Goal: Task Accomplishment & Management: Complete application form

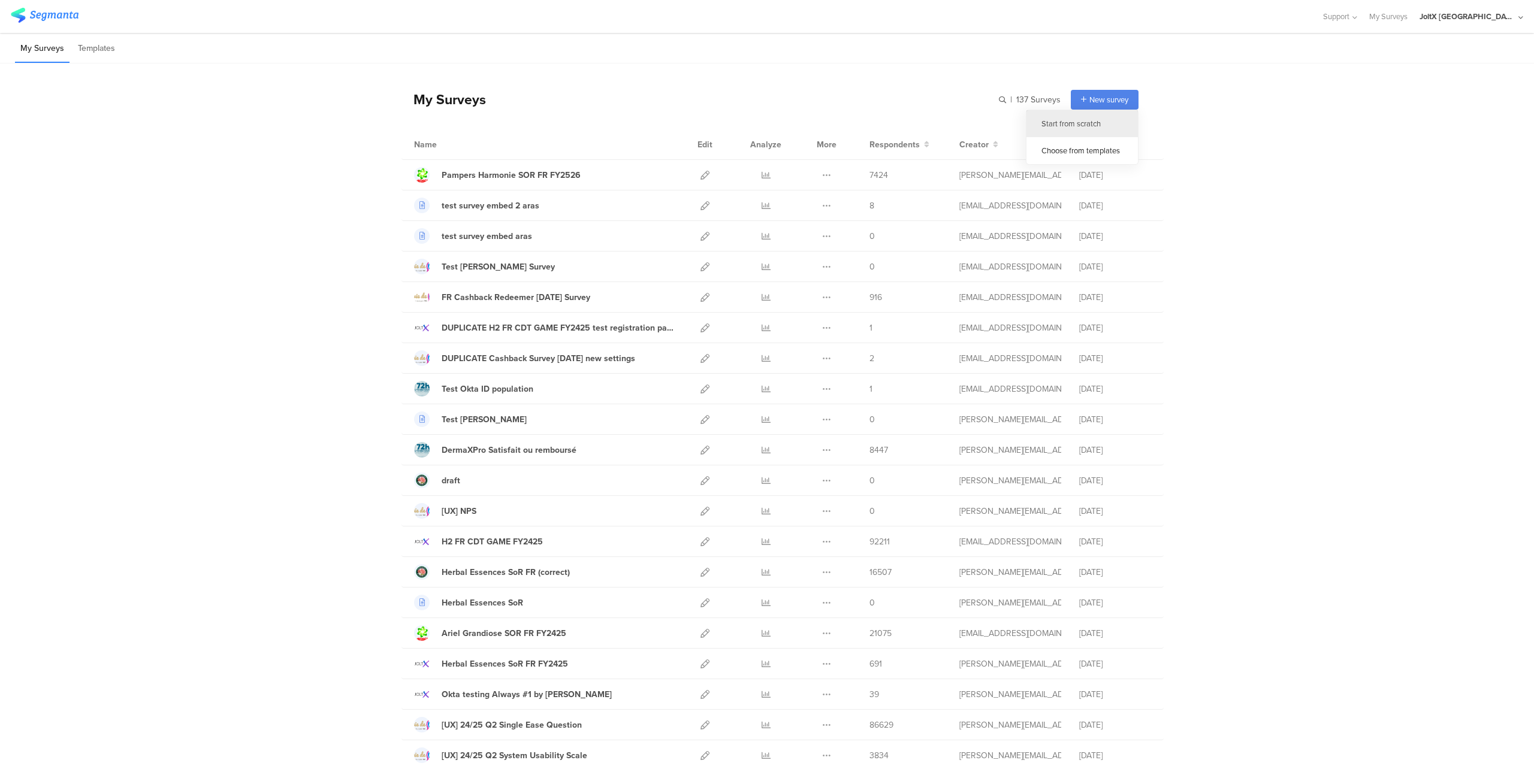
click at [1077, 126] on div "Start from scratch" at bounding box center [1082, 123] width 111 height 27
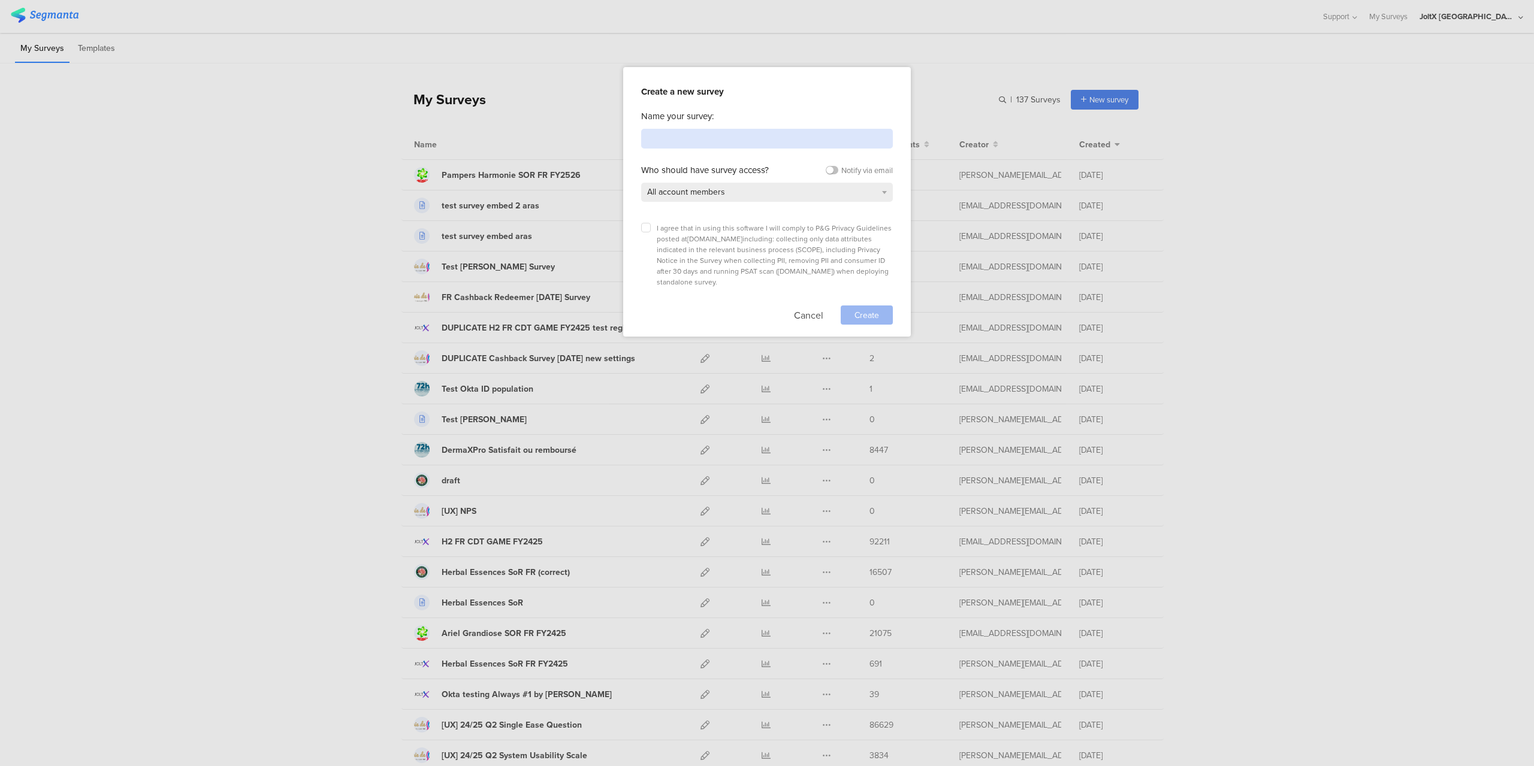
click at [788, 137] on input at bounding box center [767, 139] width 252 height 20
type input "FR_KingC_SOR_20250901"
click at [724, 195] on span "All account members" at bounding box center [686, 192] width 78 height 13
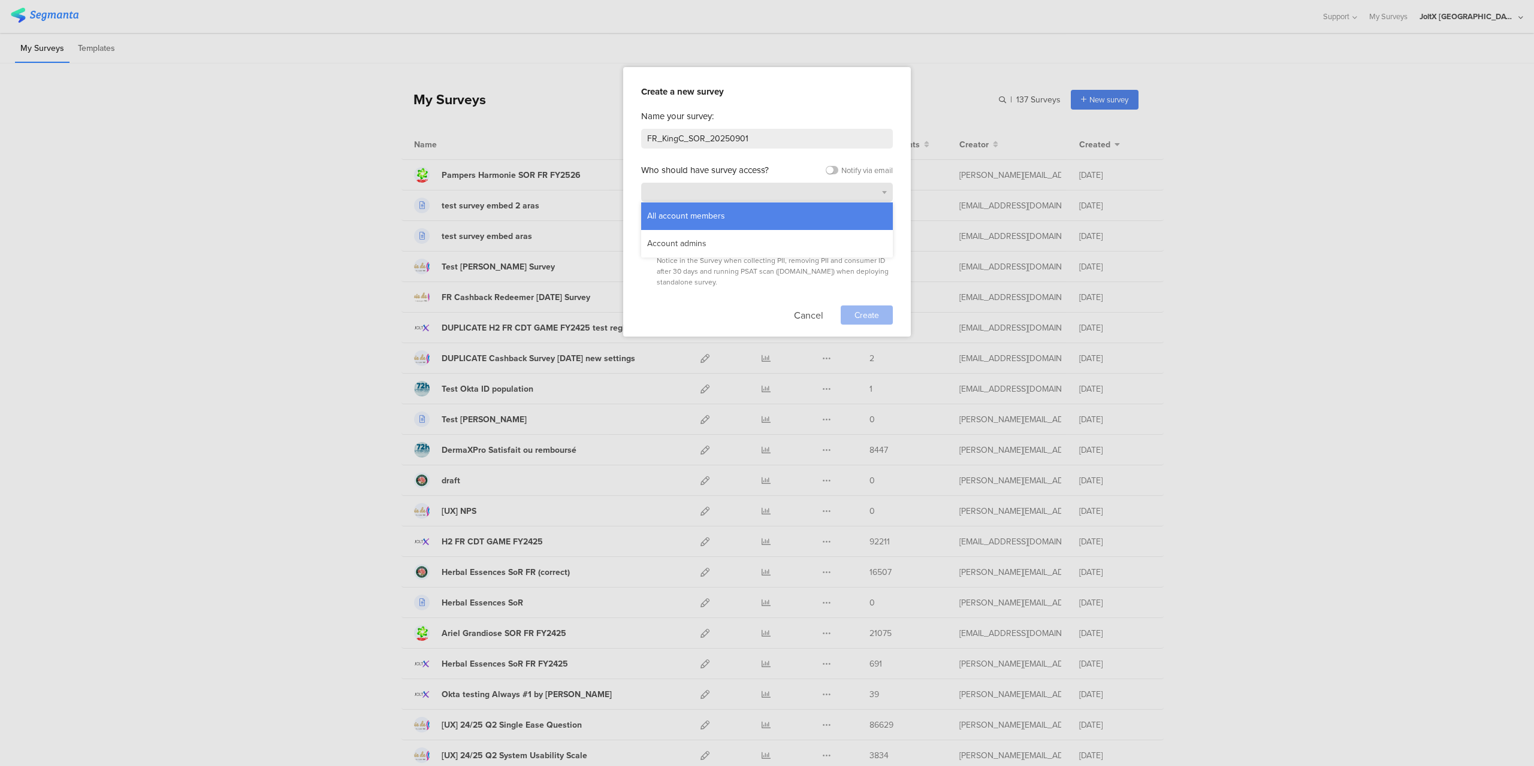
click at [724, 195] on div "All account members" at bounding box center [767, 192] width 252 height 19
click at [643, 228] on label at bounding box center [646, 228] width 10 height 10
click at [0, 0] on input "checkbox" at bounding box center [0, 0] width 0 height 0
click at [868, 309] on span "Create" at bounding box center [867, 315] width 25 height 13
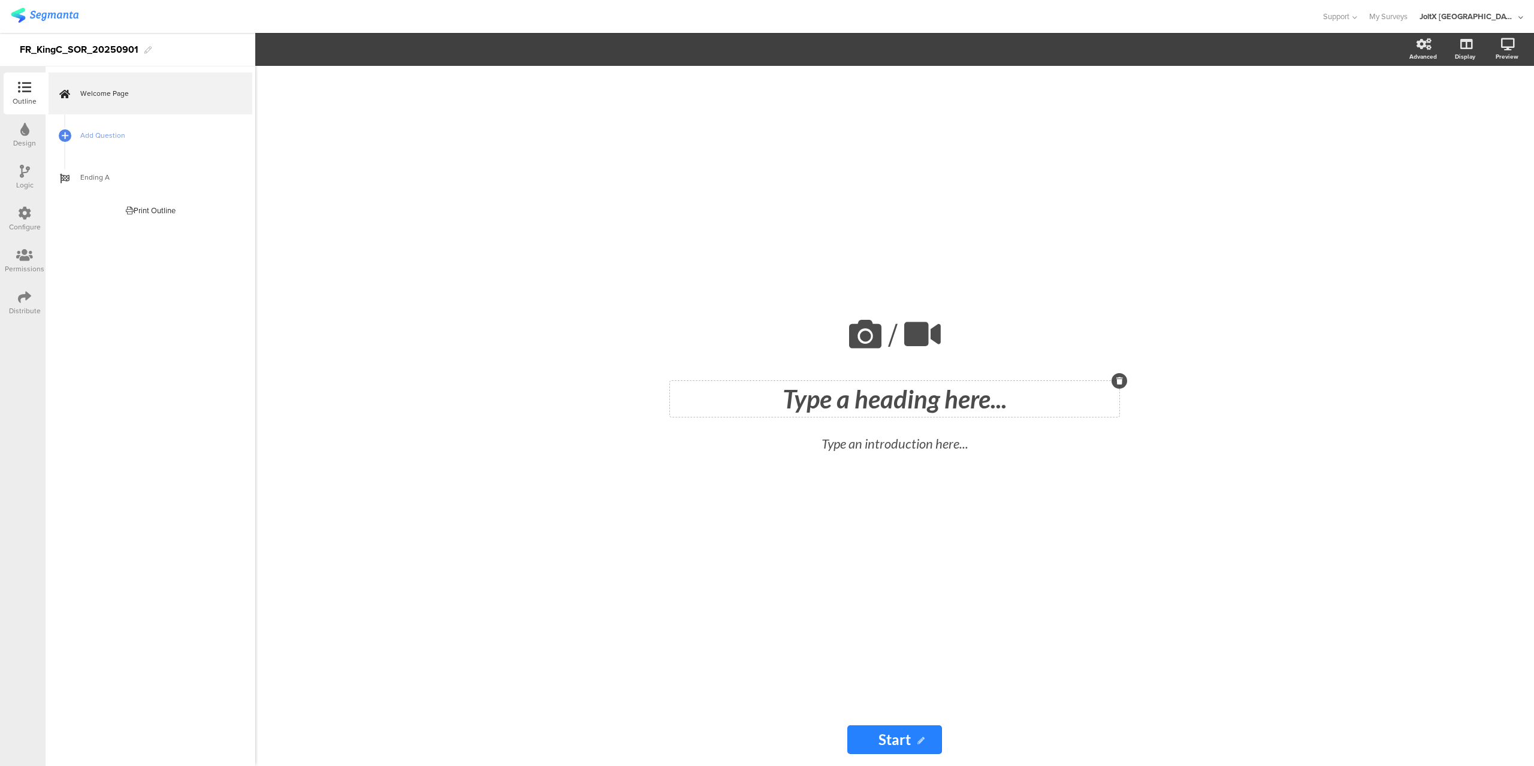
click at [908, 409] on div "Type a heading here..." at bounding box center [894, 399] width 449 height 36
click at [908, 409] on p at bounding box center [894, 399] width 443 height 30
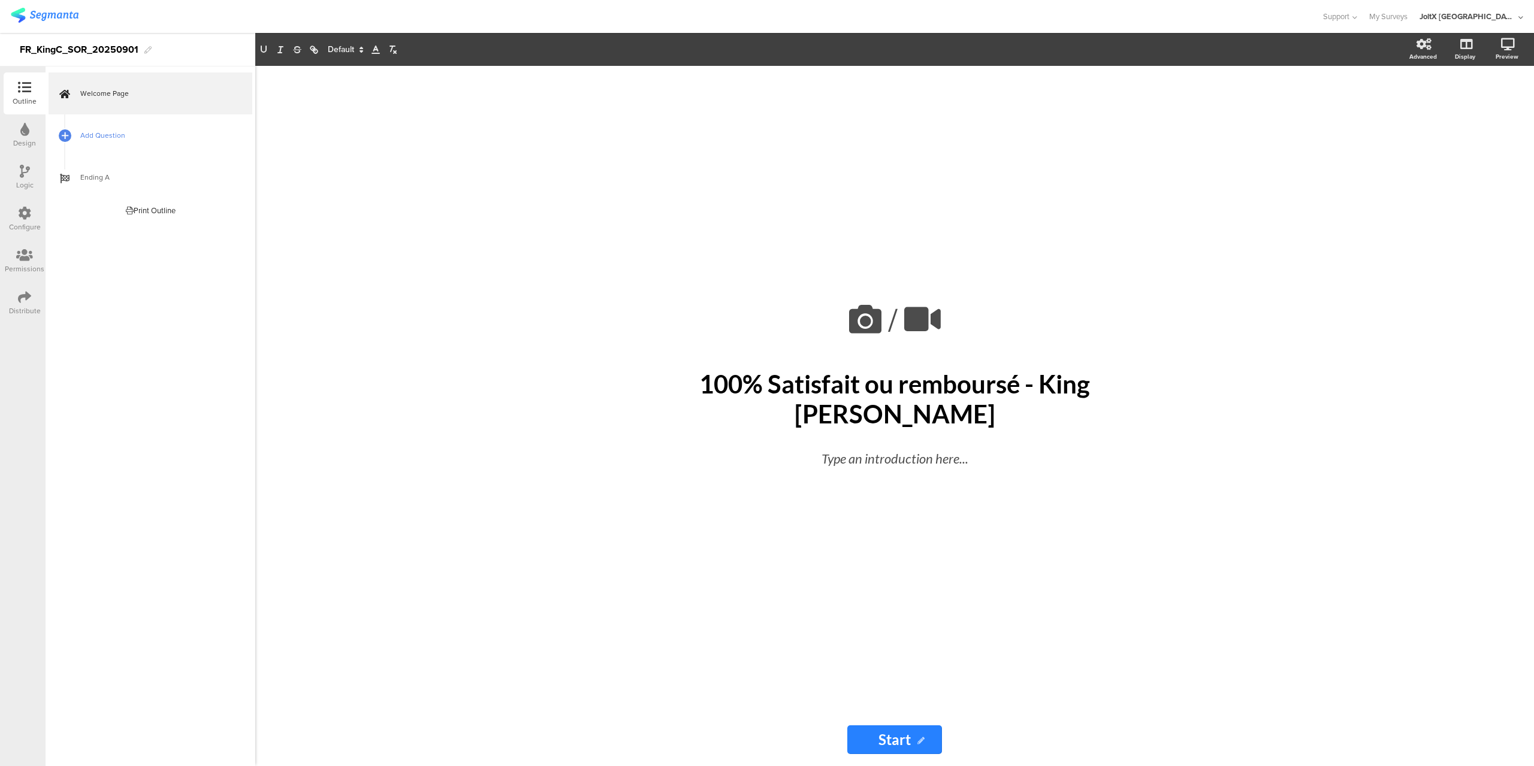
click at [105, 132] on span "Add Question" at bounding box center [156, 135] width 153 height 12
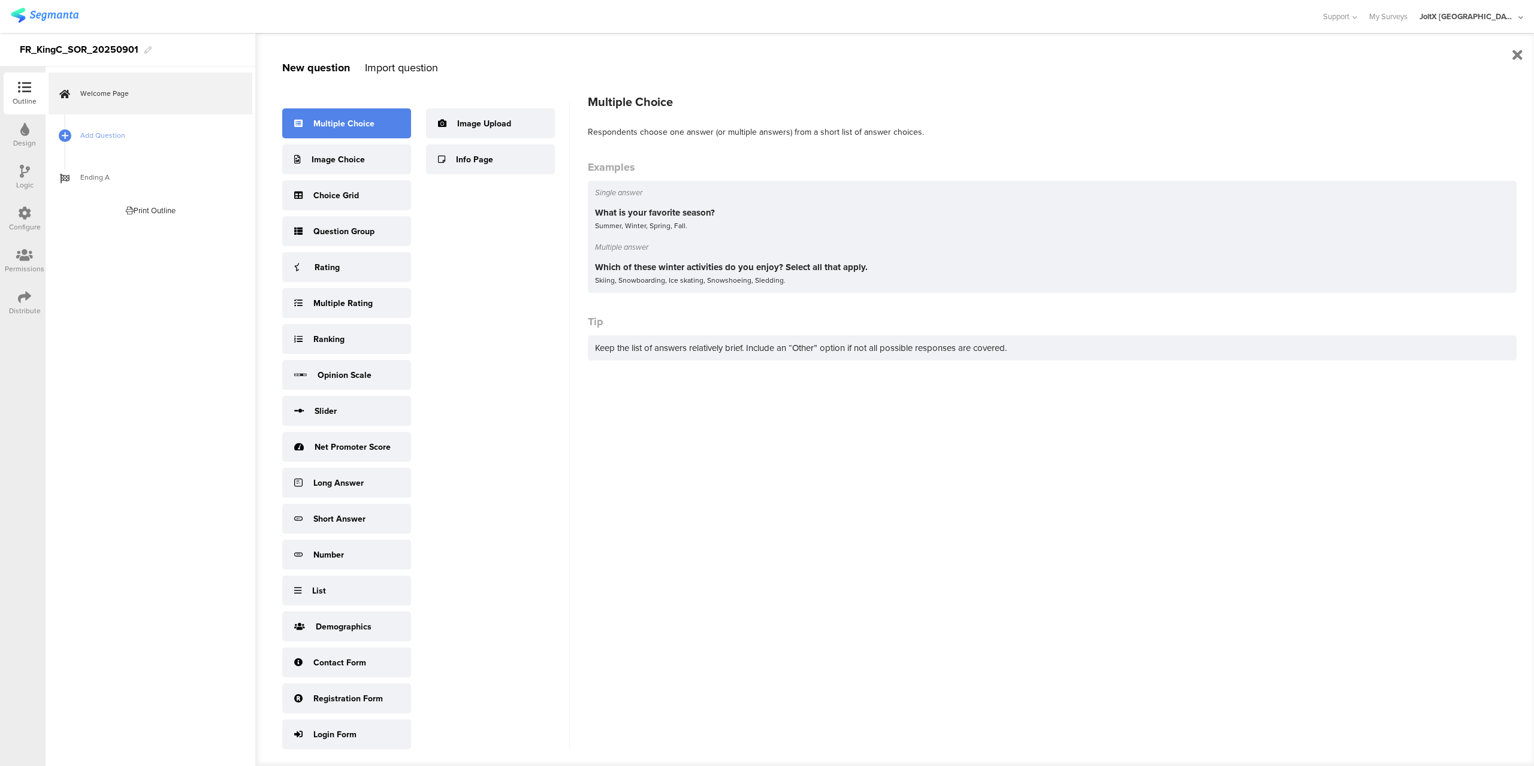
click at [377, 126] on div "Multiple Choice" at bounding box center [346, 123] width 129 height 30
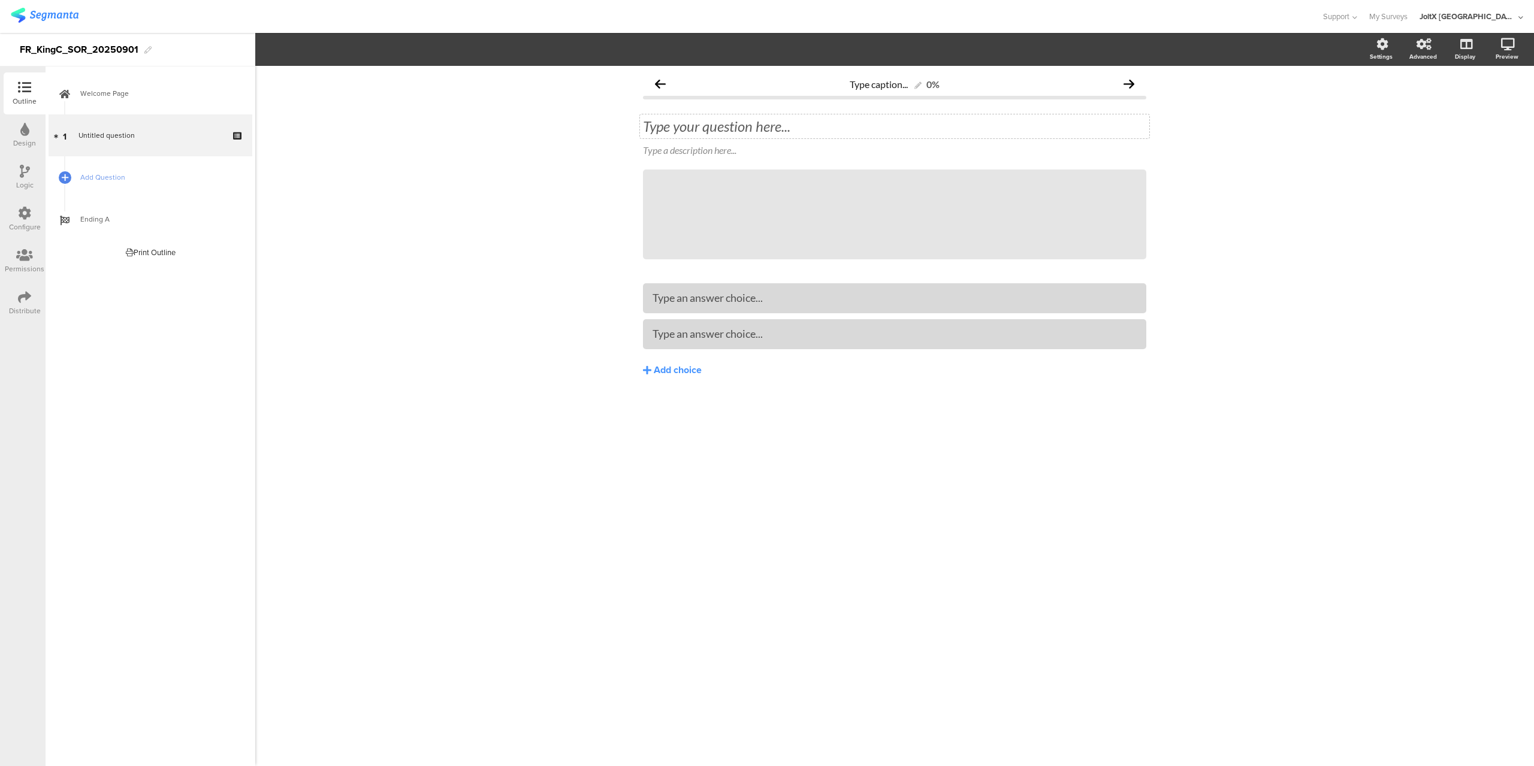
click at [758, 128] on div "Type your question here..." at bounding box center [894, 126] width 503 height 18
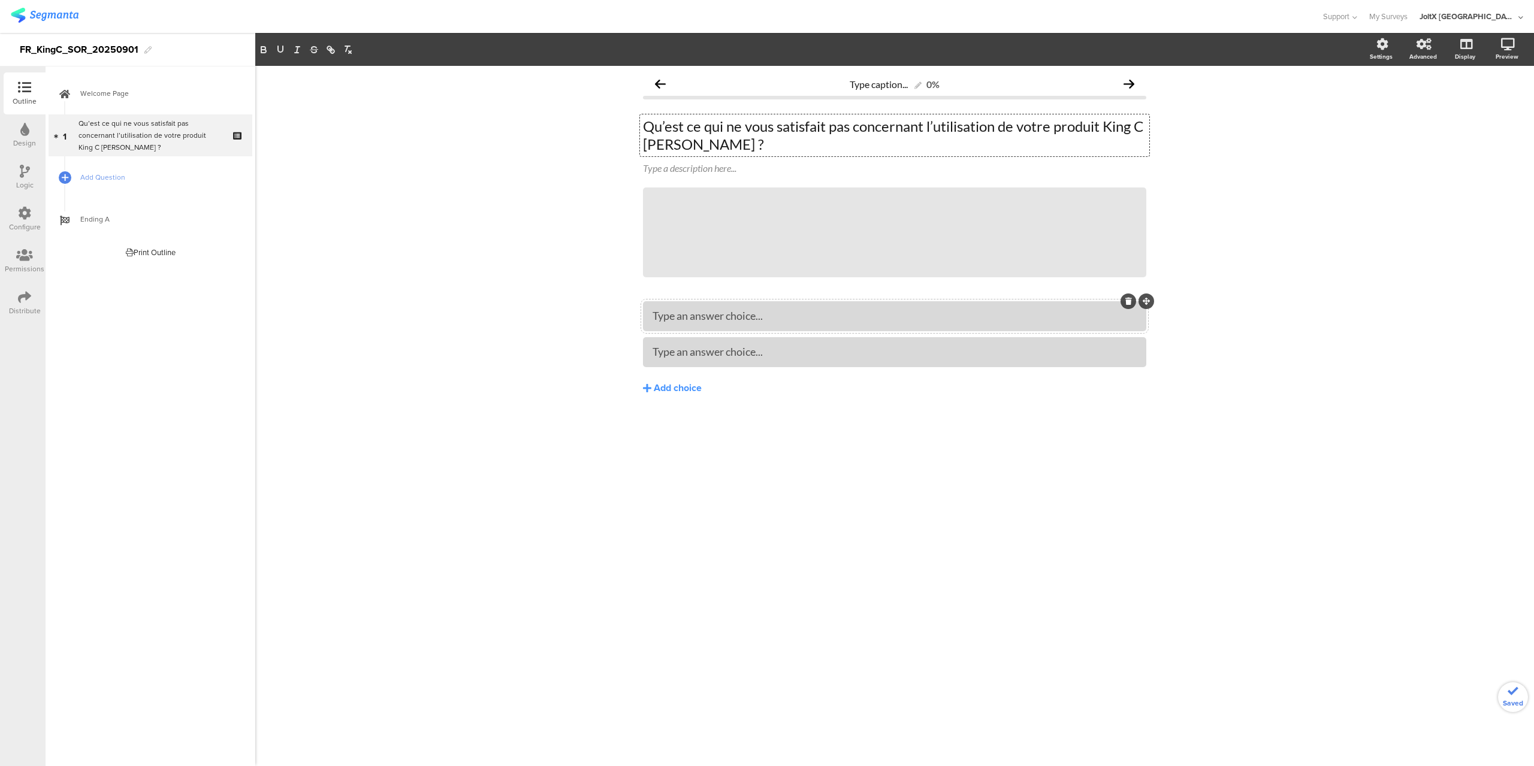
click at [802, 316] on div "Type an answer choice..." at bounding box center [895, 316] width 484 height 14
click at [813, 346] on div "Type an answer choice..." at bounding box center [895, 352] width 484 height 14
click at [813, 346] on div at bounding box center [895, 352] width 484 height 14
click at [665, 384] on div "Add choice" at bounding box center [678, 388] width 48 height 13
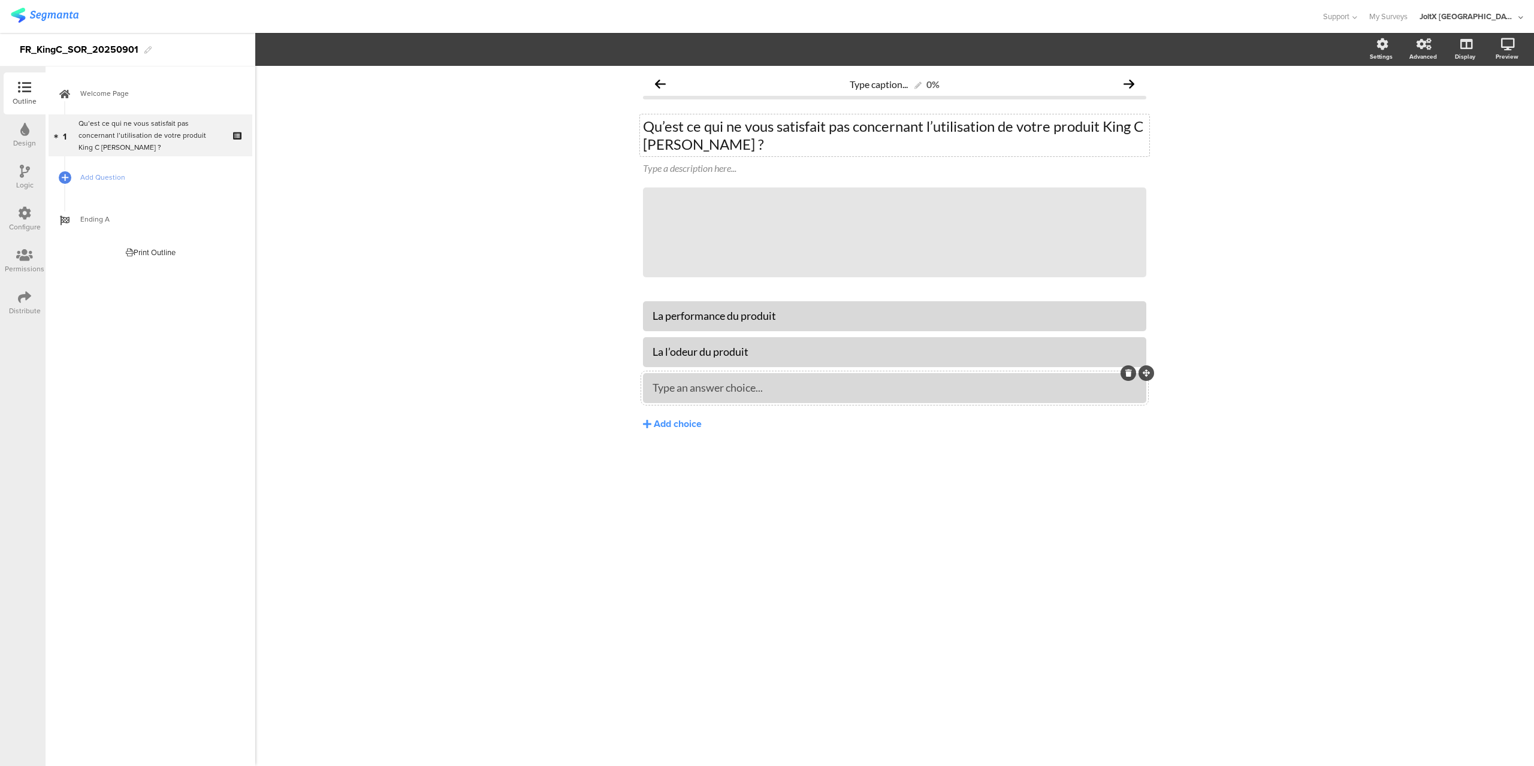
click at [808, 393] on div "Type an answer choice..." at bounding box center [895, 388] width 484 height 14
click at [684, 425] on div "Add choice" at bounding box center [678, 424] width 48 height 13
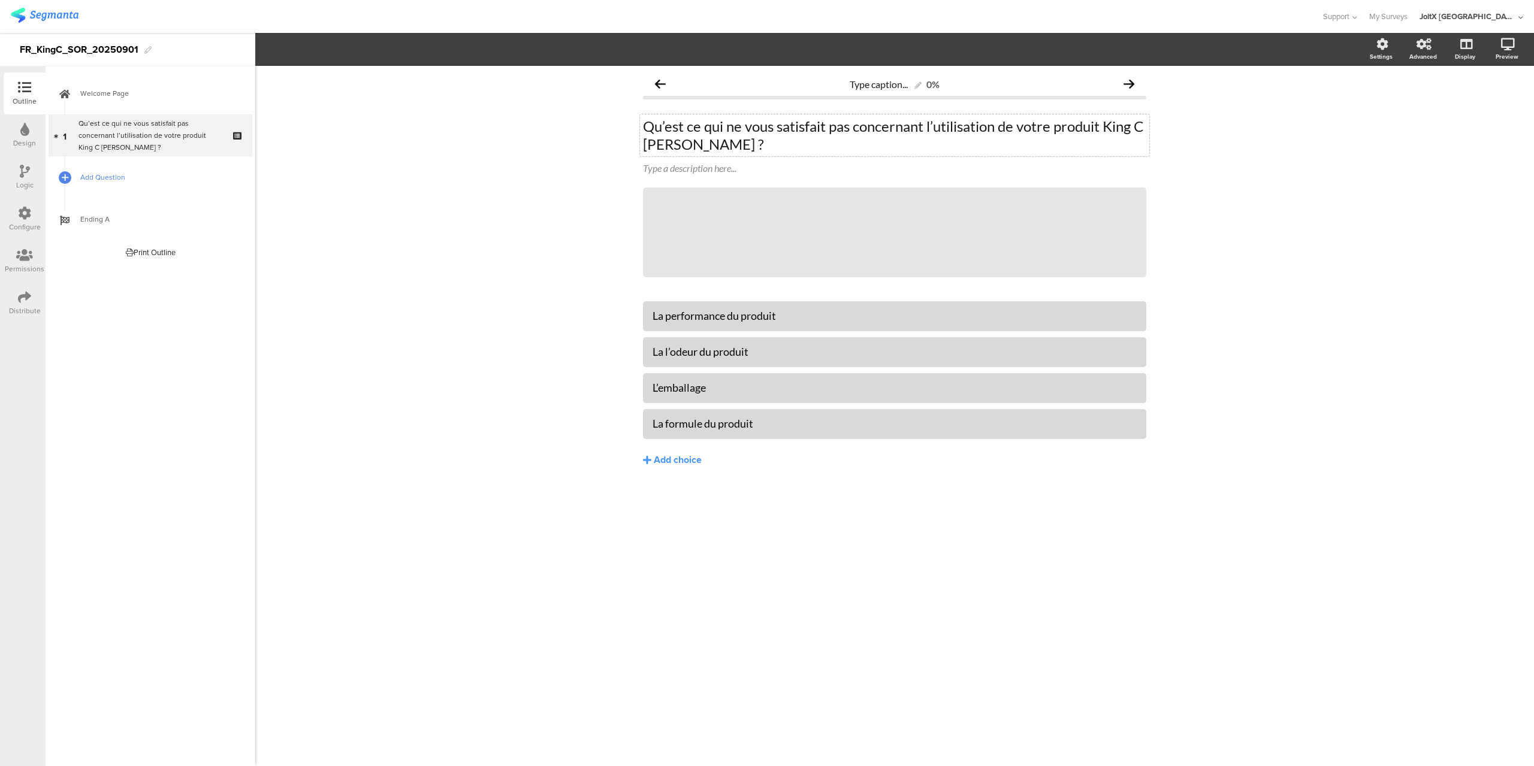
click at [108, 174] on span "Add Question" at bounding box center [156, 177] width 153 height 12
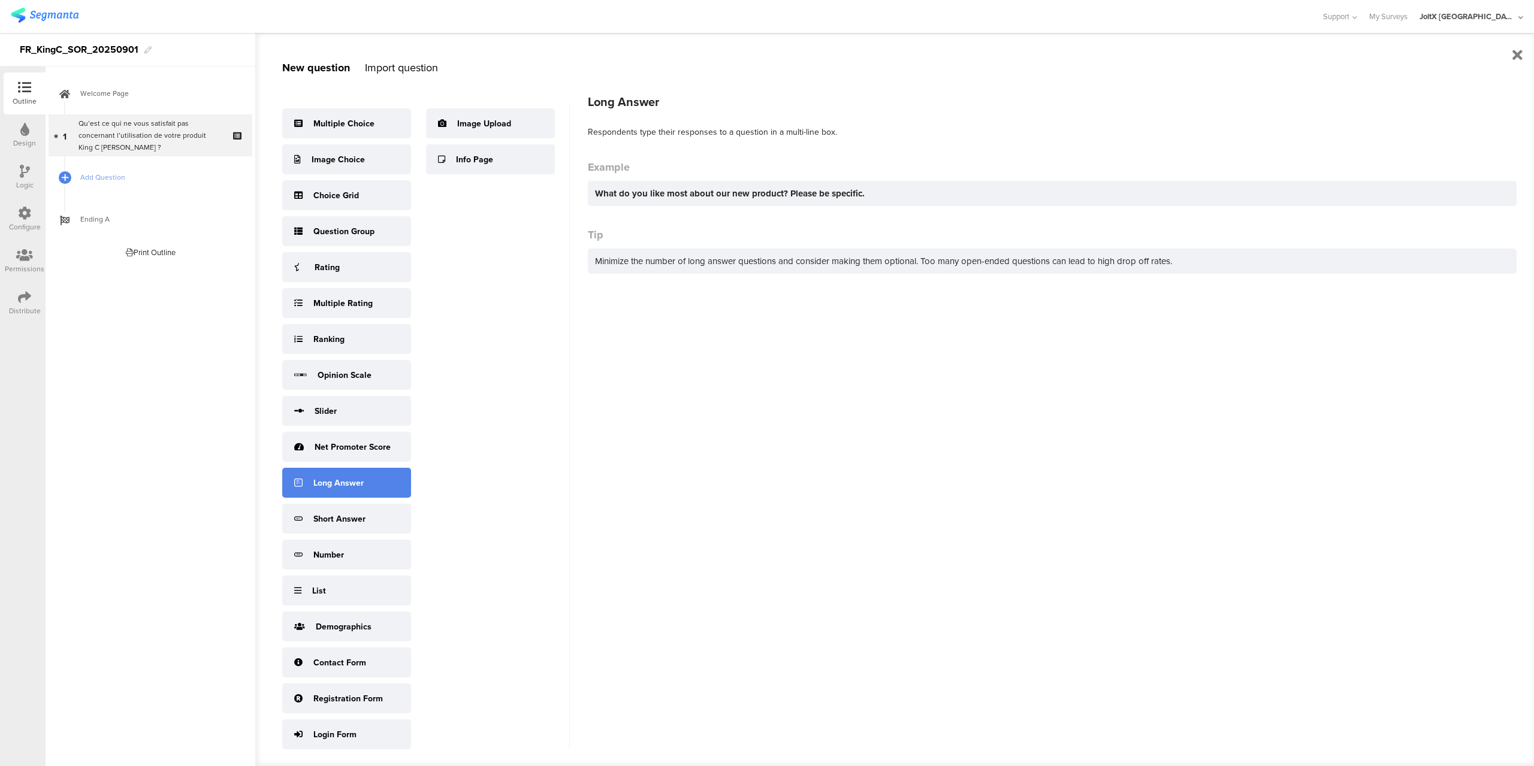
click at [355, 487] on div "Long Answer" at bounding box center [338, 483] width 50 height 13
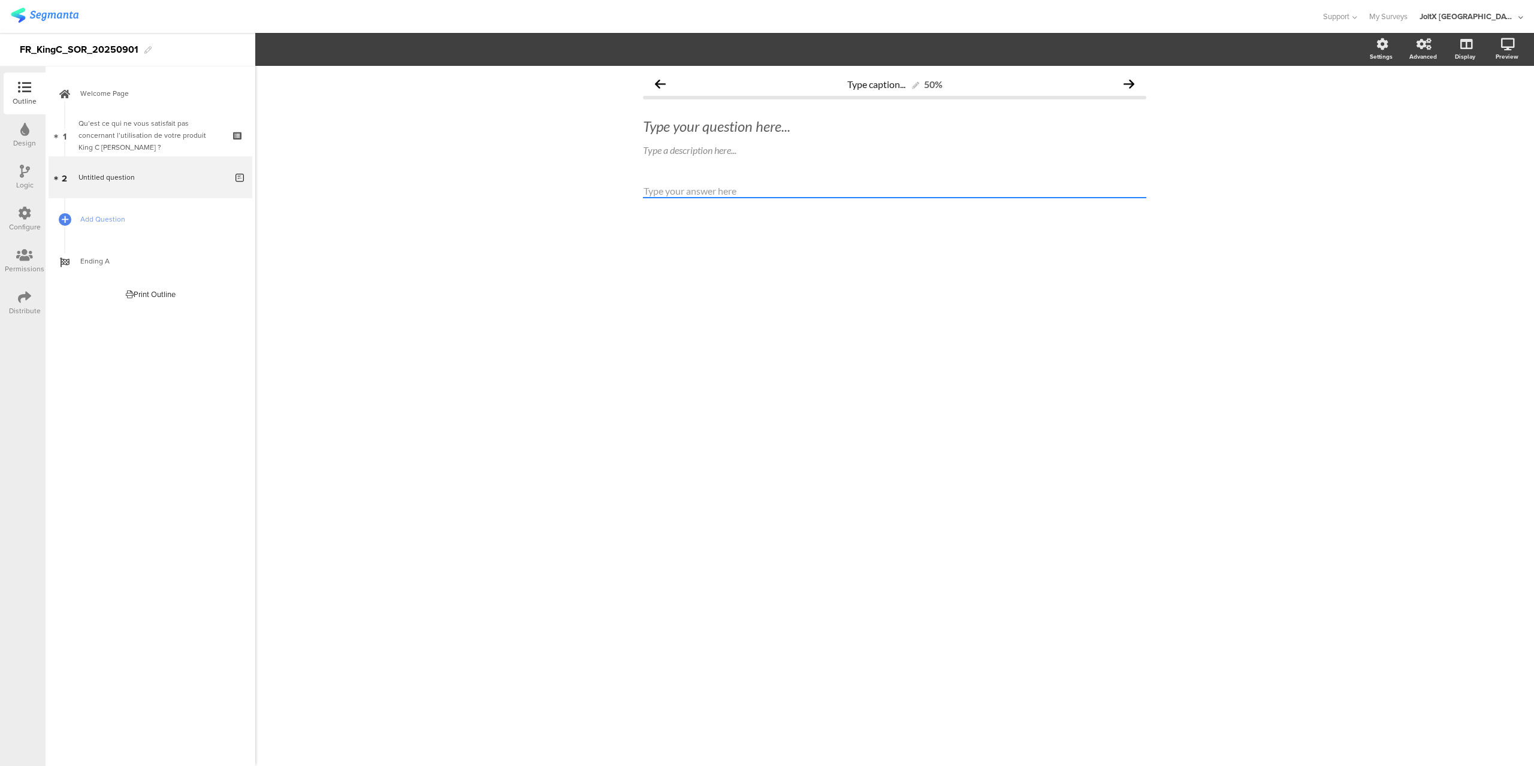
click at [739, 186] on textarea at bounding box center [894, 192] width 503 height 14
click at [711, 126] on div "Type your question here..." at bounding box center [894, 126] width 503 height 18
click at [97, 219] on span "Add Question" at bounding box center [156, 219] width 153 height 12
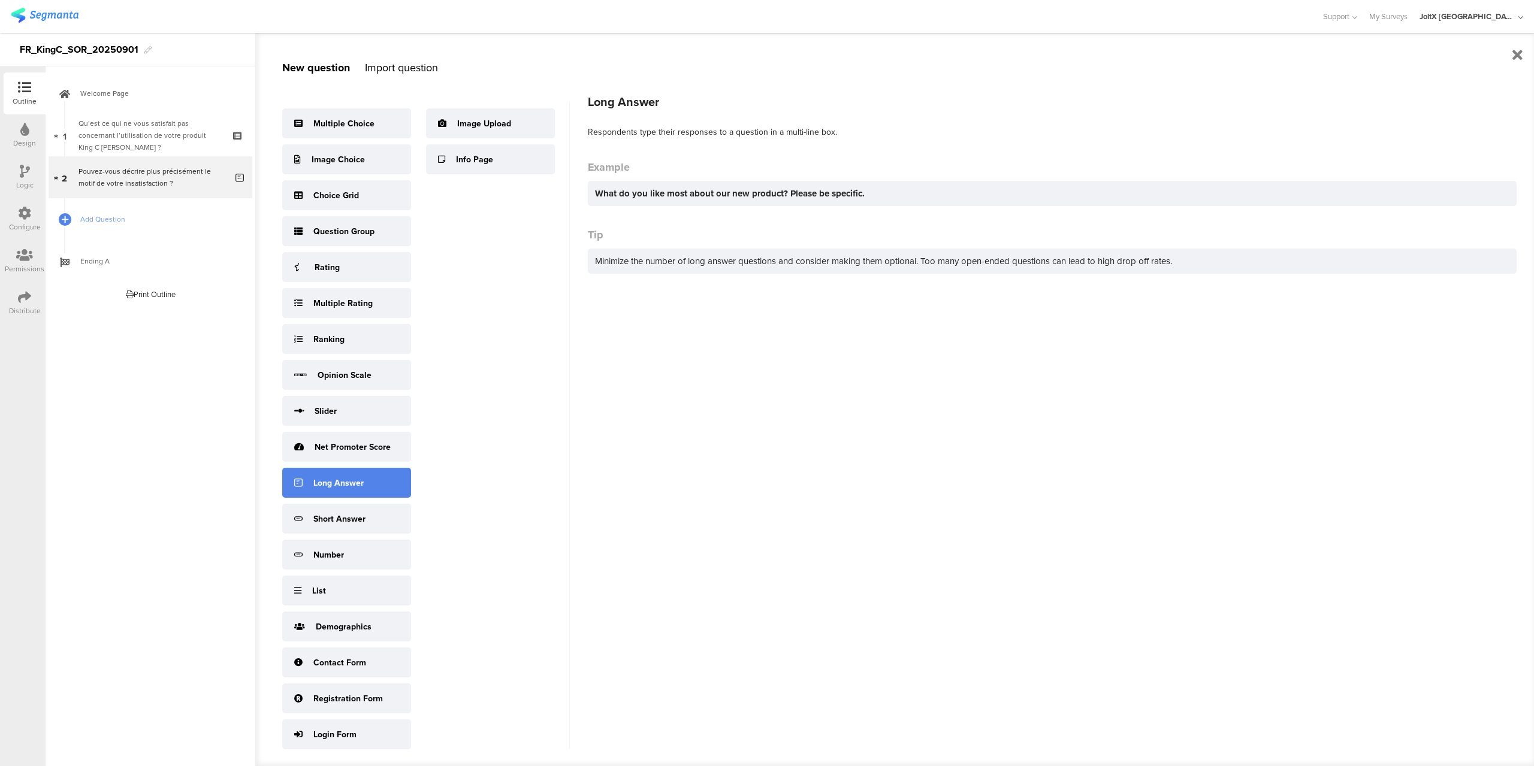
click at [344, 485] on div "Long Answer" at bounding box center [338, 483] width 50 height 13
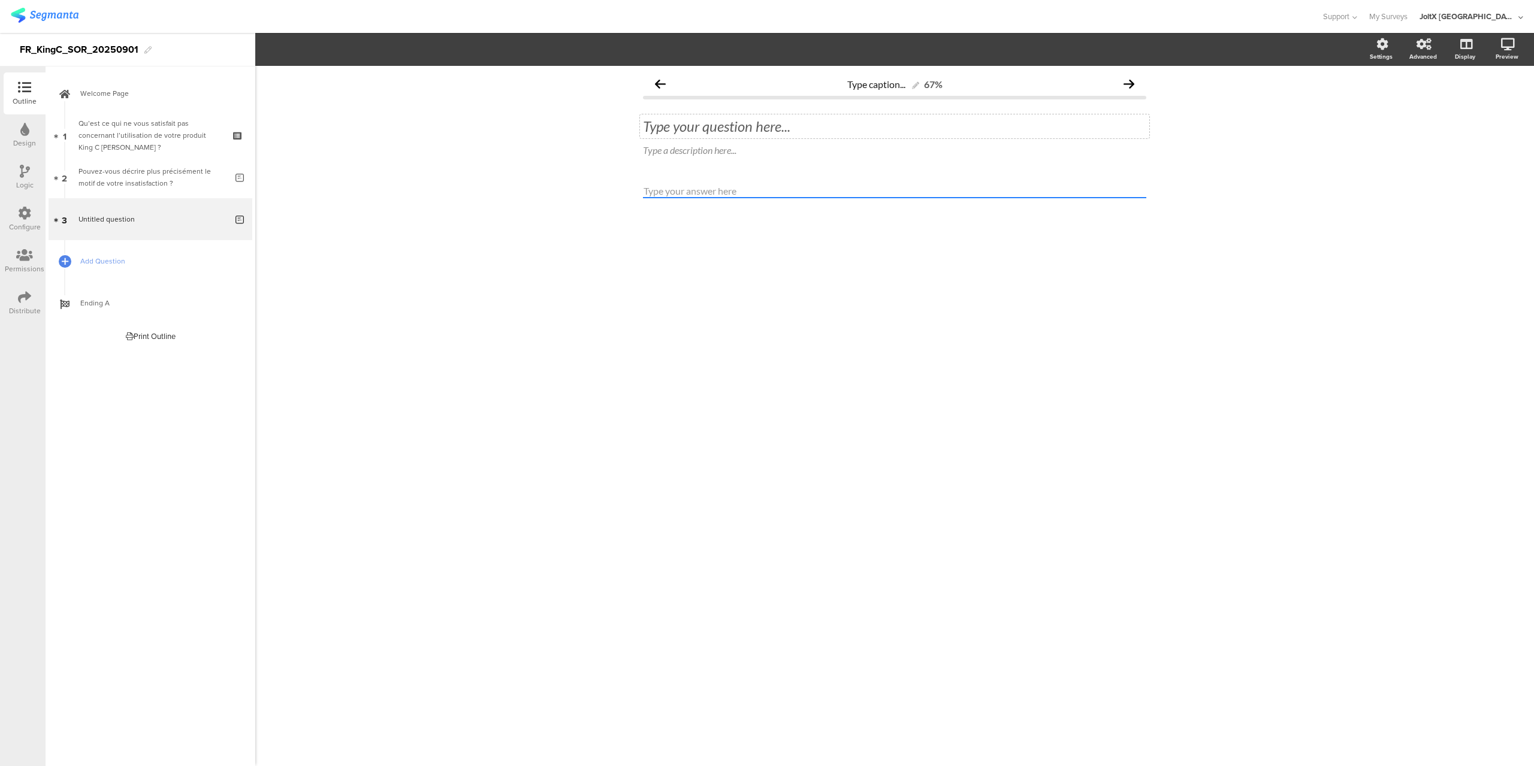
click at [701, 119] on div "Type your question here..." at bounding box center [894, 126] width 503 height 18
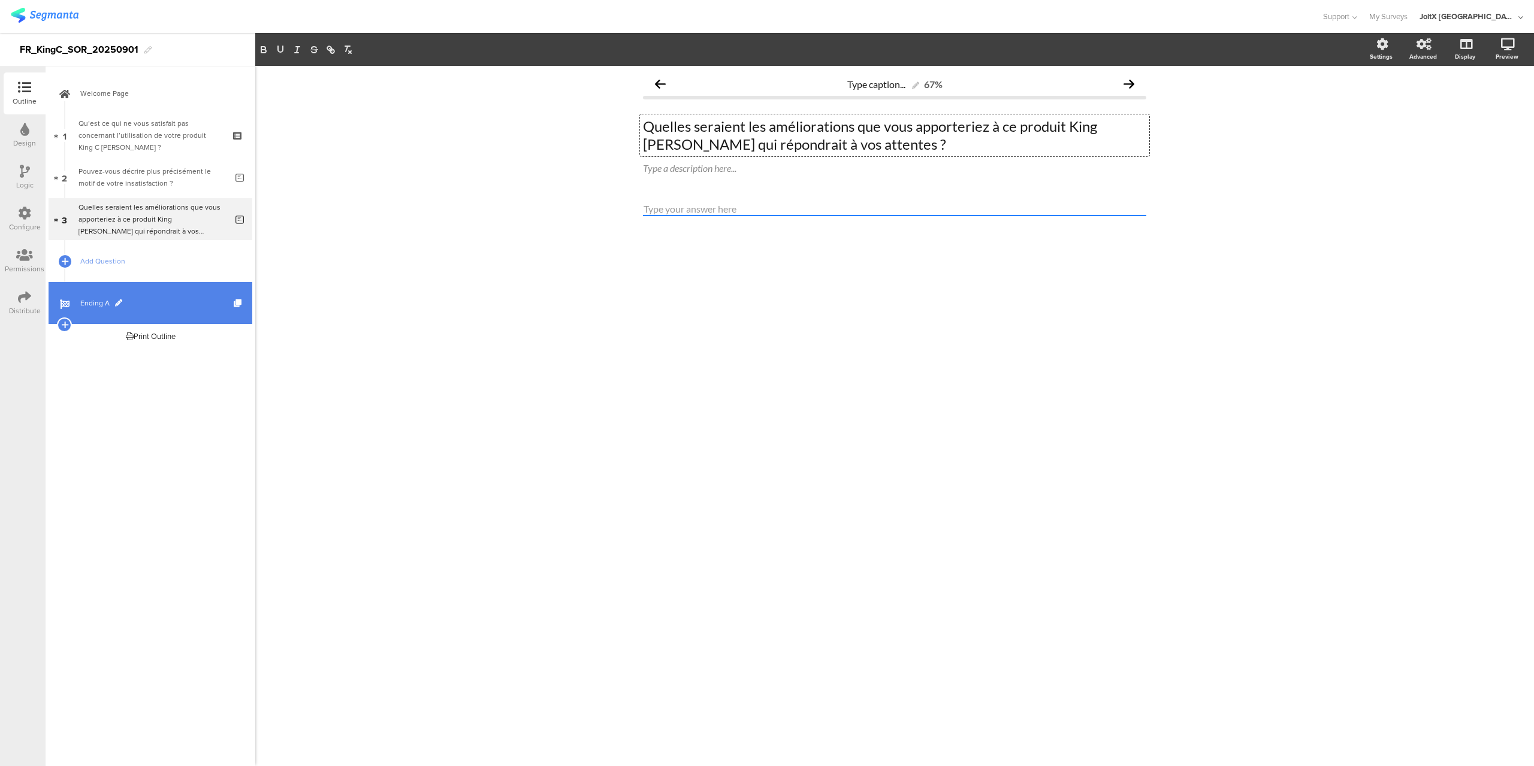
click at [102, 300] on span "Ending A" at bounding box center [156, 303] width 153 height 12
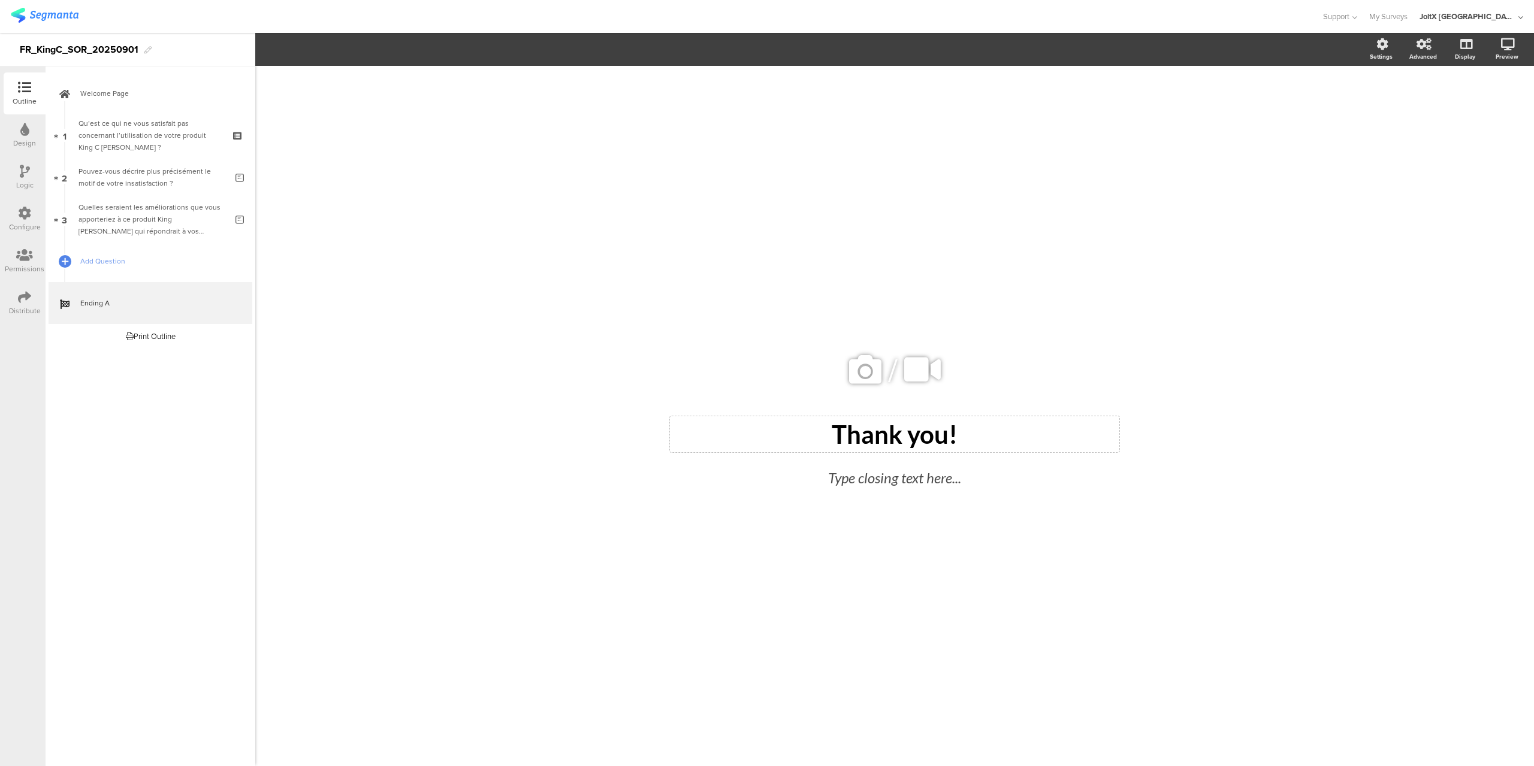
click at [890, 439] on div "Thank you! Thank you!" at bounding box center [894, 435] width 449 height 36
click at [890, 439] on p "Thank you!" at bounding box center [894, 435] width 443 height 30
click at [885, 431] on p "Merci pour" at bounding box center [894, 435] width 443 height 30
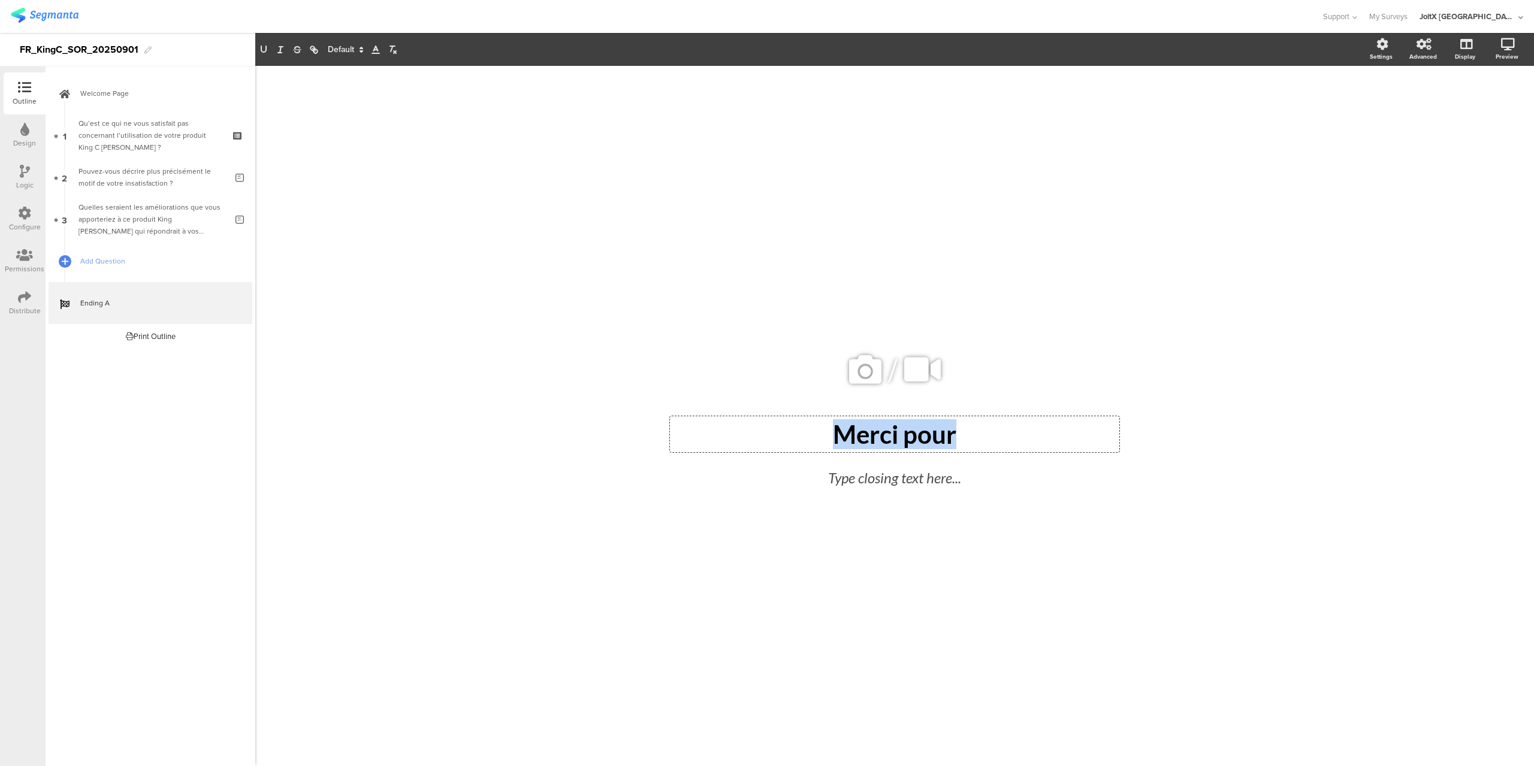
click at [885, 431] on p "Merci pour" at bounding box center [894, 435] width 443 height 30
click at [174, 378] on div "Welcome Page 1 Qu’est ce qui ne vous satisfait pas concernant l’utilisation de …" at bounding box center [151, 417] width 210 height 700
click at [1388, 41] on icon at bounding box center [1383, 44] width 12 height 12
click at [1384, 101] on label at bounding box center [1376, 103] width 16 height 10
click at [0, 0] on input "checkbox" at bounding box center [0, 0] width 0 height 0
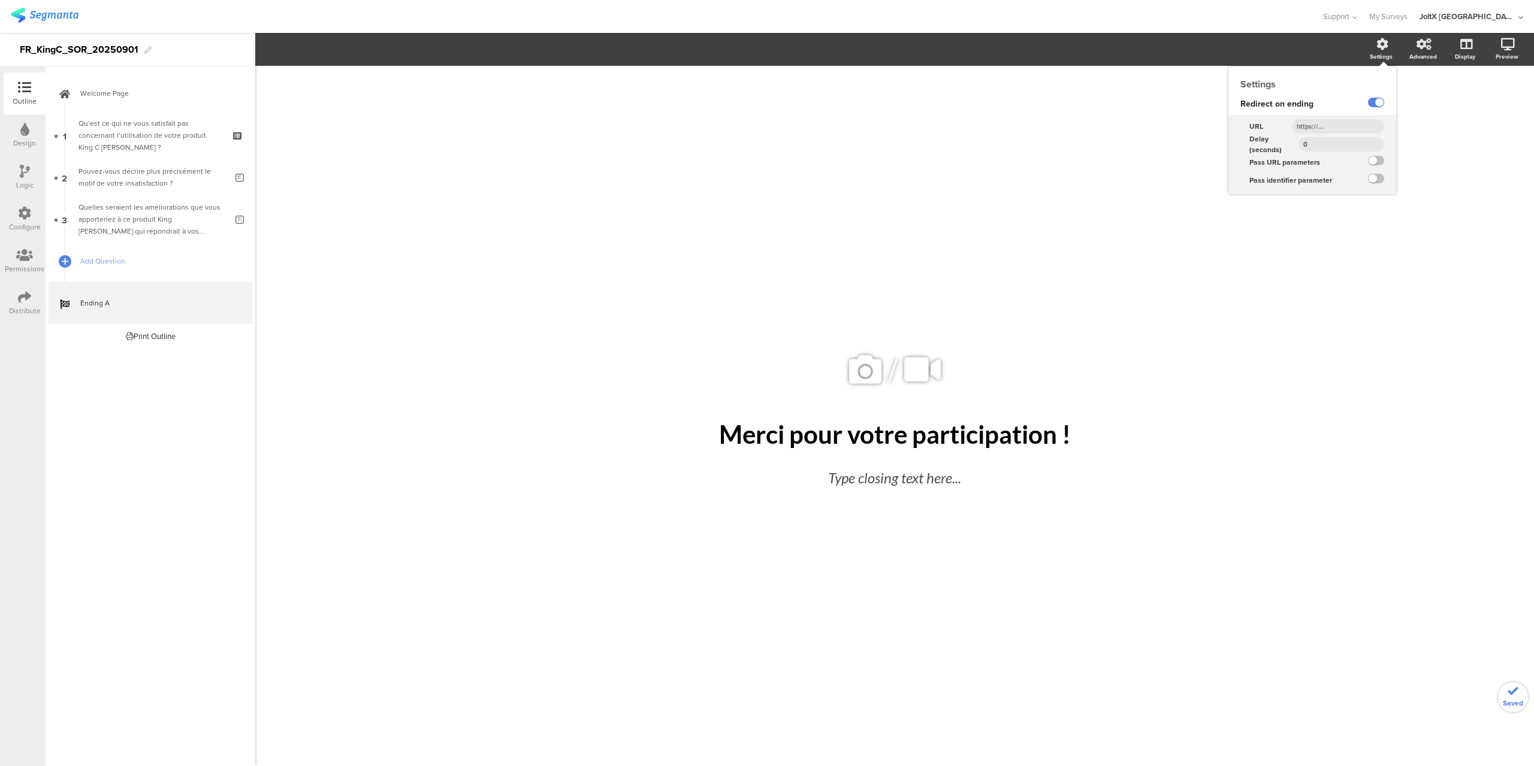
click at [1347, 123] on input "text" at bounding box center [1338, 126] width 92 height 14
click at [1353, 128] on input "text" at bounding box center [1338, 126] width 92 height 14
paste input "[URL][DOMAIN_NAME]"
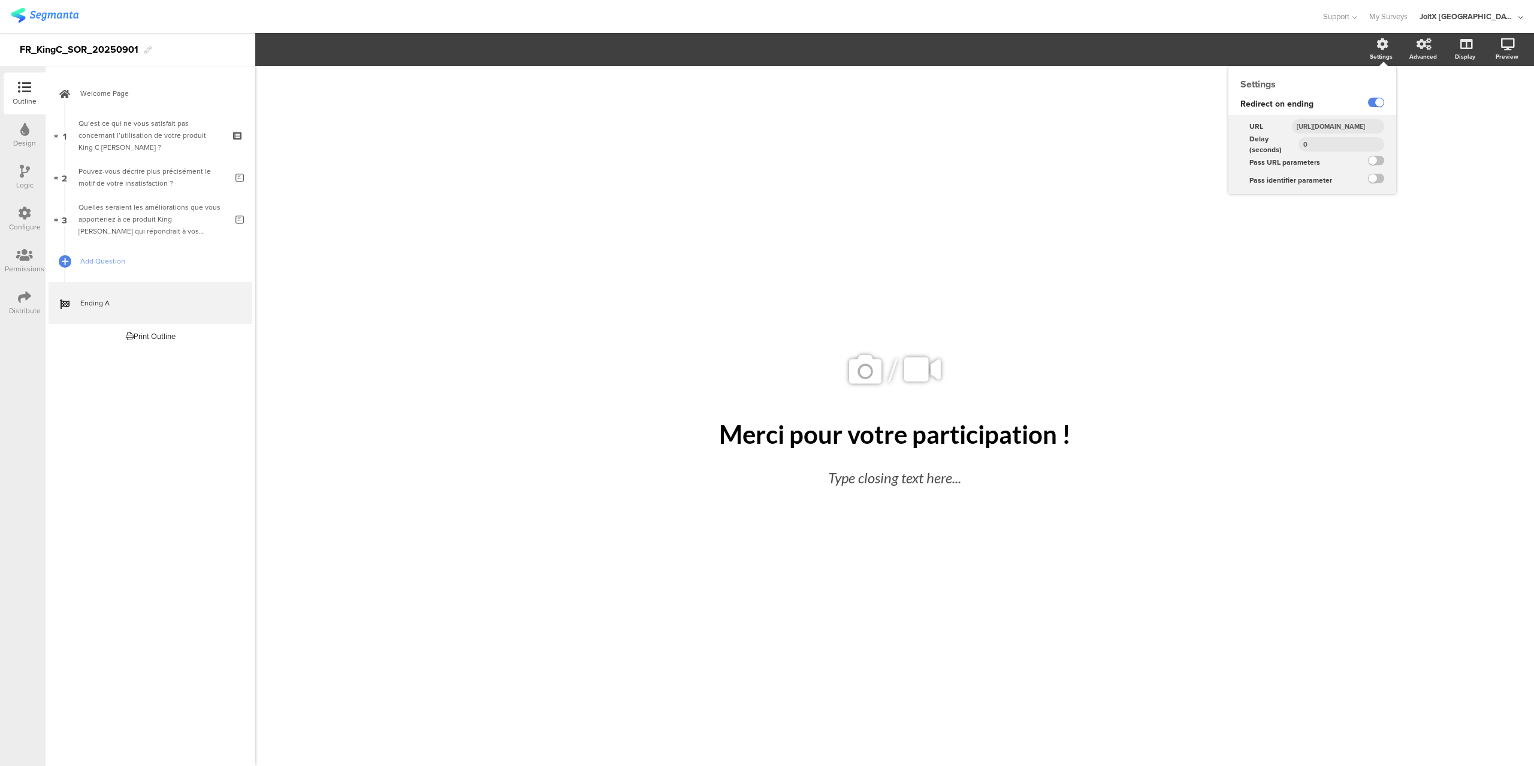
scroll to position [0, 77]
type input "[URL][DOMAIN_NAME]"
click at [1333, 150] on input "0" at bounding box center [1342, 144] width 86 height 14
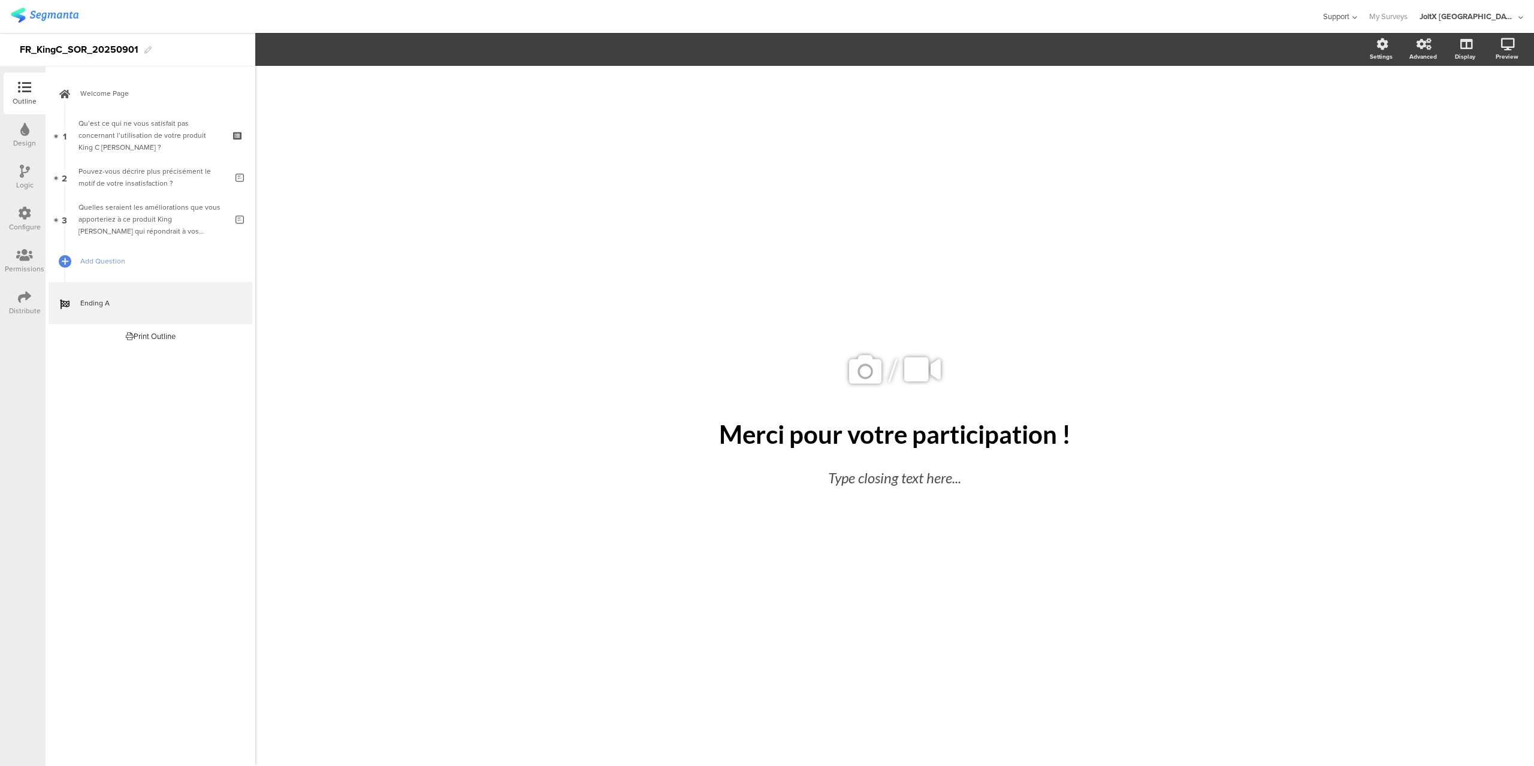
click at [1357, 23] on div "Support" at bounding box center [1340, 16] width 35 height 33
click at [1429, 112] on div "/ Merci pour votre participation ! Merci pour votre participation ! Type closin…" at bounding box center [894, 416] width 1279 height 701
click at [1381, 52] on div "Settings" at bounding box center [1381, 56] width 23 height 9
click at [1321, 142] on input "0" at bounding box center [1342, 144] width 86 height 14
type input "3"
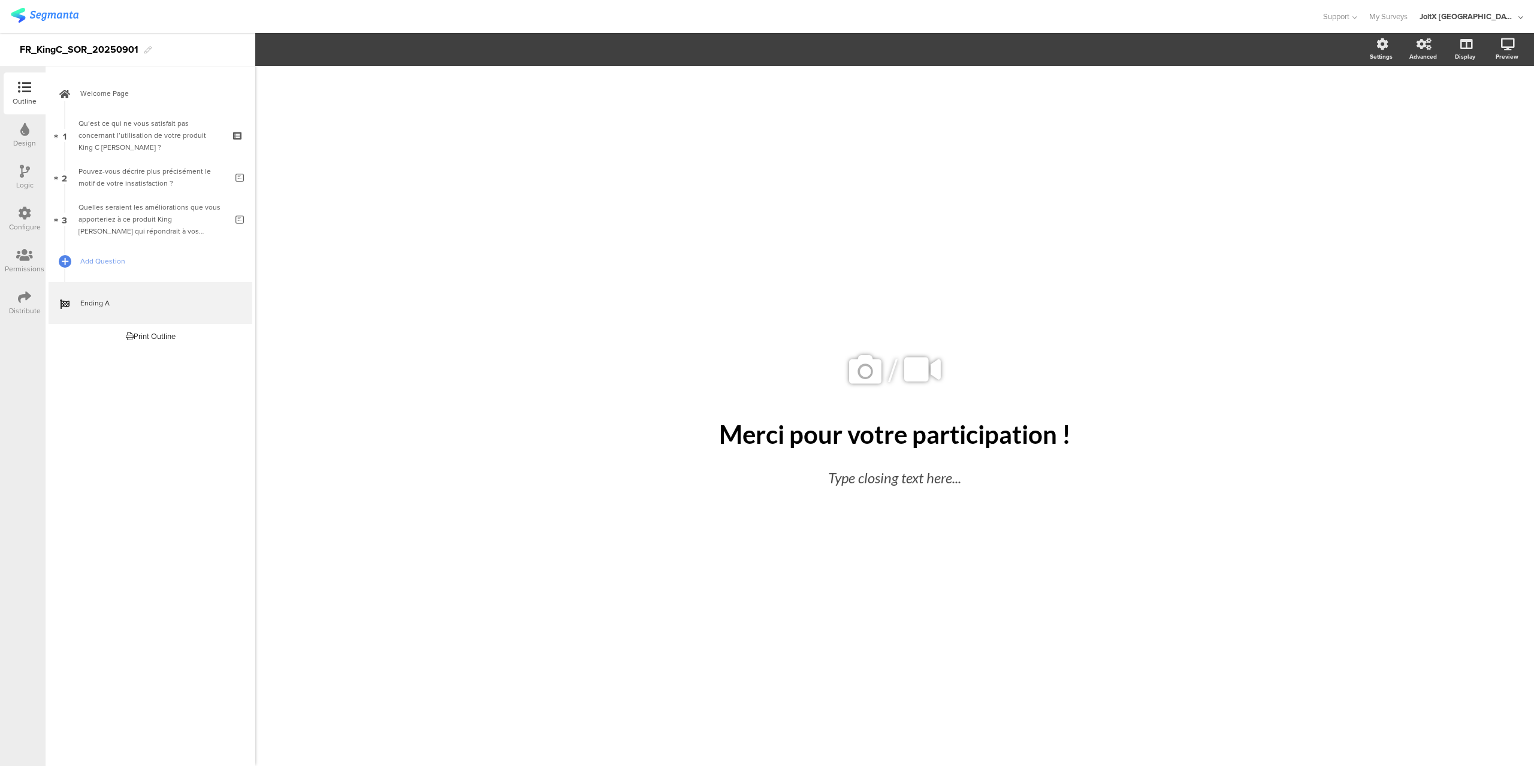
click at [1438, 188] on div "/ Merci pour votre participation ! Merci pour votre participation ! Type closin…" at bounding box center [894, 416] width 1279 height 701
click at [24, 134] on icon at bounding box center [24, 129] width 9 height 13
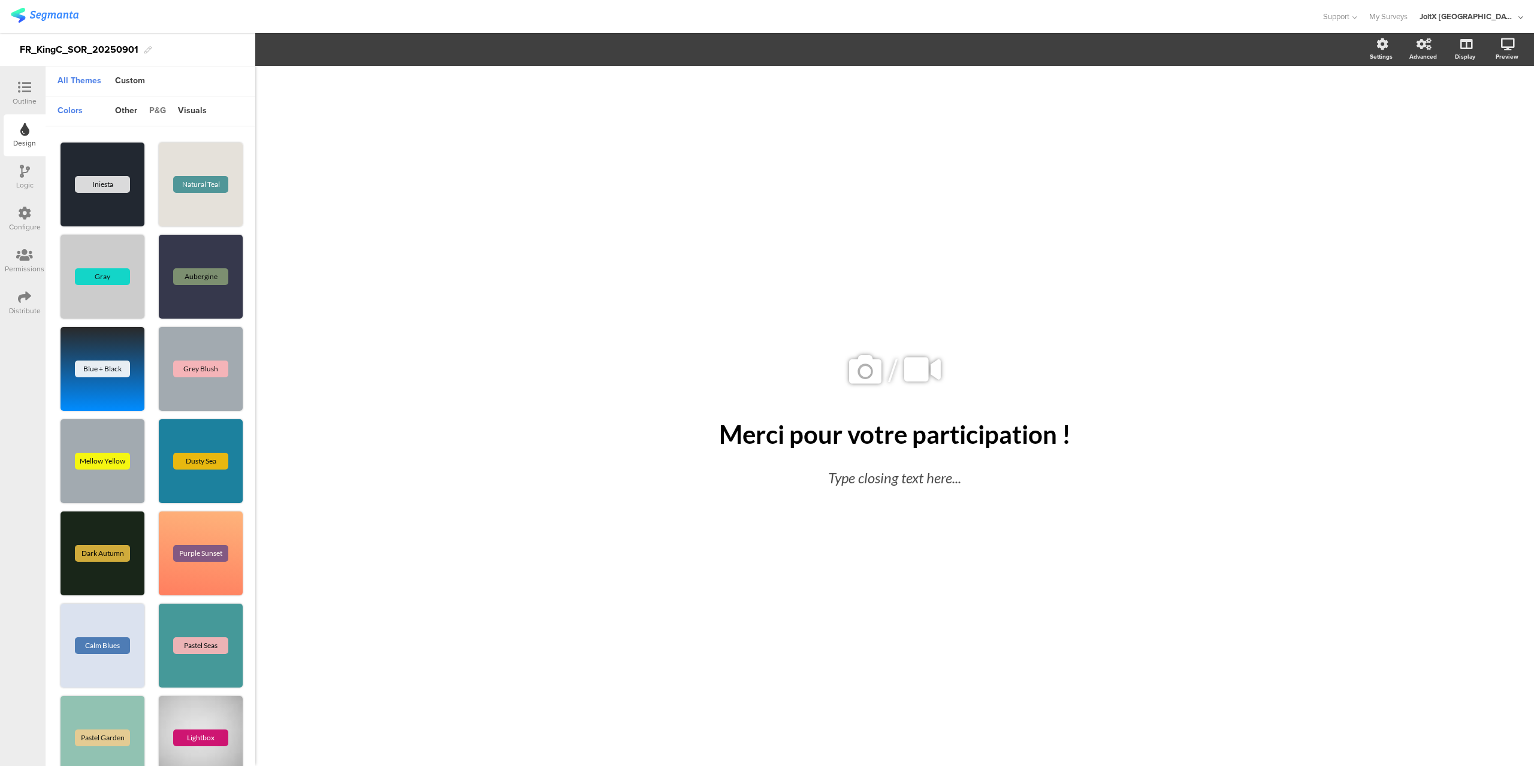
click at [165, 109] on div "p&g" at bounding box center [157, 111] width 29 height 20
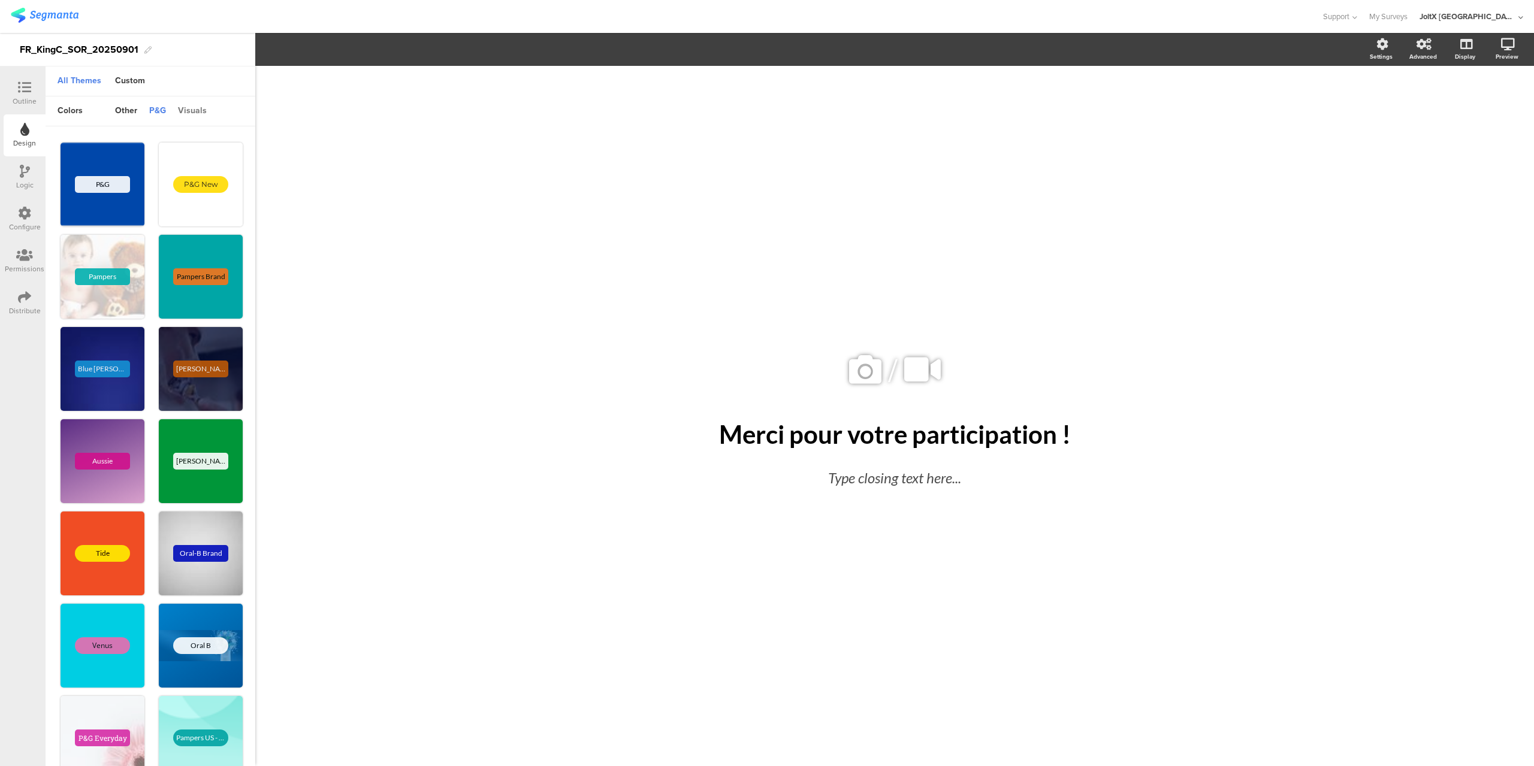
click at [192, 106] on div "visuals" at bounding box center [192, 111] width 41 height 20
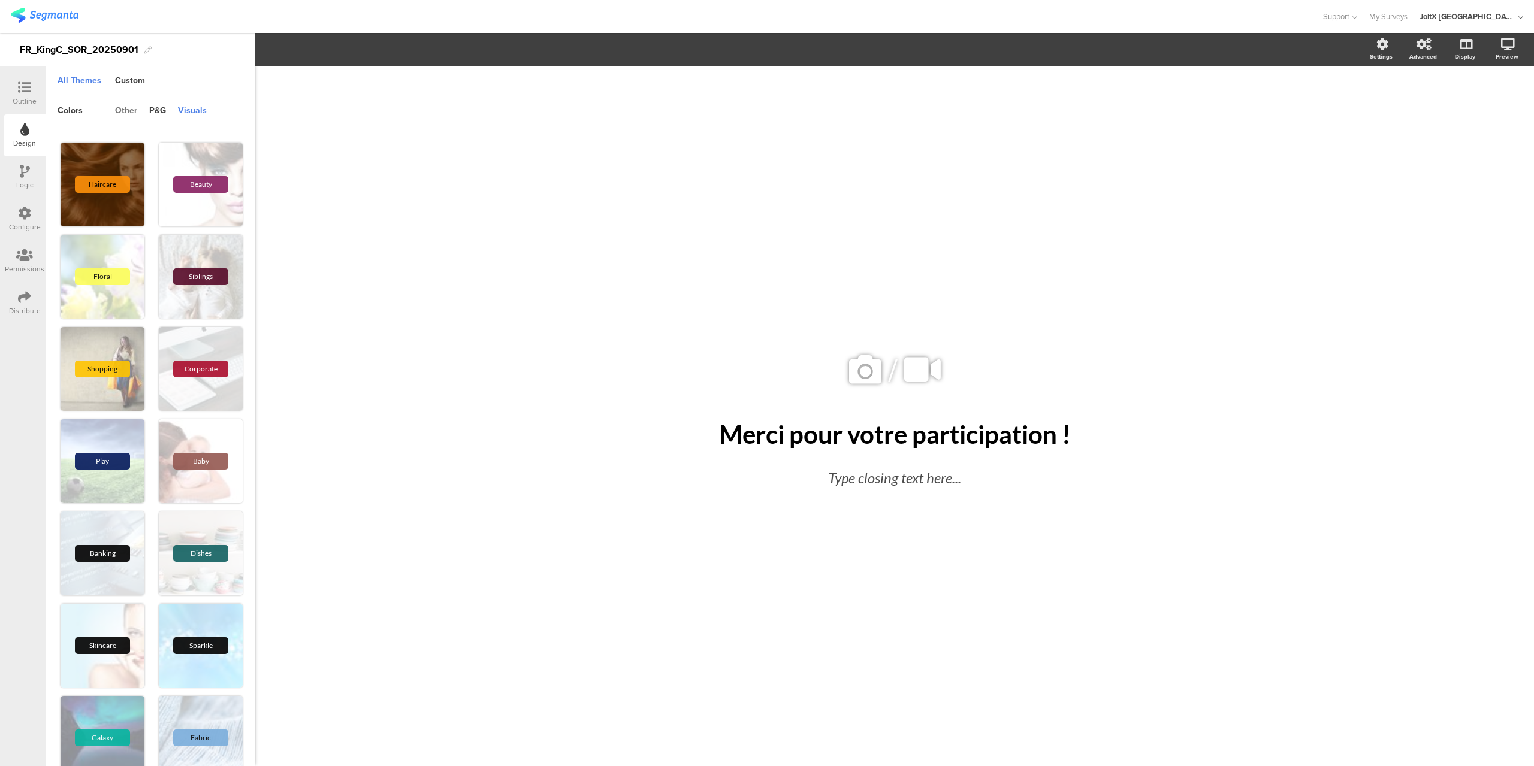
click at [117, 113] on div "other" at bounding box center [126, 111] width 34 height 20
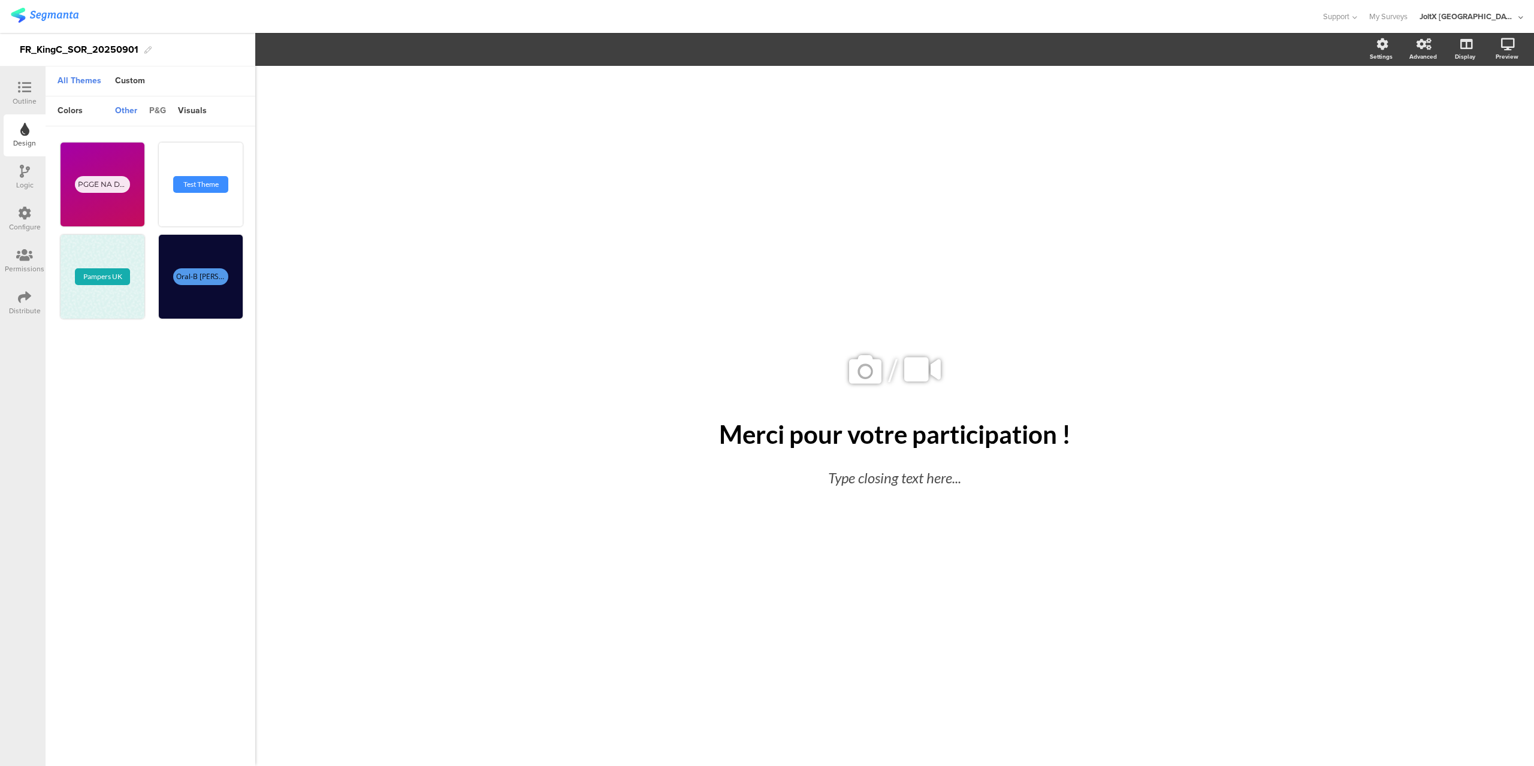
click at [156, 109] on div "p&g" at bounding box center [157, 111] width 29 height 20
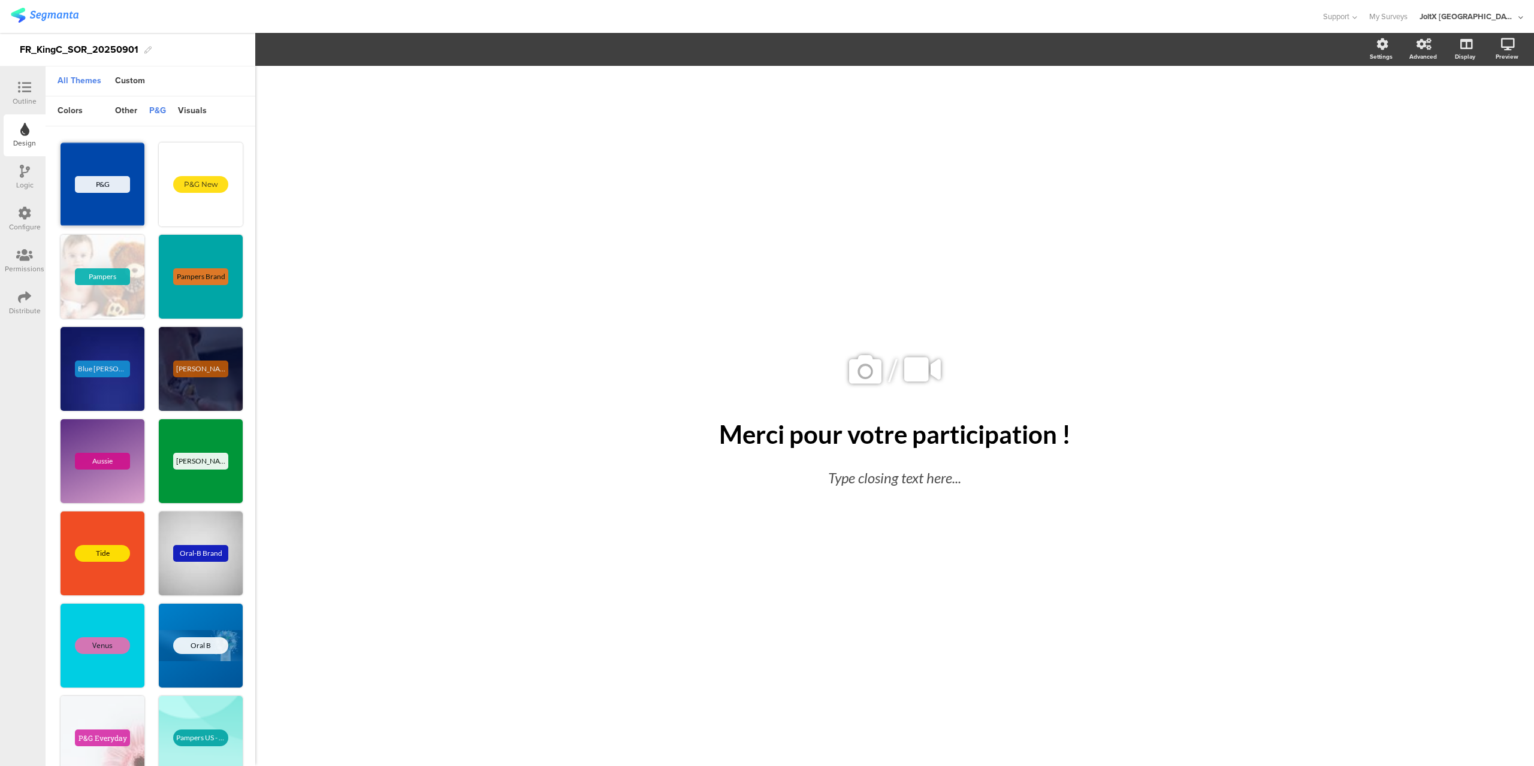
click at [109, 160] on div "P&G" at bounding box center [103, 185] width 84 height 84
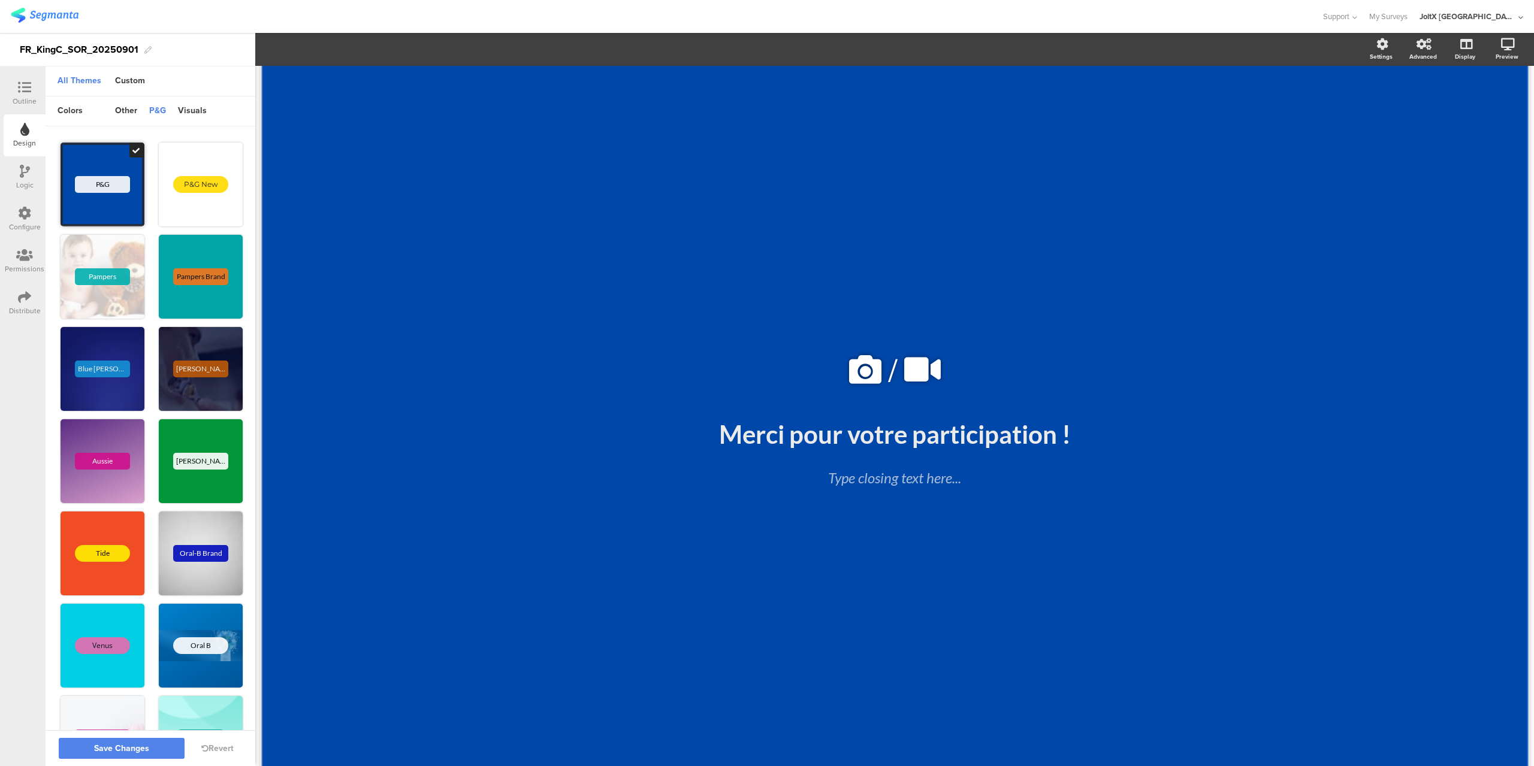
click at [109, 160] on div "P&G" at bounding box center [103, 185] width 84 height 84
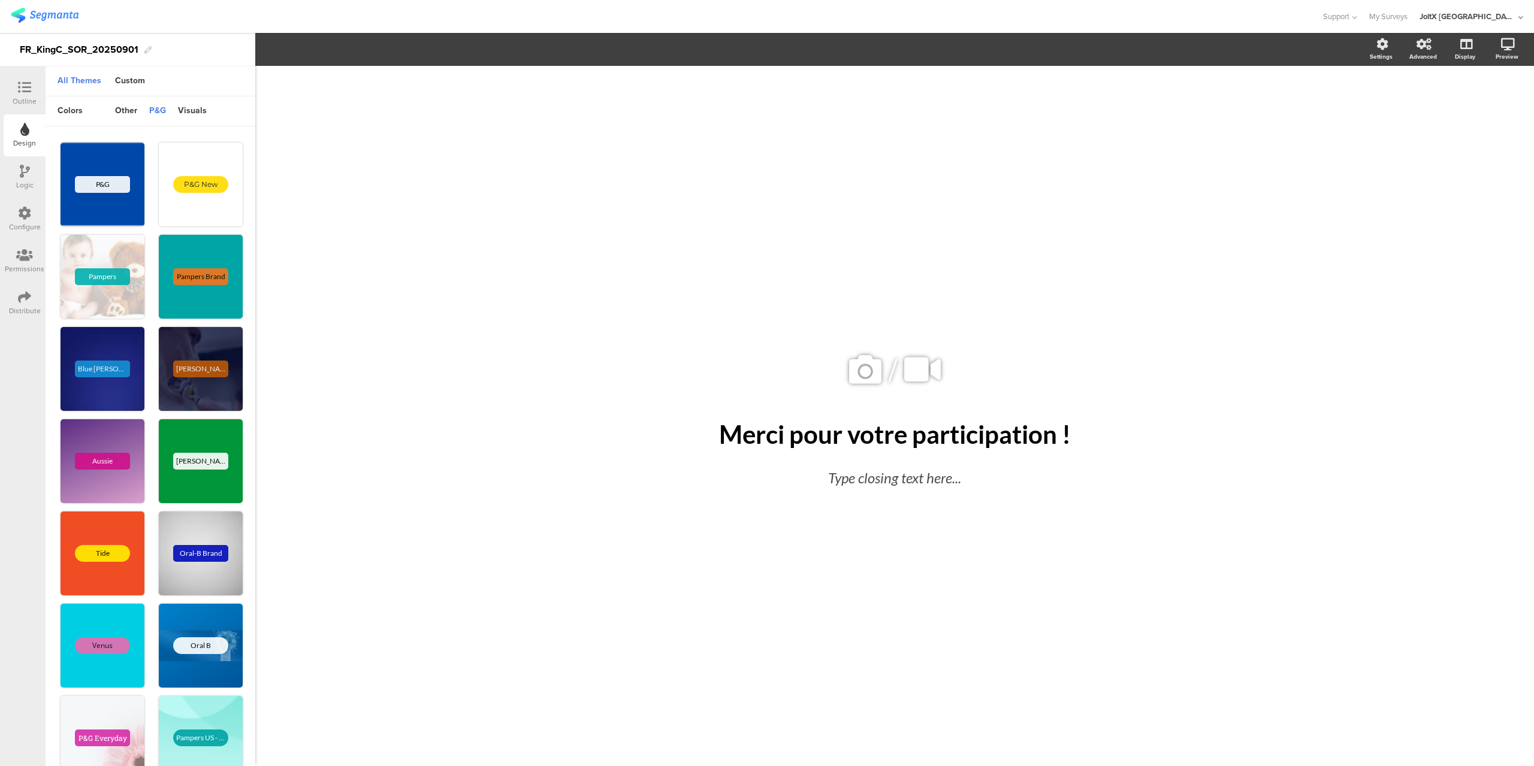
click at [20, 180] on div "Logic" at bounding box center [24, 185] width 17 height 11
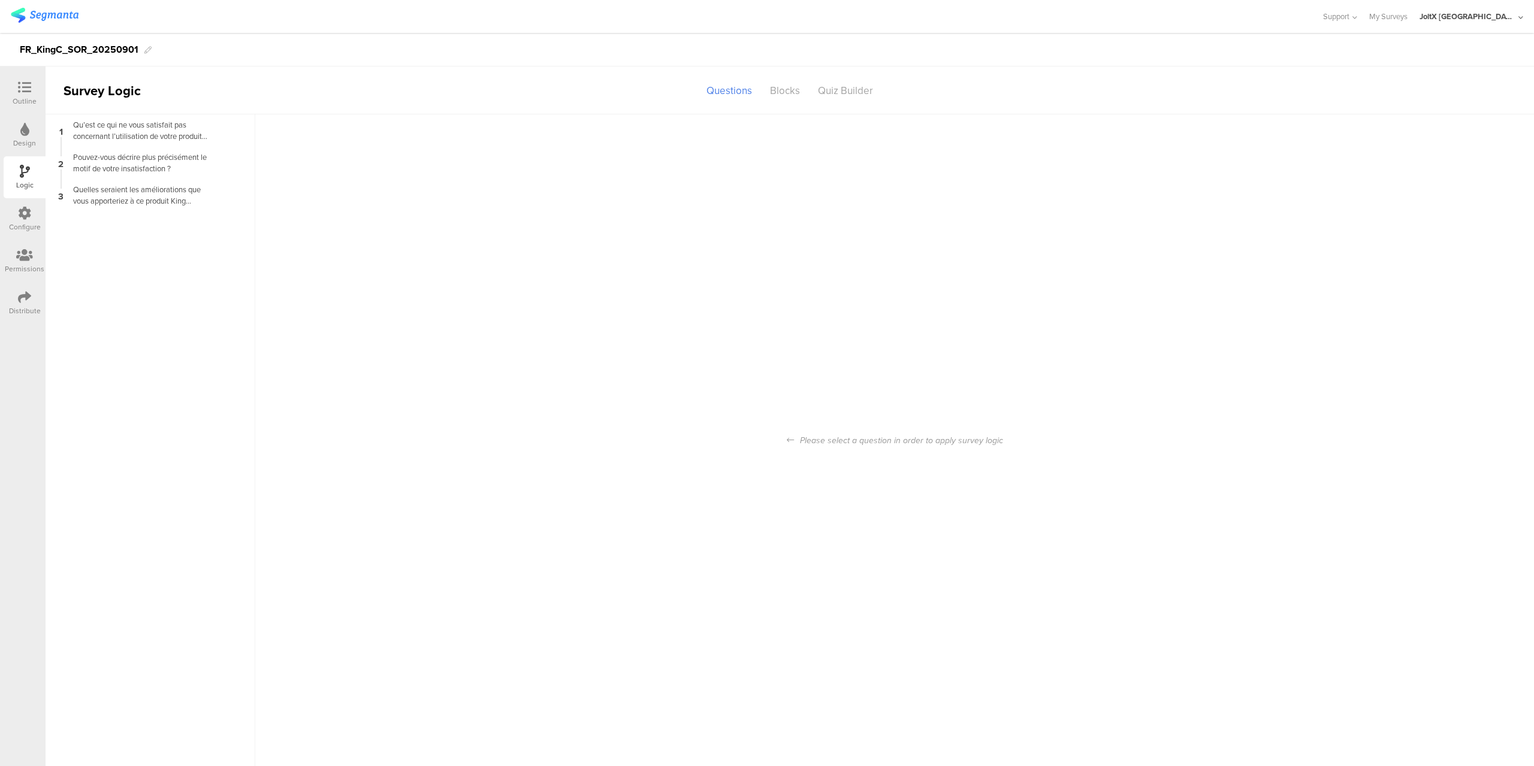
click at [16, 227] on div "Configure" at bounding box center [25, 227] width 32 height 11
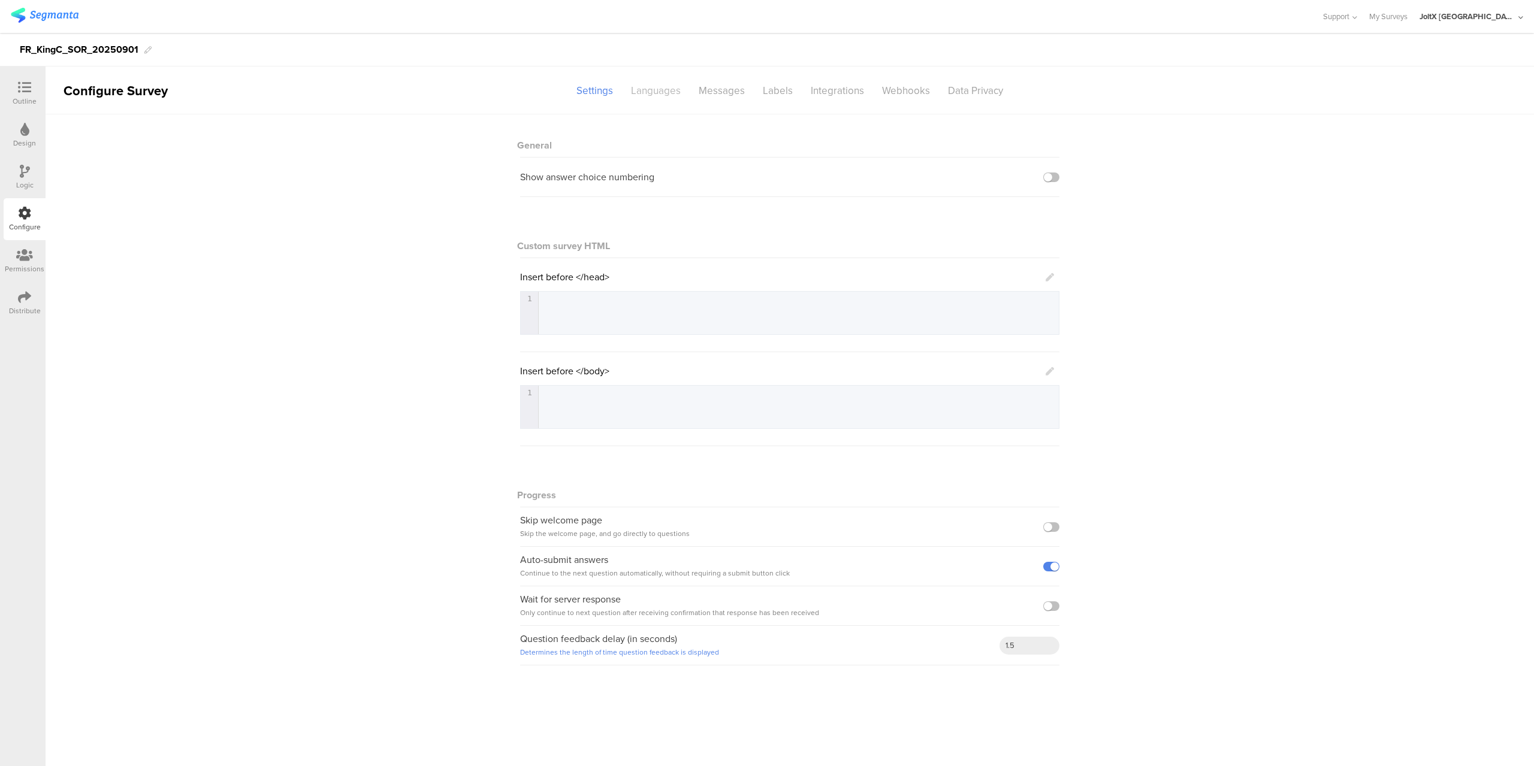
click at [624, 99] on div "Languages" at bounding box center [656, 90] width 68 height 21
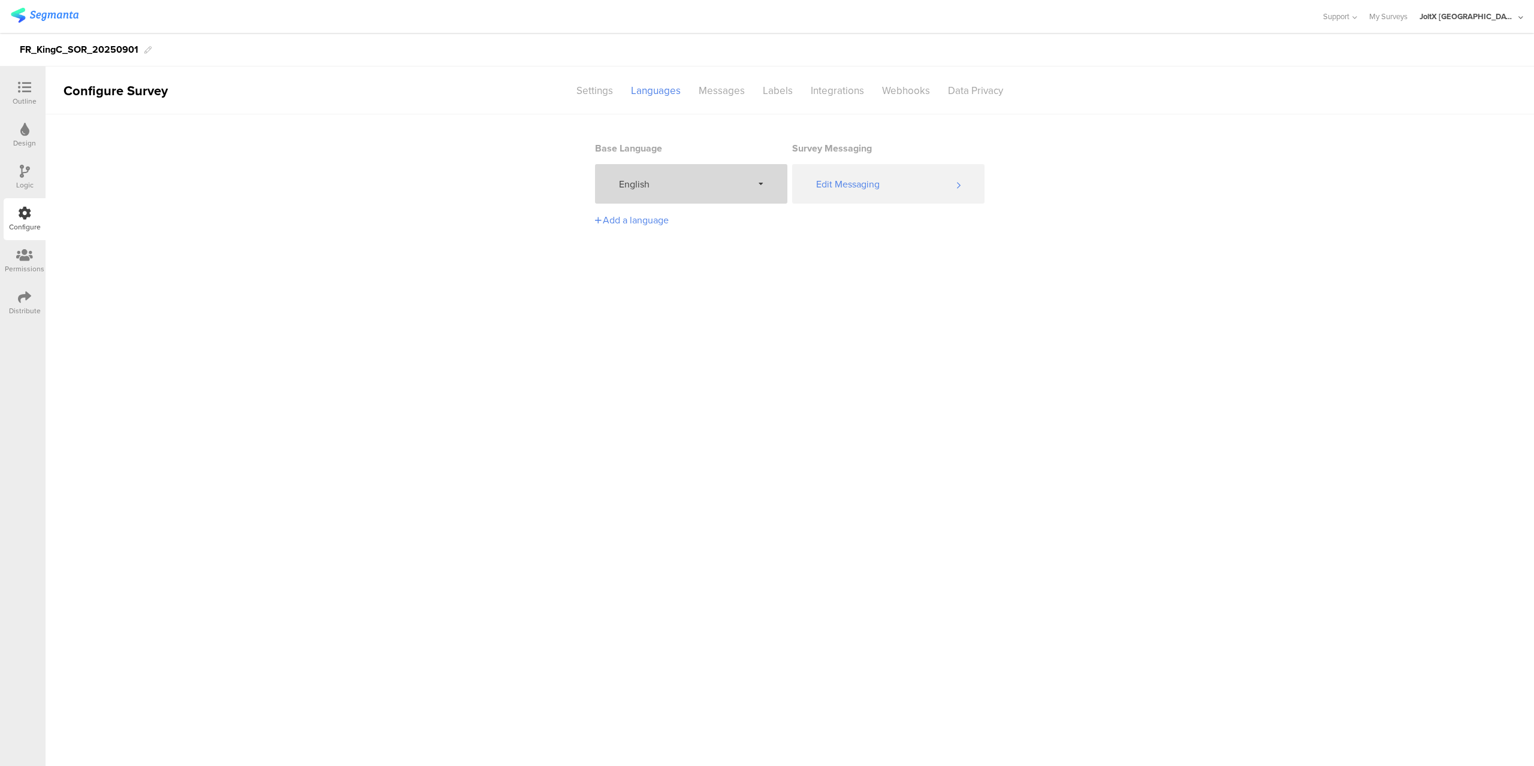
click at [763, 185] on icon at bounding box center [761, 183] width 5 height 7
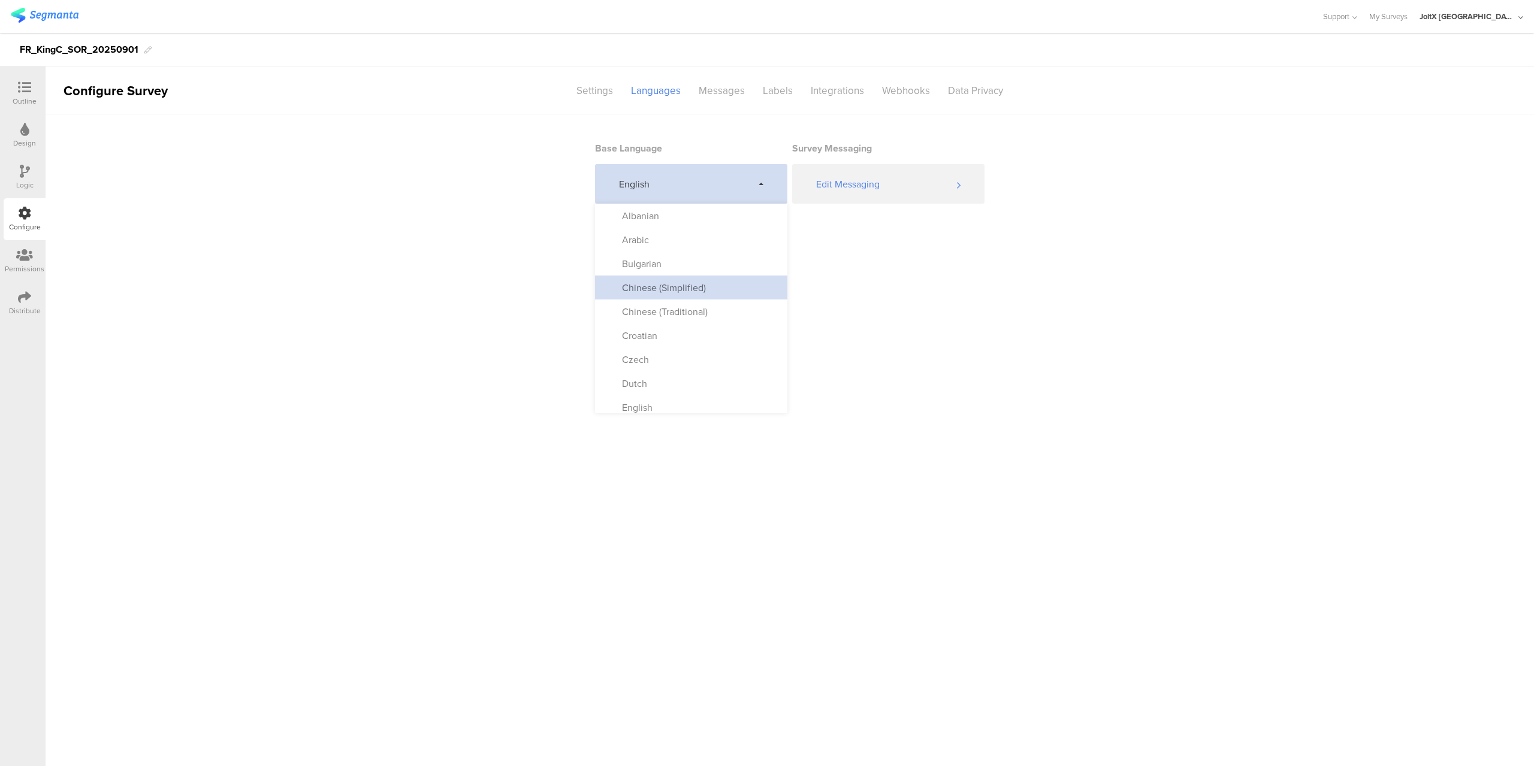
scroll to position [183, 0]
click at [632, 246] on div "French" at bounding box center [630, 249] width 41 height 14
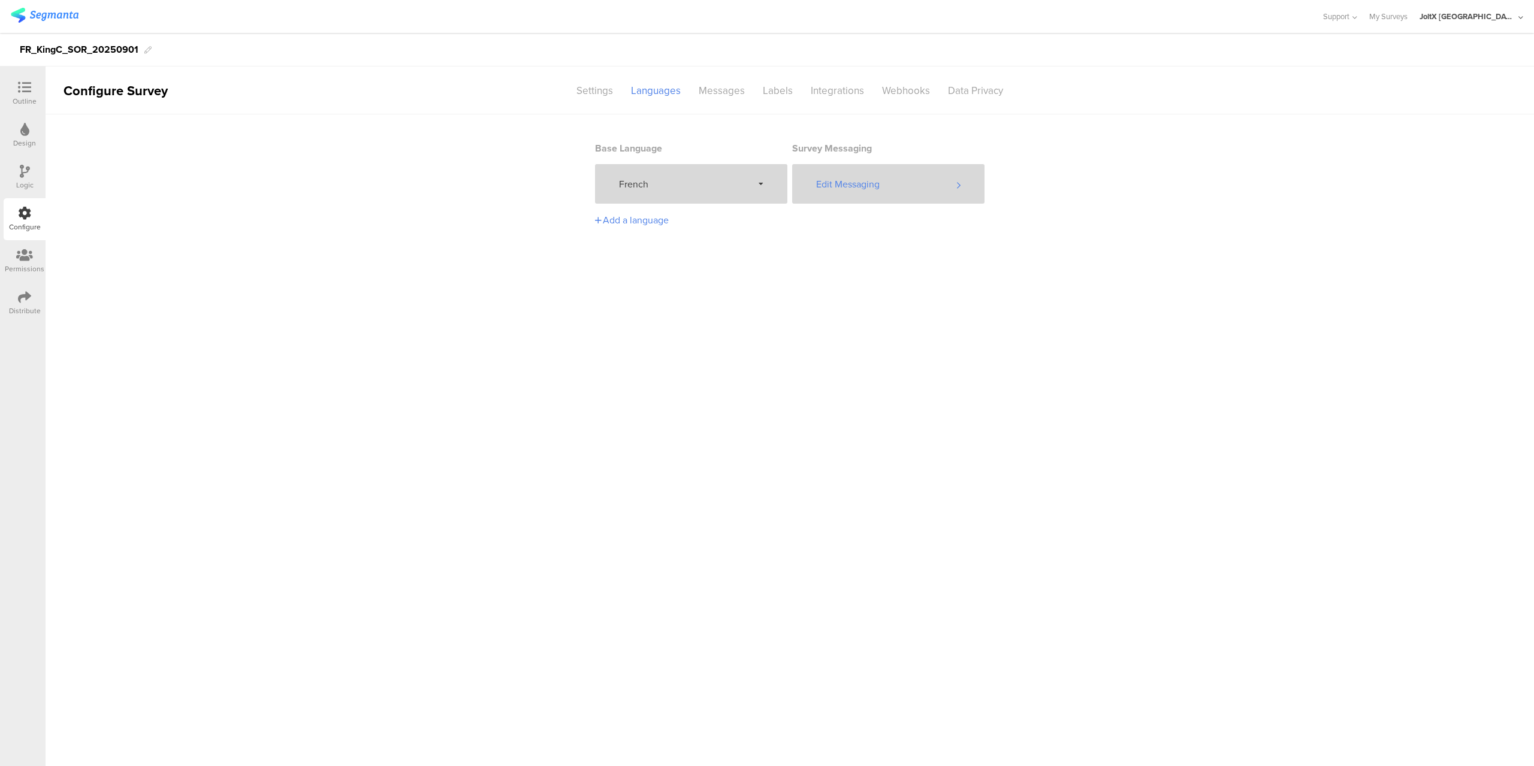
click at [958, 193] on div "Edit Messaging" at bounding box center [888, 184] width 192 height 40
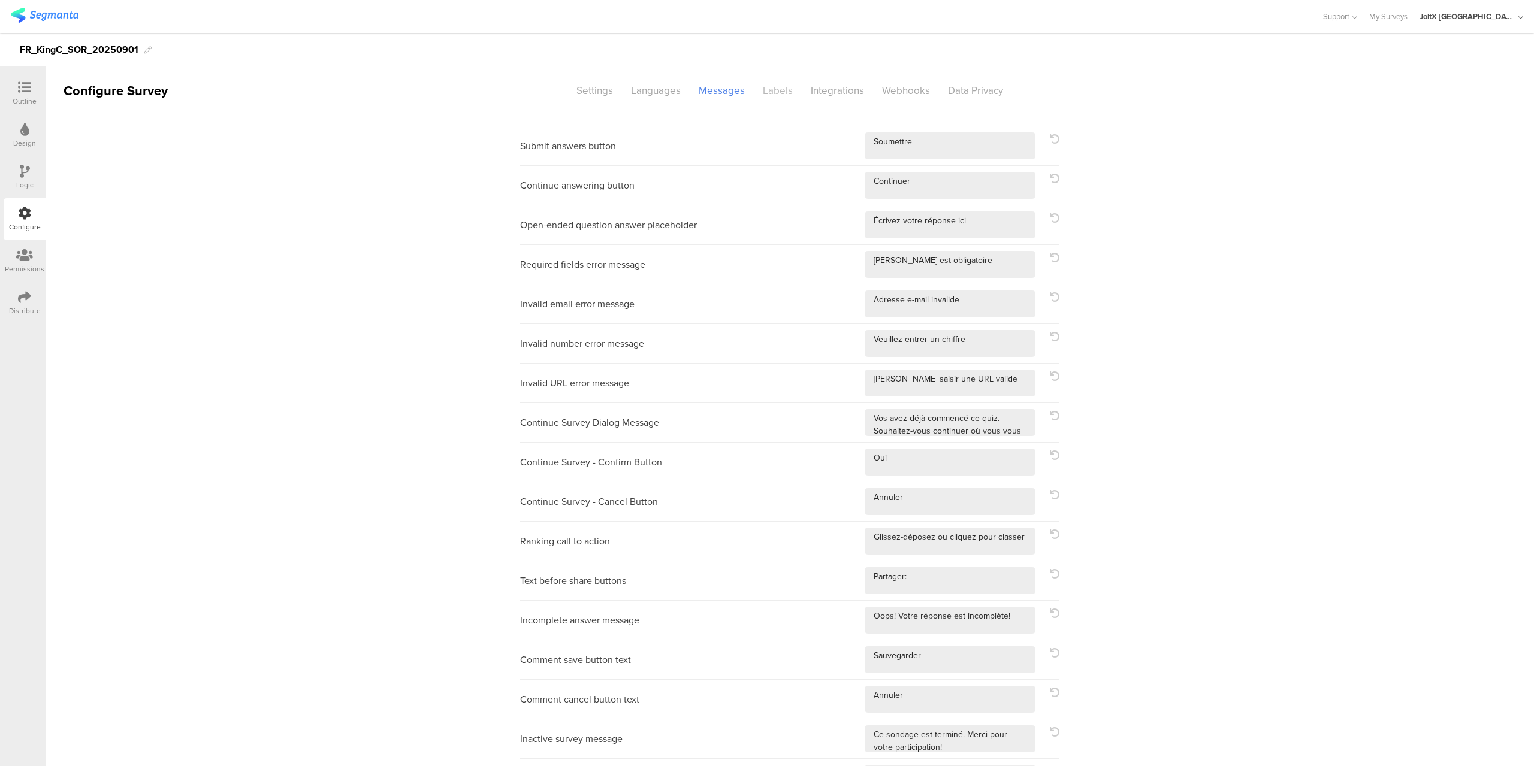
click at [769, 96] on div "Labels" at bounding box center [778, 90] width 48 height 21
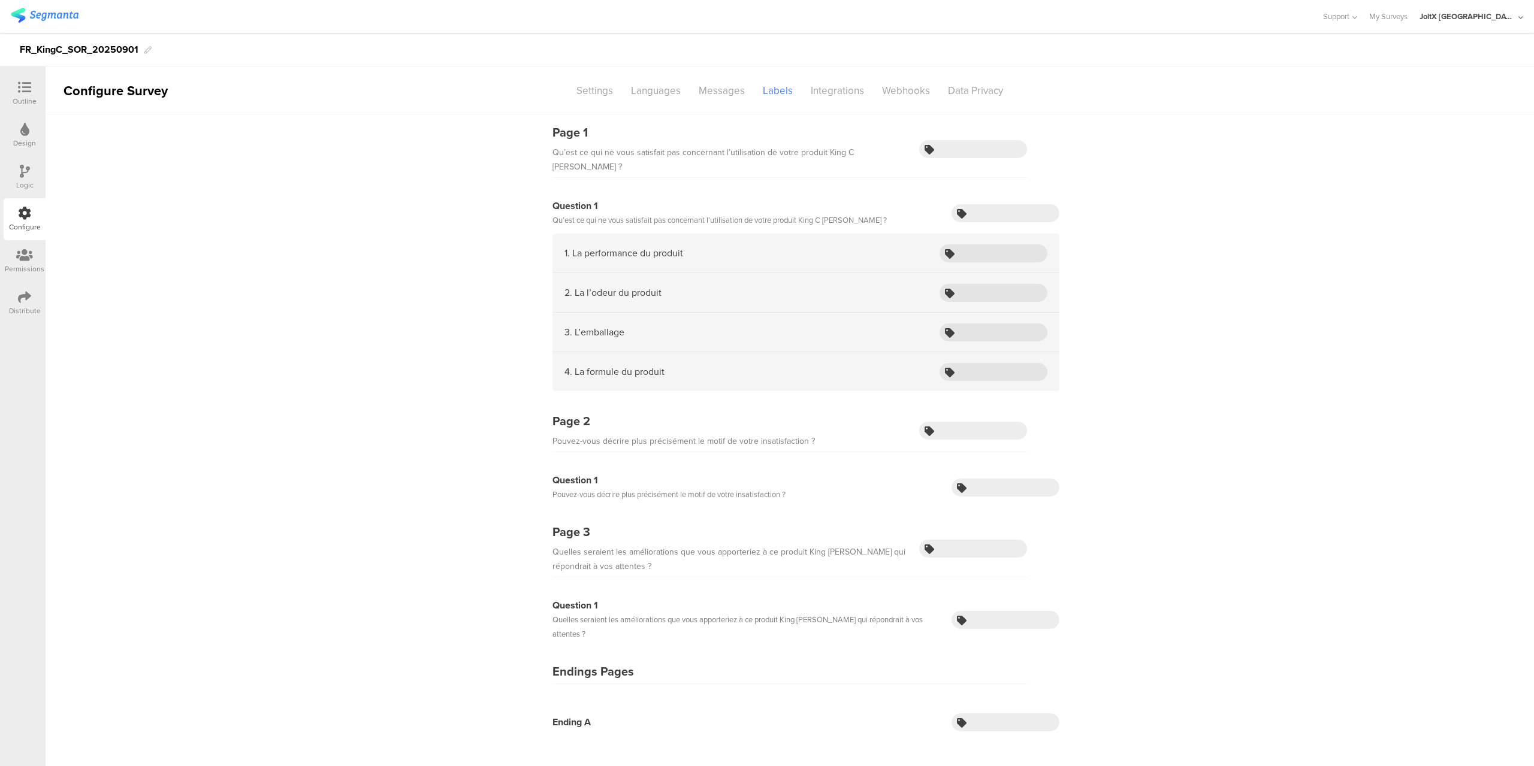
click at [34, 269] on div "Permissions" at bounding box center [25, 269] width 40 height 11
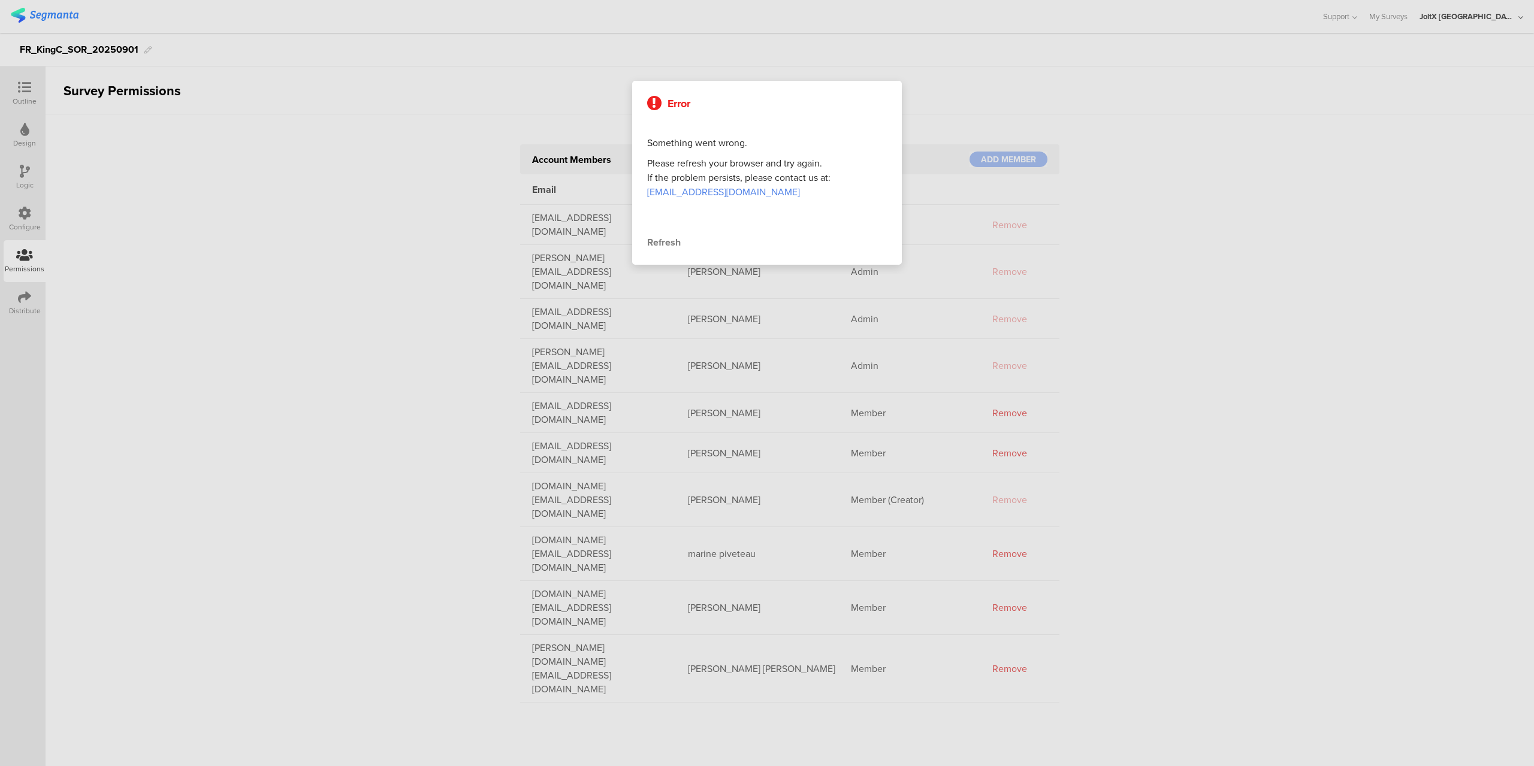
click at [483, 265] on div at bounding box center [767, 383] width 1534 height 766
click at [665, 248] on div "Refresh" at bounding box center [767, 243] width 240 height 14
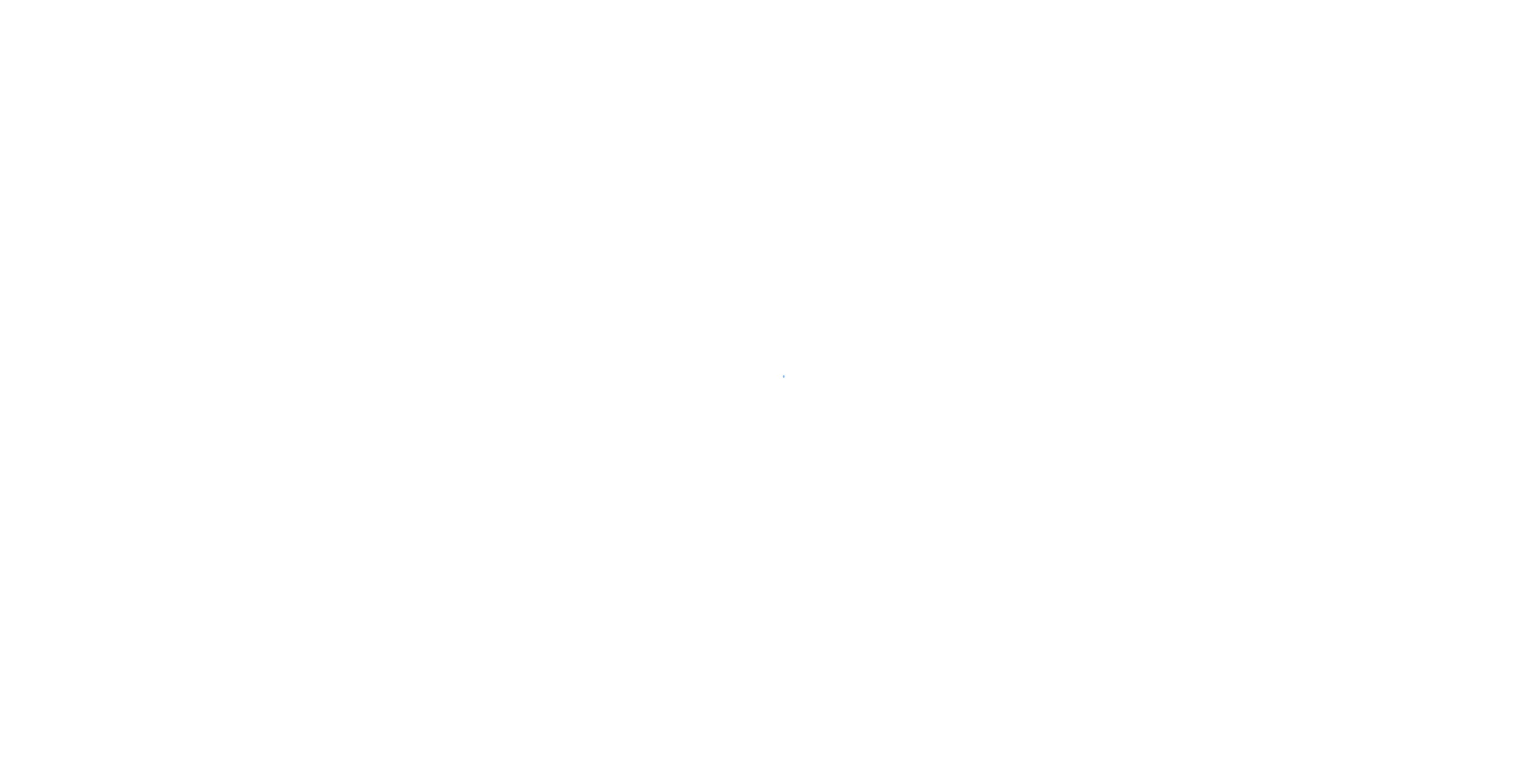
click at [32, 301] on div at bounding box center [767, 383] width 1534 height 766
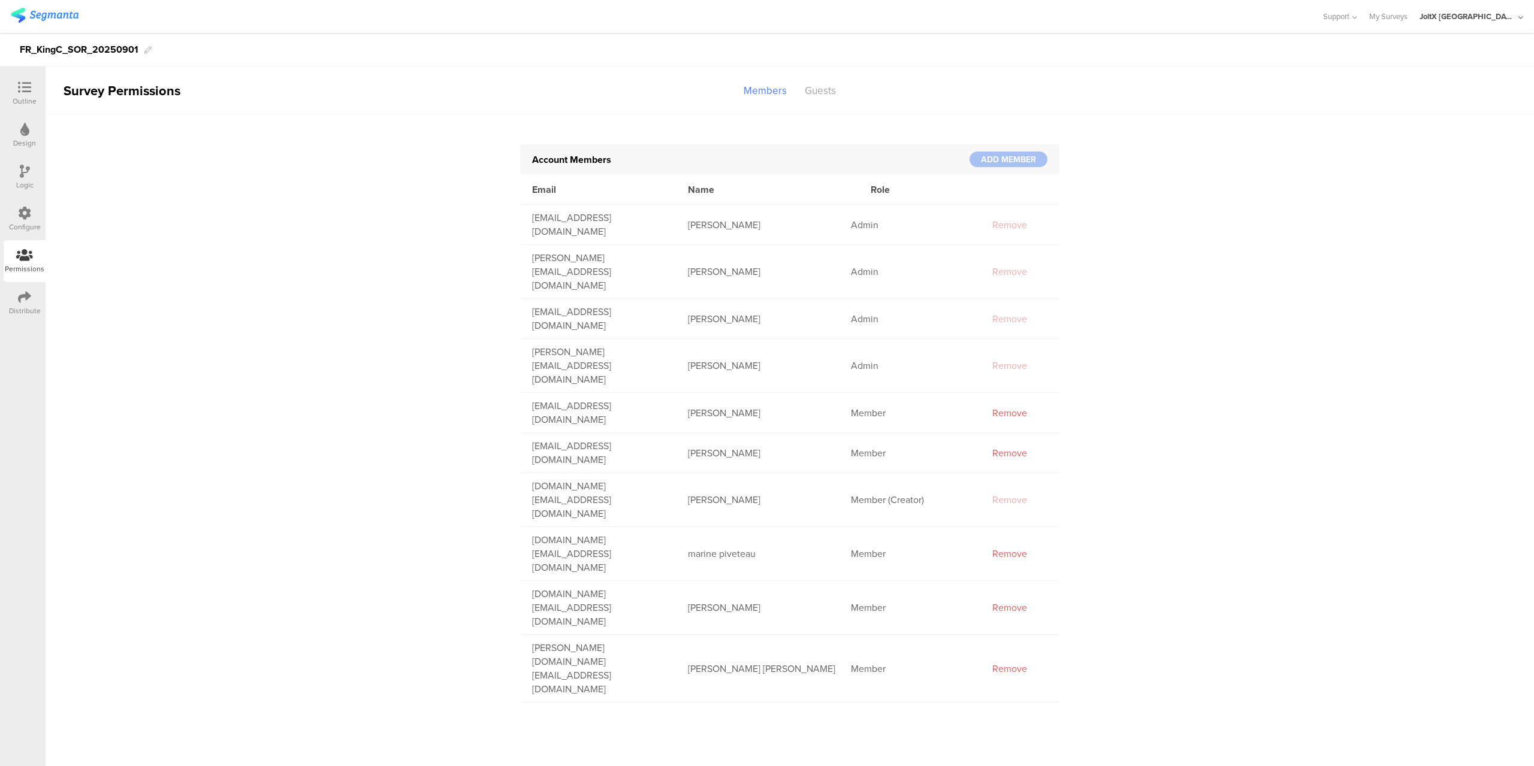
click at [26, 304] on div at bounding box center [24, 298] width 13 height 15
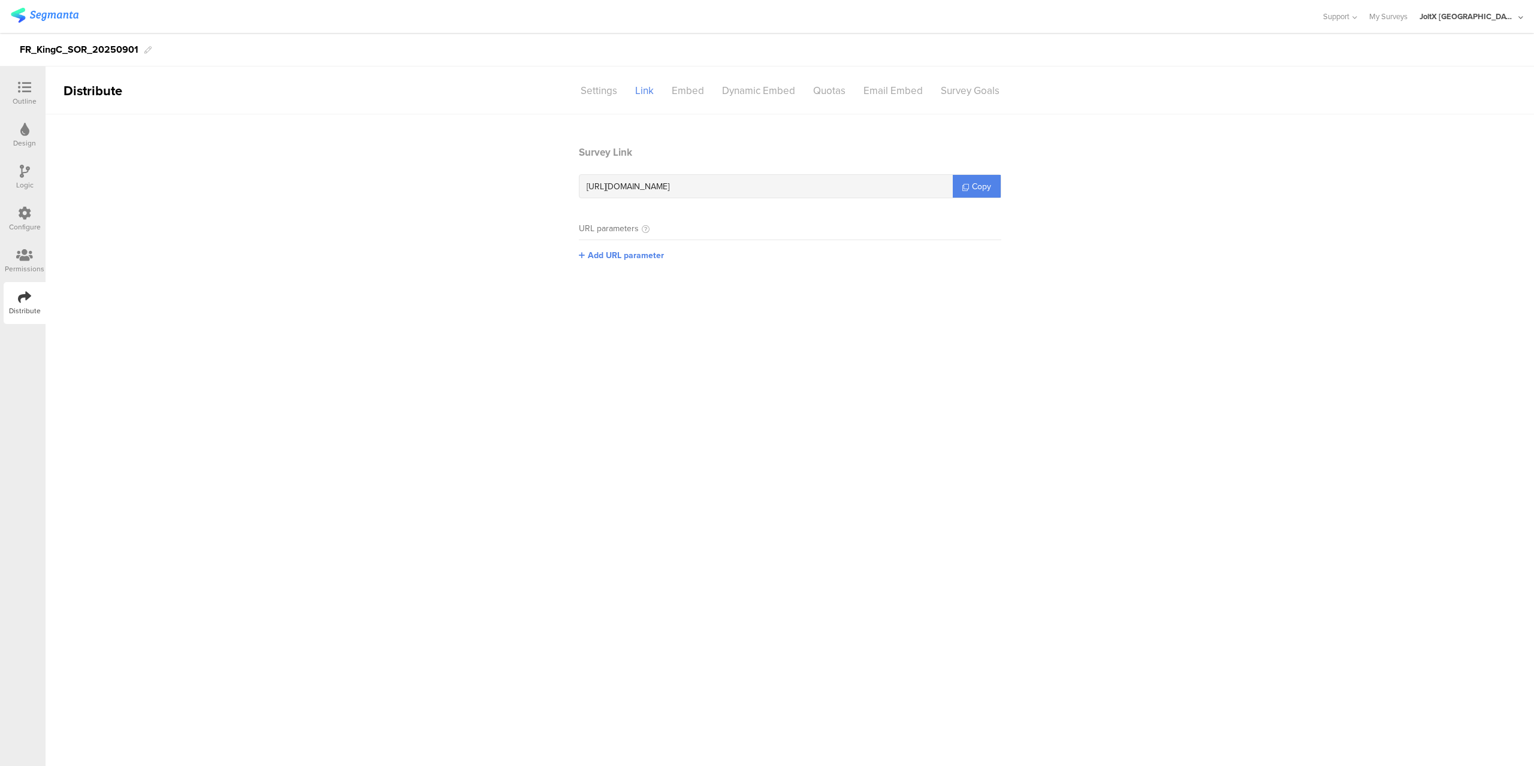
click at [71, 14] on img at bounding box center [45, 15] width 68 height 15
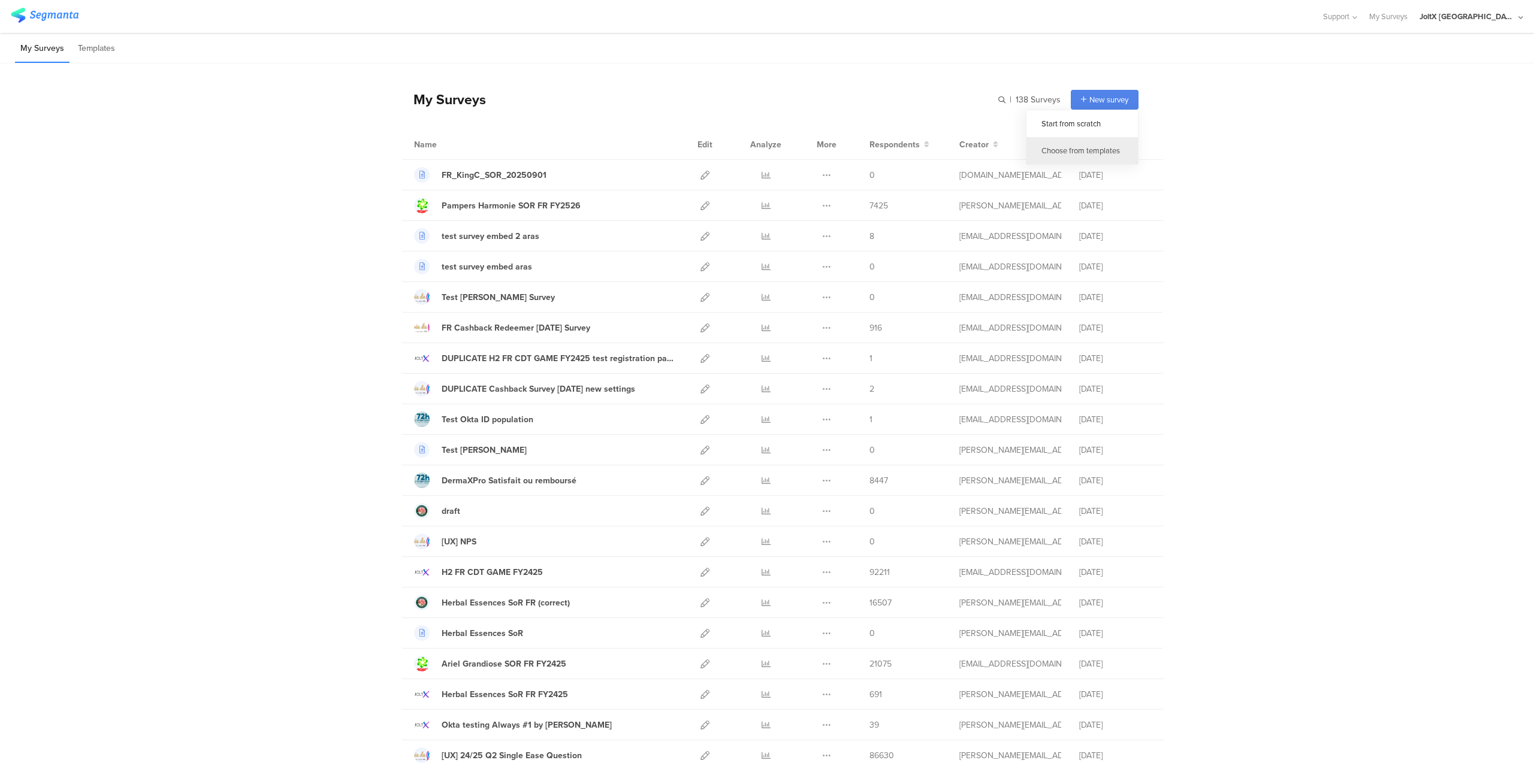
click at [1086, 149] on div "Choose from templates" at bounding box center [1082, 150] width 111 height 27
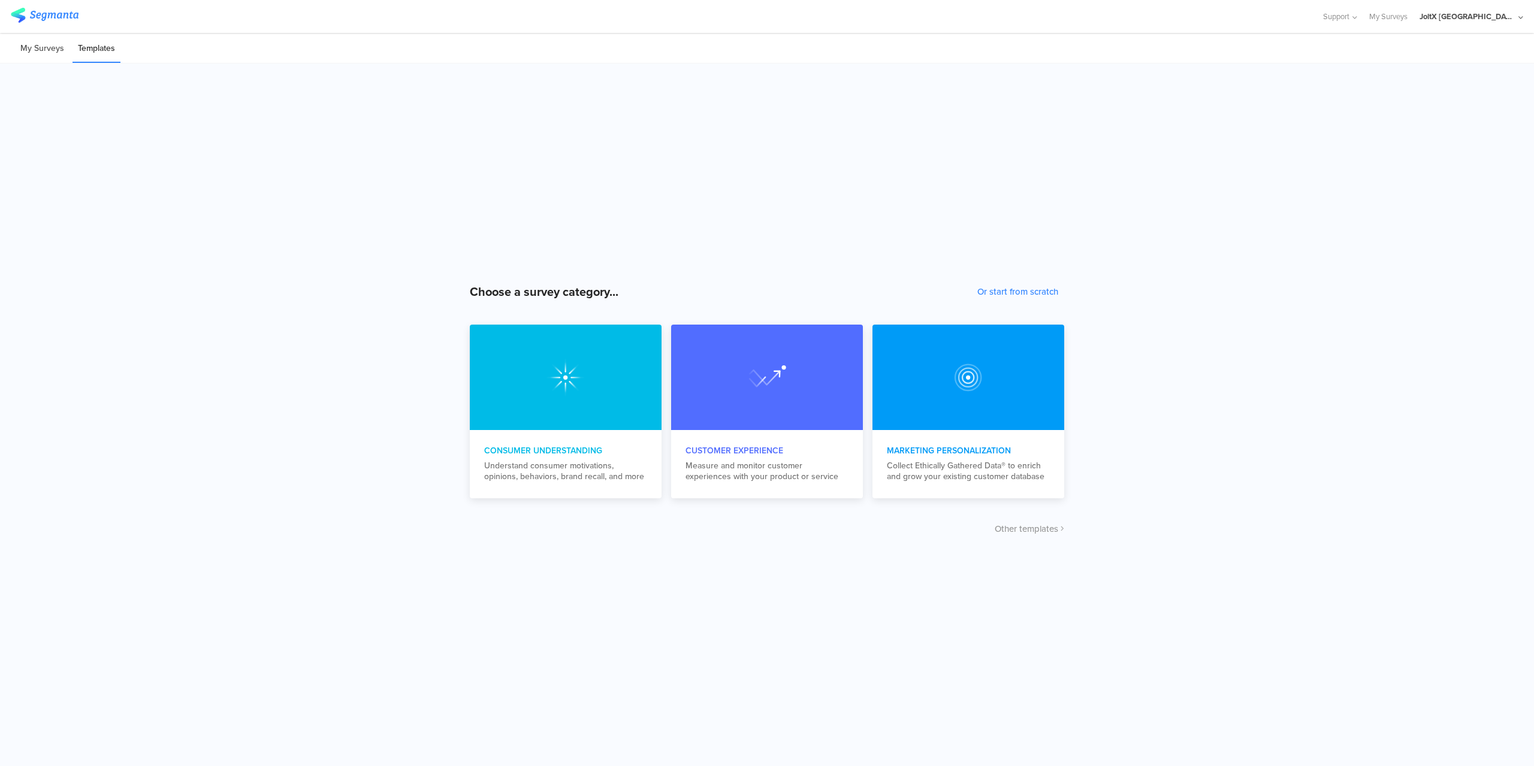
click at [44, 52] on li "My Surveys" at bounding box center [42, 49] width 55 height 28
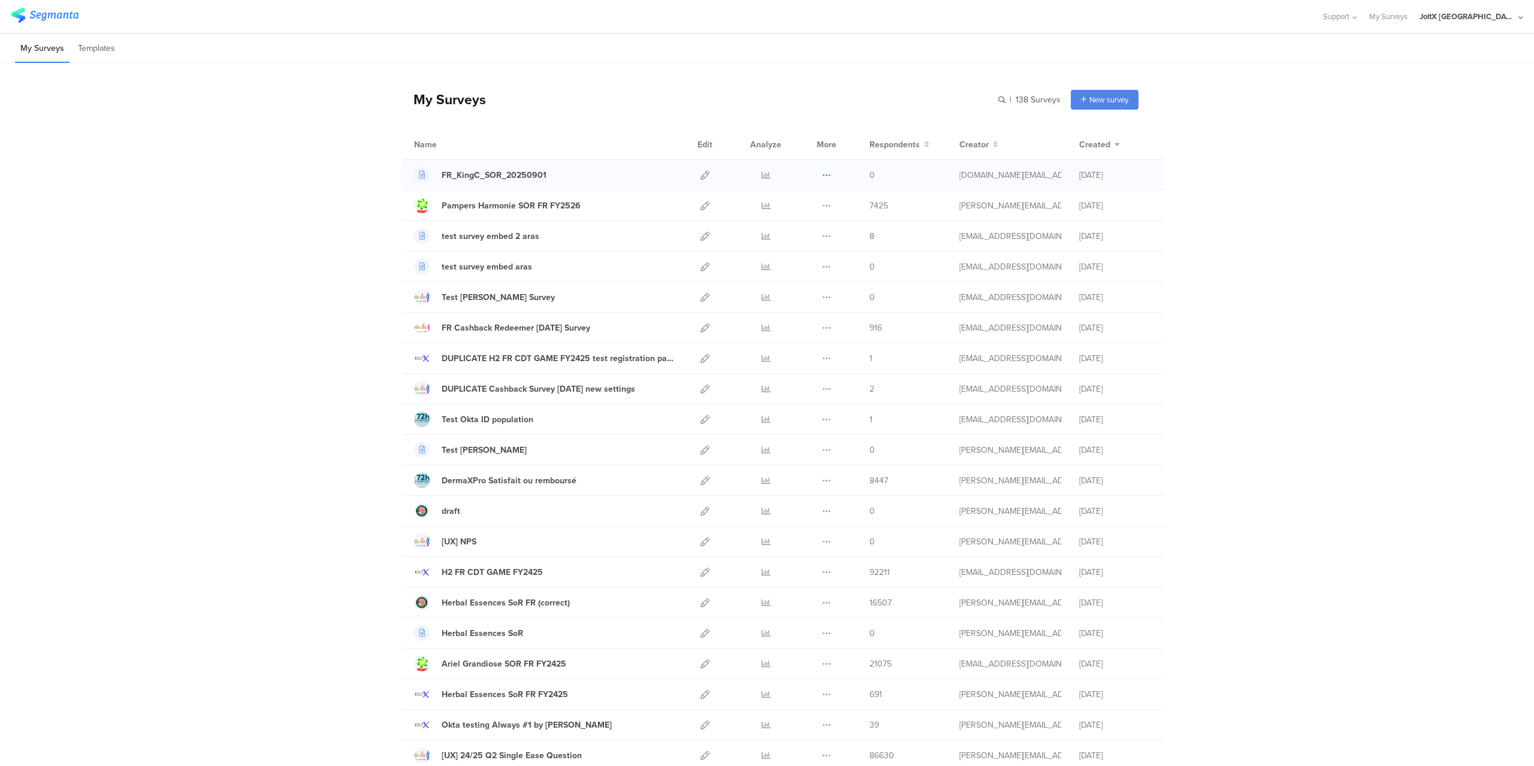
drag, startPoint x: 483, startPoint y: 170, endPoint x: 819, endPoint y: 172, distance: 336.2
click at [822, 172] on icon at bounding box center [826, 175] width 9 height 9
click at [810, 207] on button "Duplicate" at bounding box center [803, 206] width 66 height 22
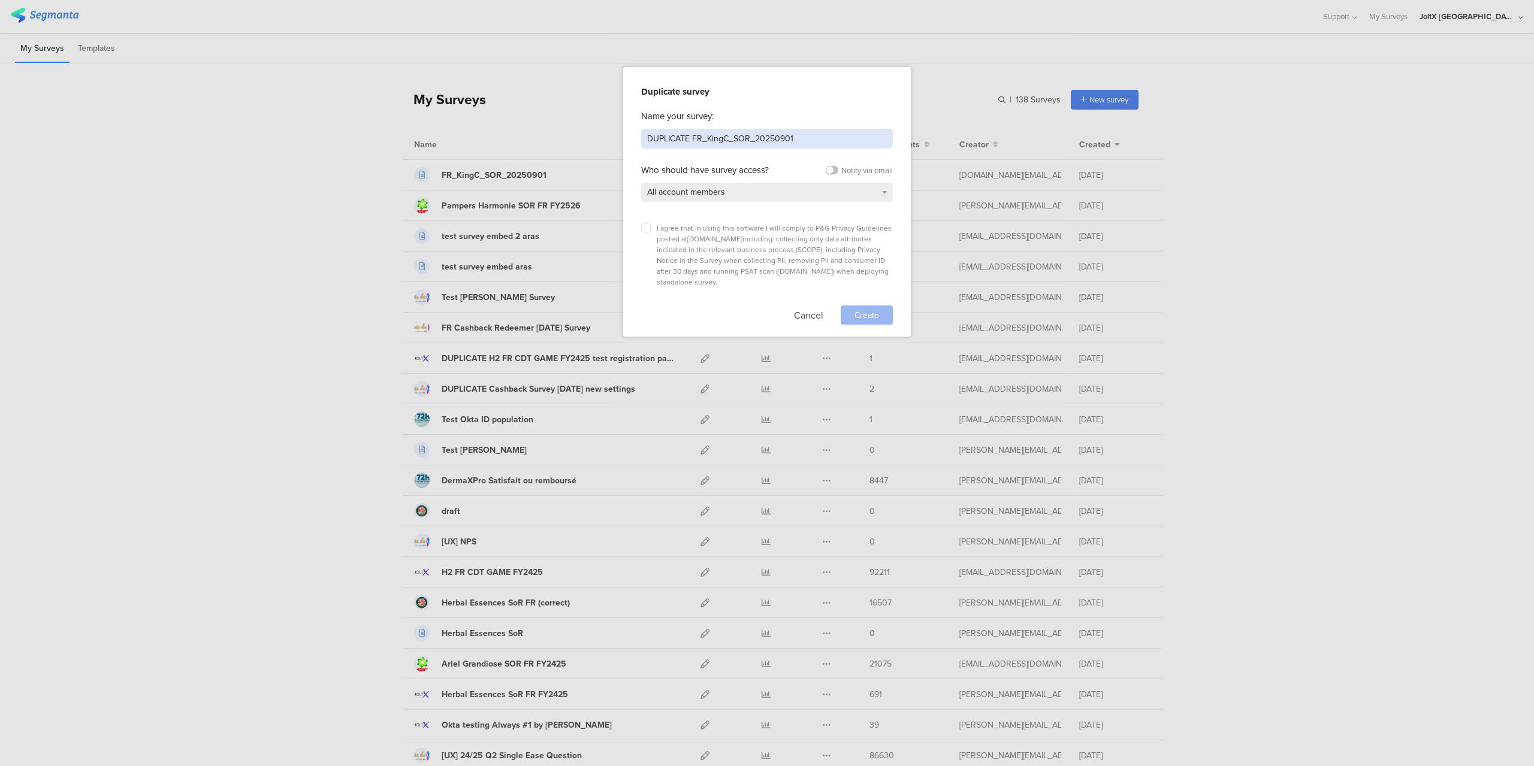
drag, startPoint x: 705, startPoint y: 139, endPoint x: 728, endPoint y: 142, distance: 23.0
click at [728, 142] on input "DUPLICATE FR_KingC_SOR_20250901" at bounding box center [767, 139] width 252 height 20
drag, startPoint x: 692, startPoint y: 138, endPoint x: 570, endPoint y: 131, distance: 122.5
click at [570, 131] on div "Duplicate survey Name your survey: DUPLICATE FR_Venus_SOR_20250901 Who should h…" at bounding box center [767, 383] width 1534 height 766
type input "FR_Venus_SOR_20250901"
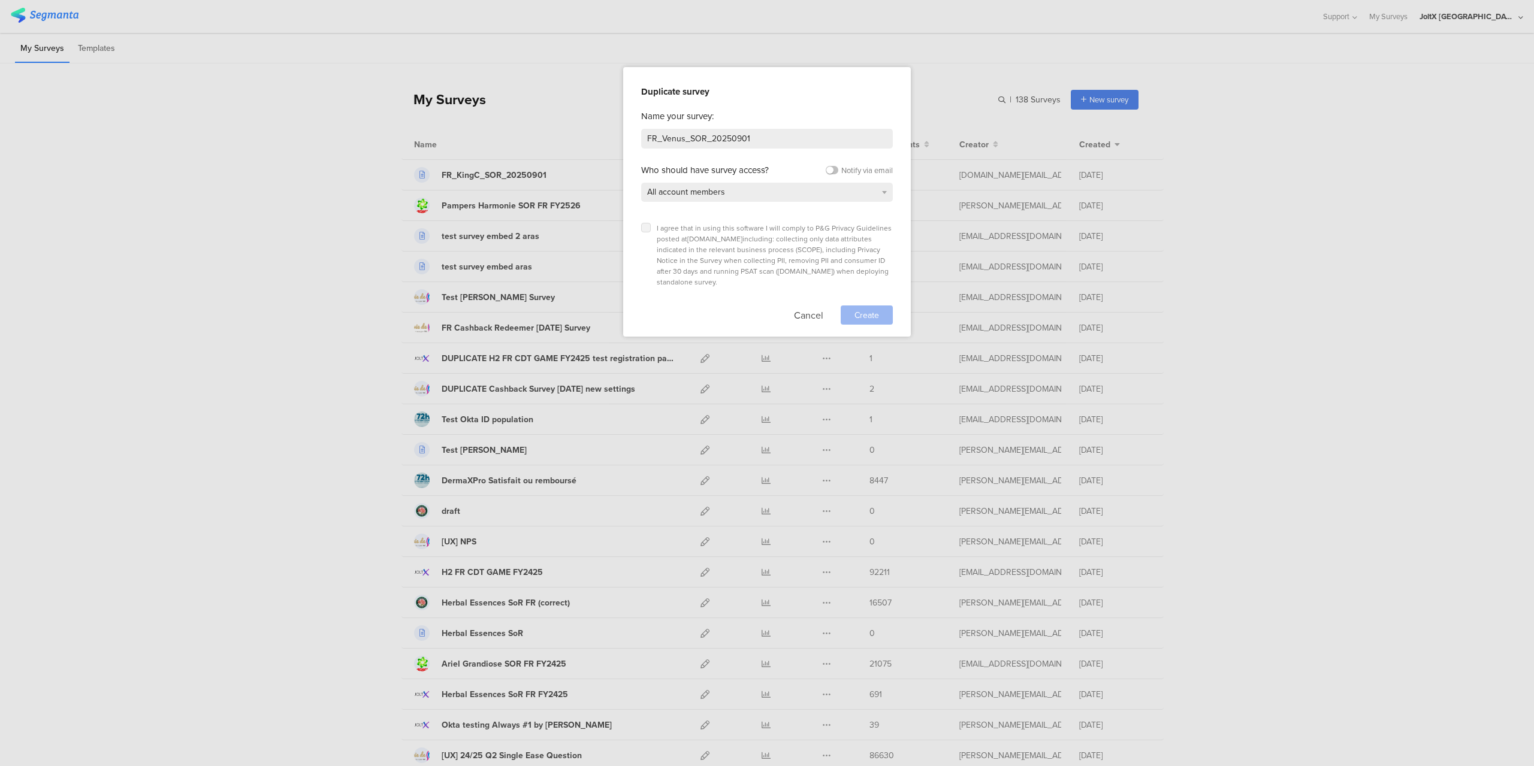
click at [647, 227] on icon at bounding box center [646, 227] width 5 height 5
click at [0, 0] on input "checkbox" at bounding box center [0, 0] width 0 height 0
click at [856, 309] on span "Create" at bounding box center [867, 315] width 25 height 13
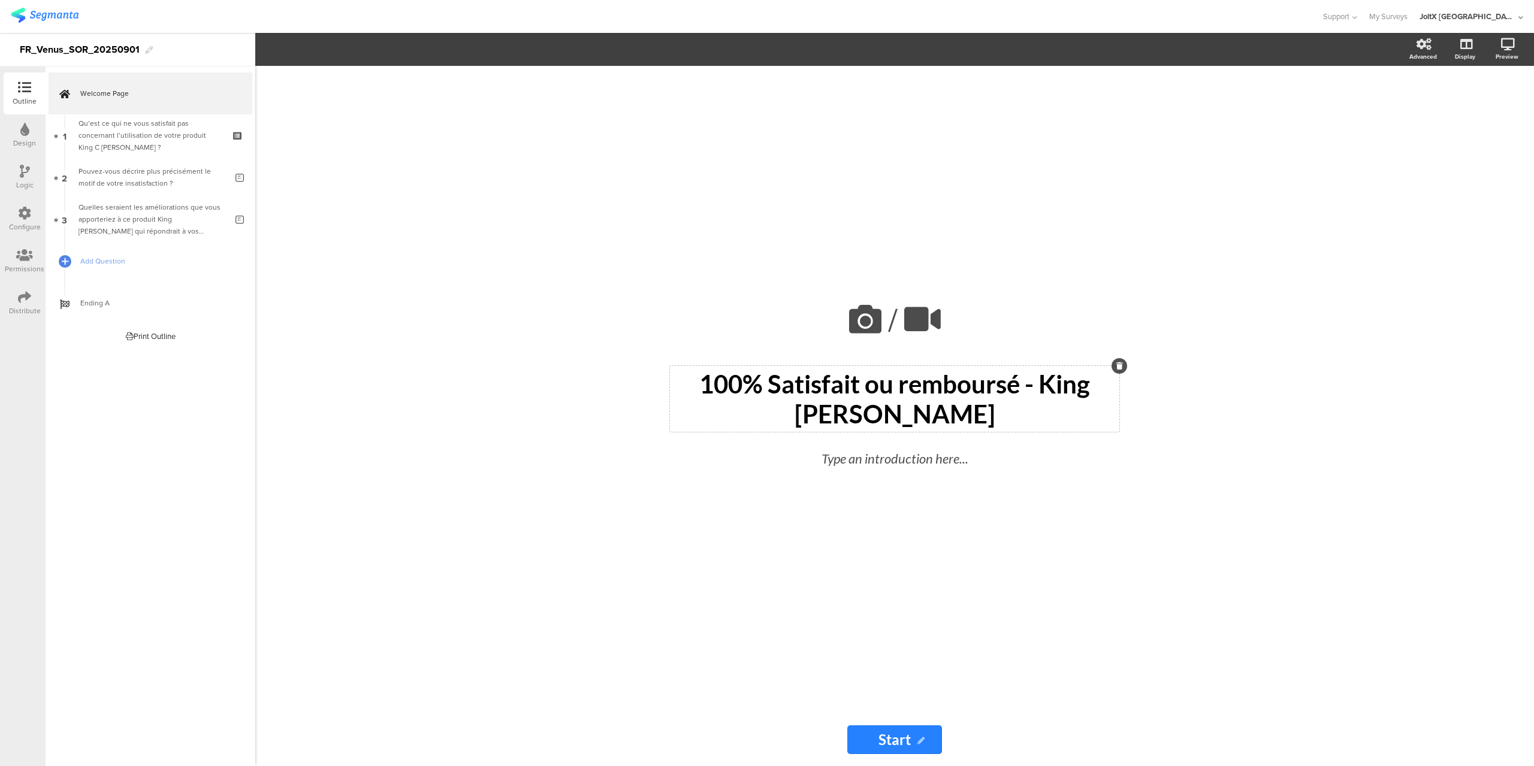
click at [1039, 386] on p "100% Satisfait ou remboursé - King [PERSON_NAME]" at bounding box center [894, 399] width 443 height 60
drag, startPoint x: 1027, startPoint y: 378, endPoint x: 1064, endPoint y: 413, distance: 51.3
click at [1064, 413] on p "100% Satisfait ou remboursé - King [PERSON_NAME]" at bounding box center [894, 399] width 443 height 60
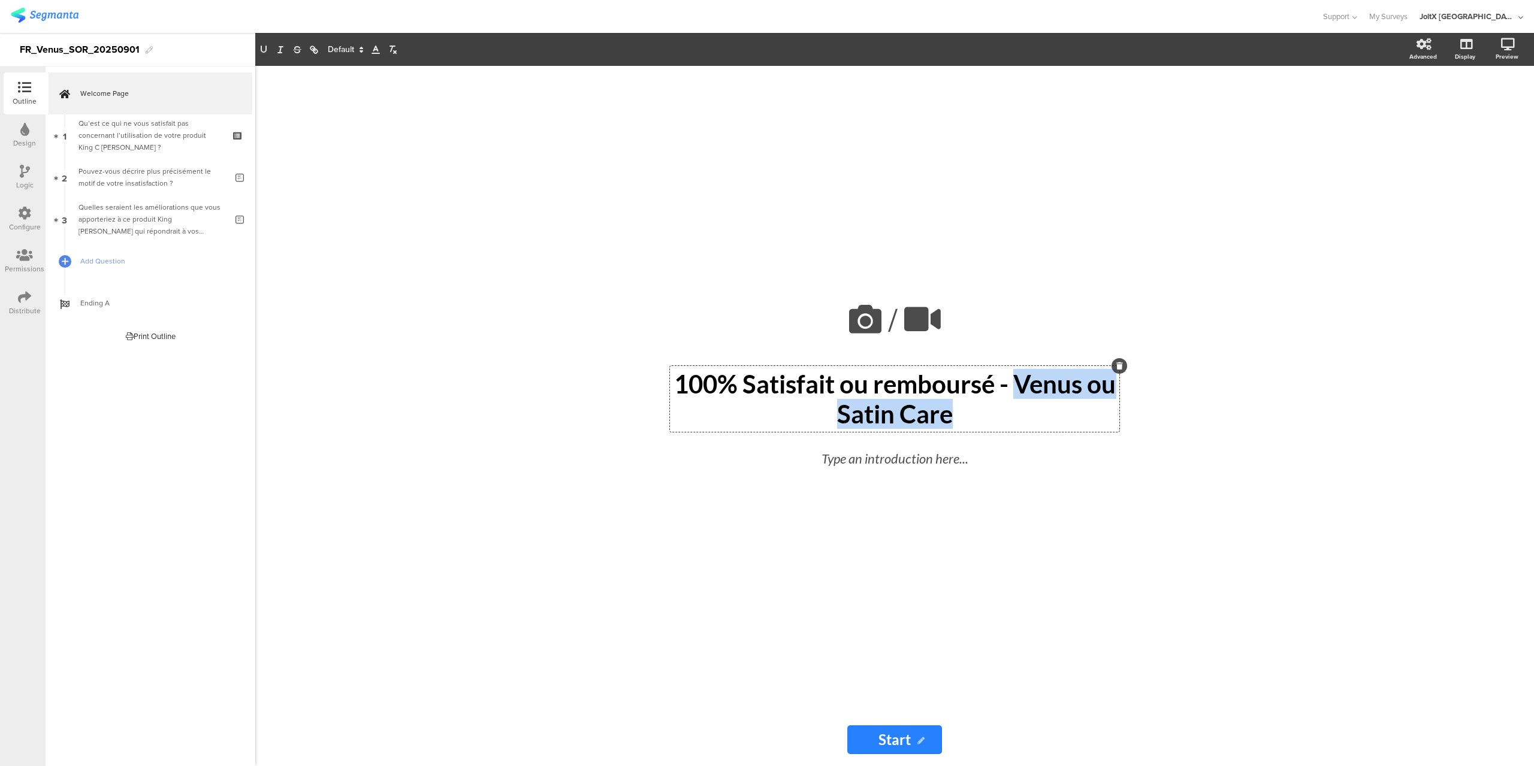
drag, startPoint x: 1036, startPoint y: 386, endPoint x: 1043, endPoint y: 405, distance: 19.9
click at [1043, 405] on p "100% Satisfait ou remboursé - Venus ou Satin Care" at bounding box center [894, 399] width 443 height 60
copy p "Venus ou Satin Care"
click at [125, 131] on div "Qu’est ce qui ne vous satisfait pas concernant l’utilisation de votre produit K…" at bounding box center [150, 135] width 143 height 36
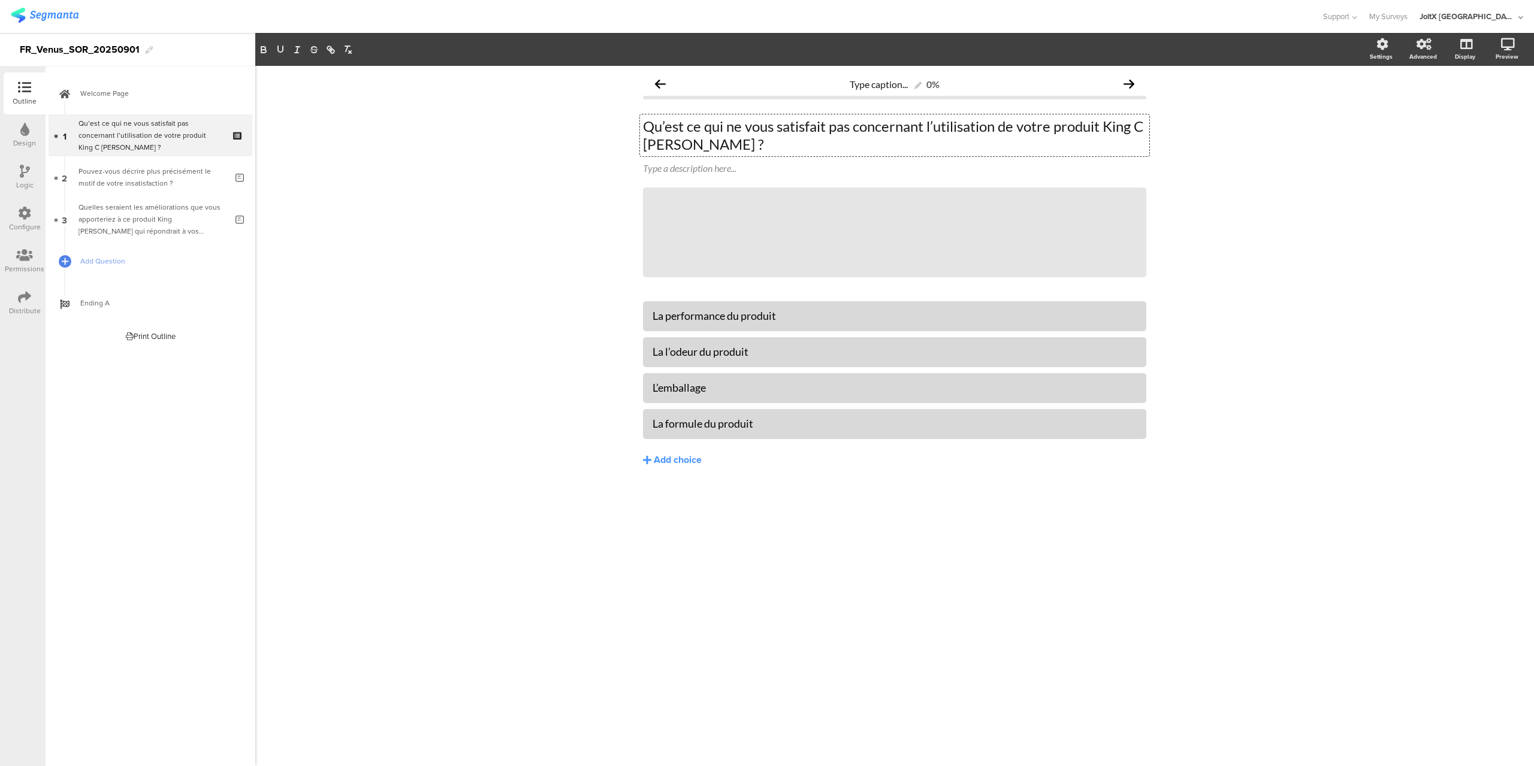
drag, startPoint x: 703, startPoint y: 144, endPoint x: 643, endPoint y: 144, distance: 59.9
click at [643, 144] on div "Qu’est ce qui ne vous satisfait pas concernant l’utilisation de votre produit K…" at bounding box center [894, 135] width 509 height 42
drag, startPoint x: 645, startPoint y: 145, endPoint x: 701, endPoint y: 146, distance: 56.3
click at [701, 146] on p "Qu’est ce qui ne vous satisfait pas concernant l’utilisation de votre produit K…" at bounding box center [894, 135] width 503 height 36
click at [1110, 129] on p "Qu’est ce qui ne vous satisfait pas concernant l’utilisation de votre produit […" at bounding box center [894, 135] width 503 height 36
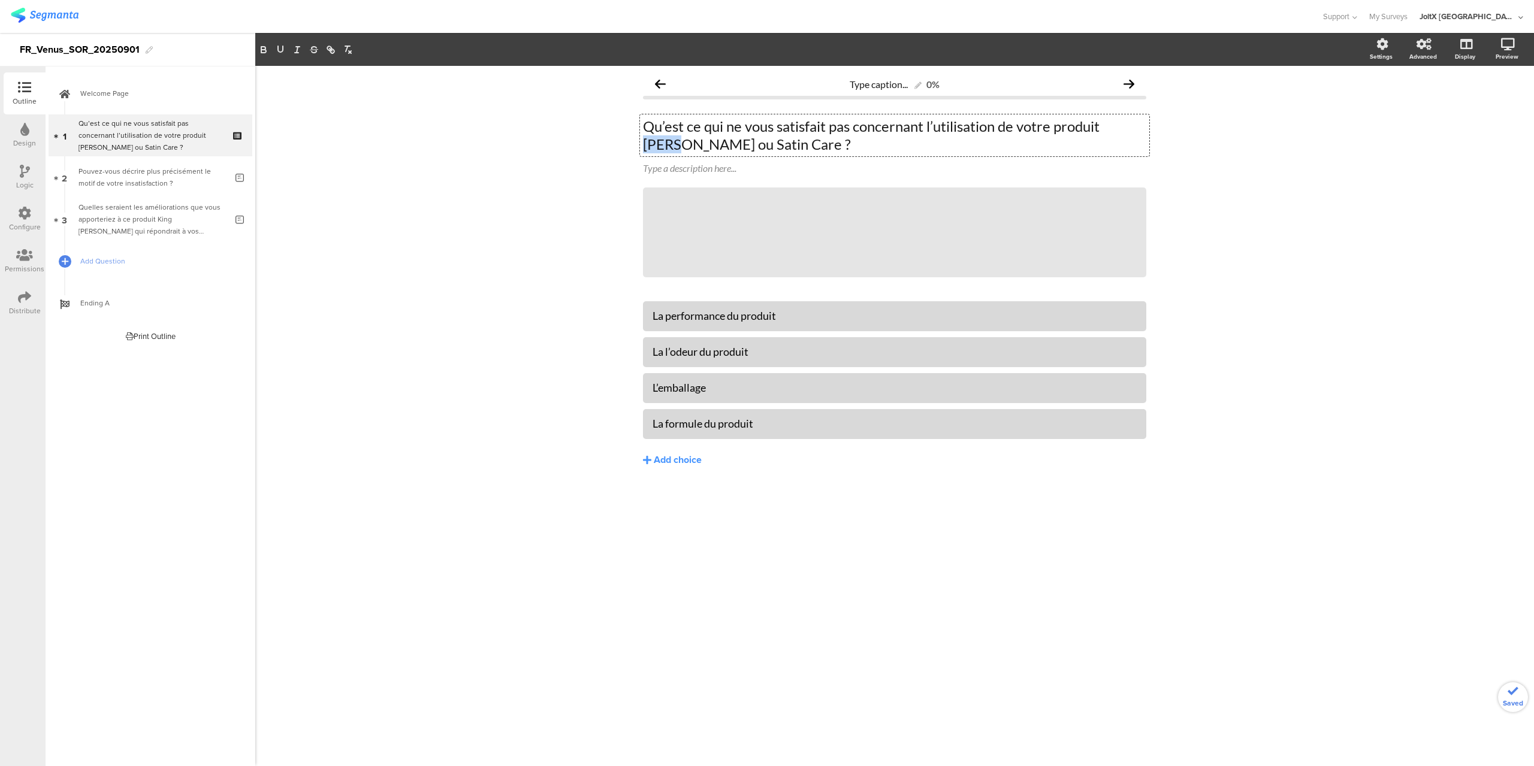
click at [1110, 129] on p "Qu’est ce qui ne vous satisfait pas concernant l’utilisation de votre produit […" at bounding box center [894, 135] width 503 height 36
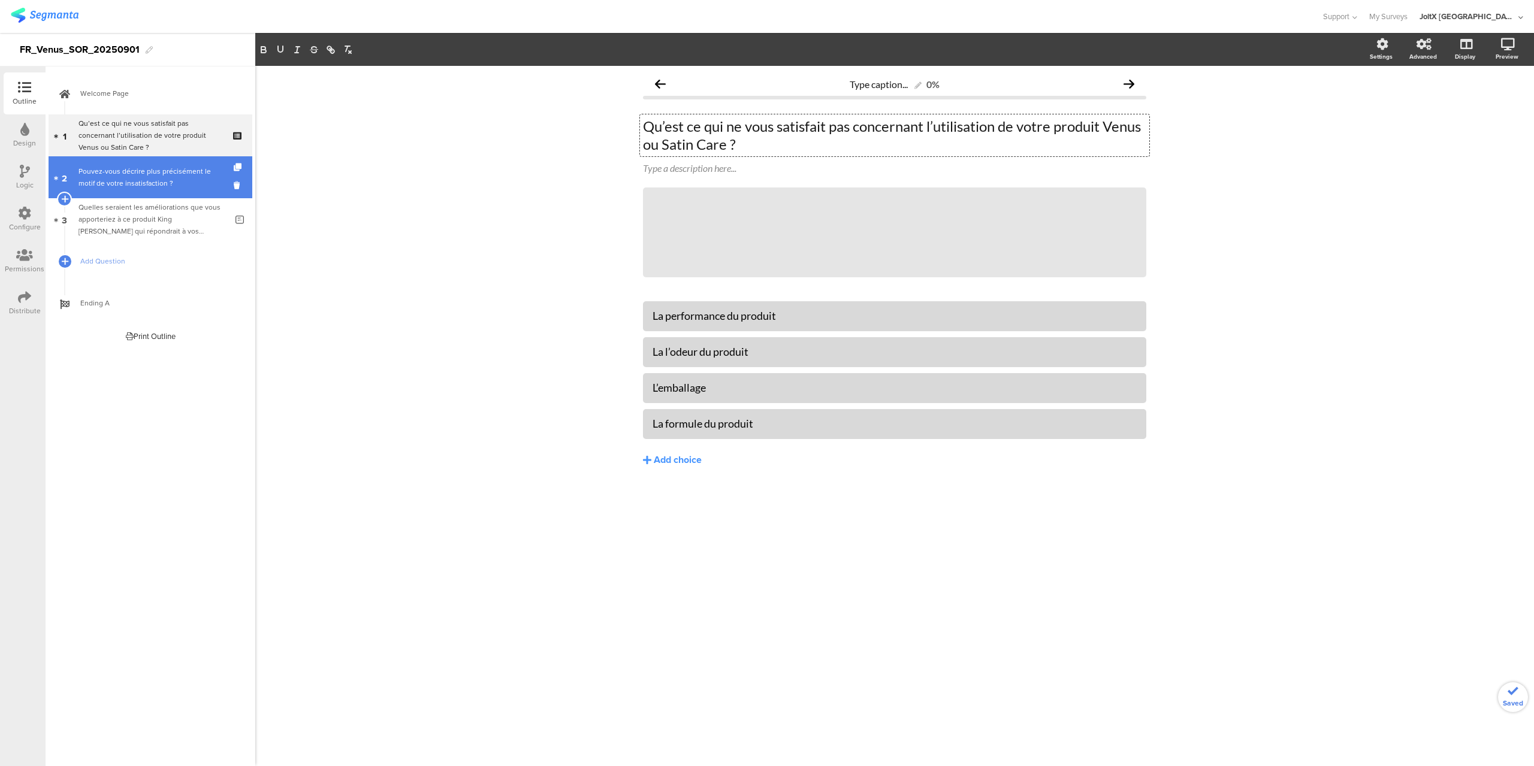
click at [160, 175] on div "Pouvez-vous décrire plus précisément le motif de votre insatisfaction ?" at bounding box center [153, 177] width 148 height 24
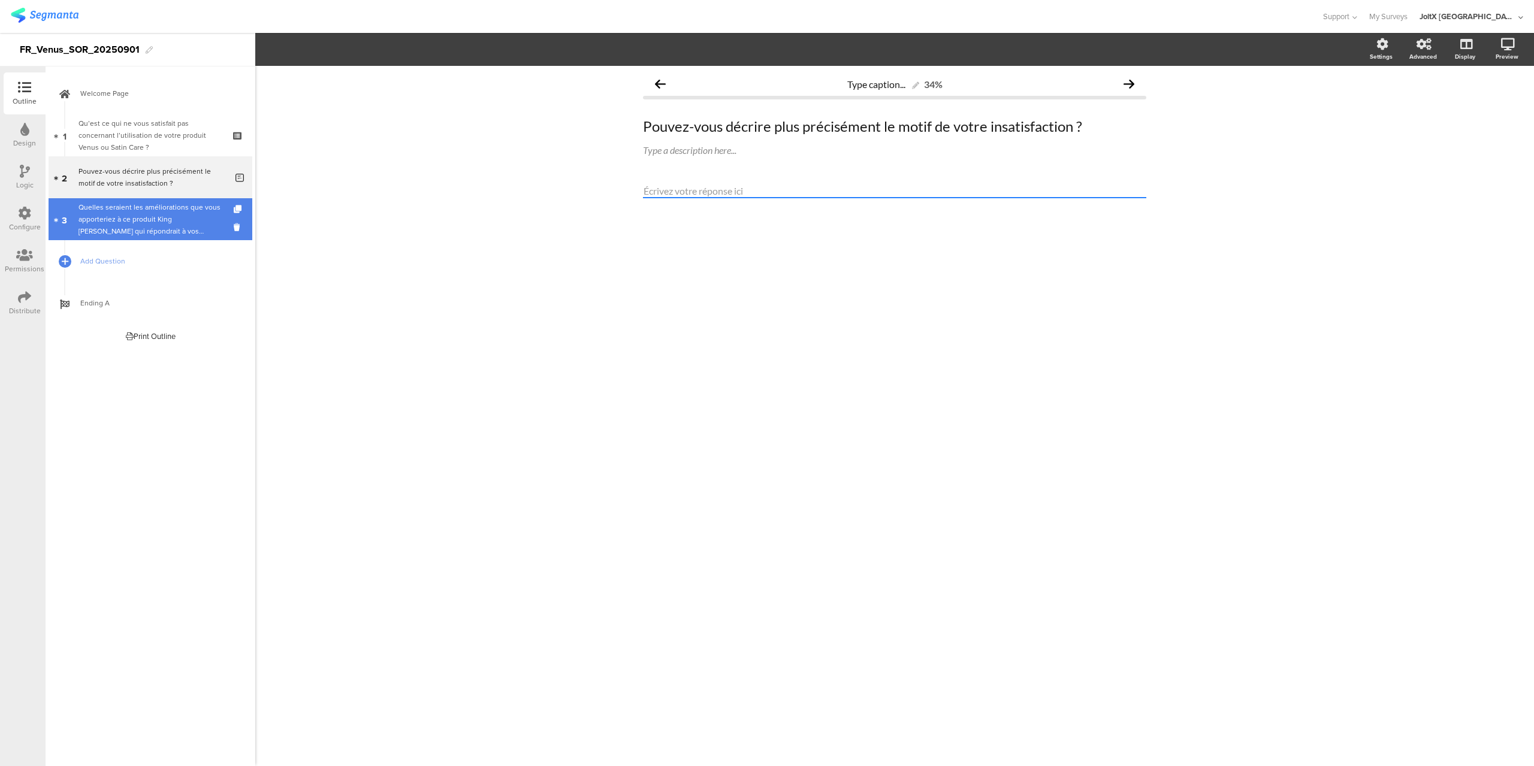
click at [135, 225] on div "Quelles seraient les améliorations que vous apporteriez à ce produit King [PERS…" at bounding box center [153, 219] width 148 height 36
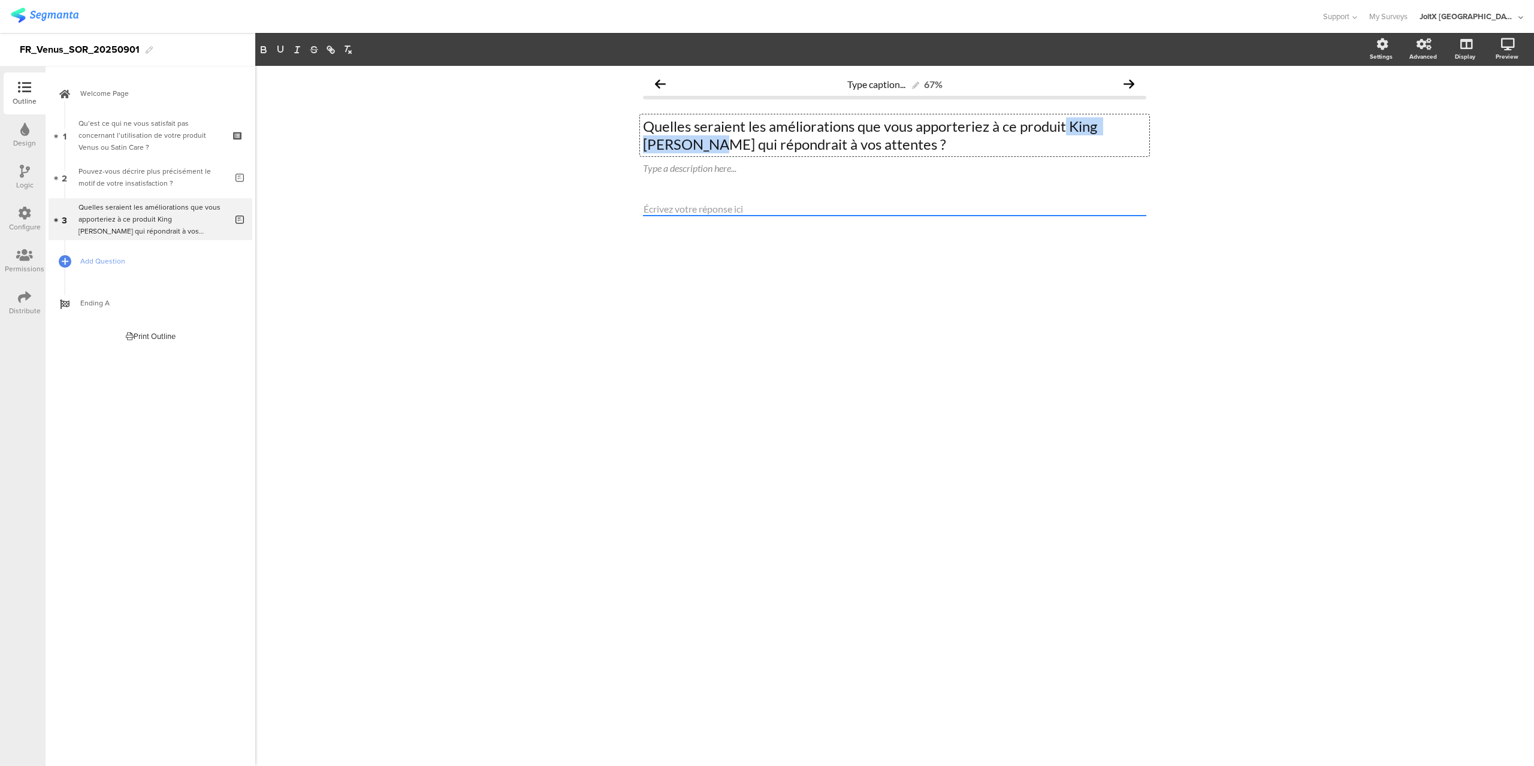
drag, startPoint x: 1067, startPoint y: 122, endPoint x: 687, endPoint y: 156, distance: 381.5
click at [687, 156] on div "Quelles seraient les améliorations que vous apporteriez à ce produit King [PERS…" at bounding box center [894, 135] width 509 height 42
click at [1064, 128] on p "Quelles seraient les améliorations que vous apporteriez à ce produitVenus ou Sa…" at bounding box center [894, 135] width 503 height 36
click at [25, 306] on div "Distribute" at bounding box center [25, 311] width 32 height 11
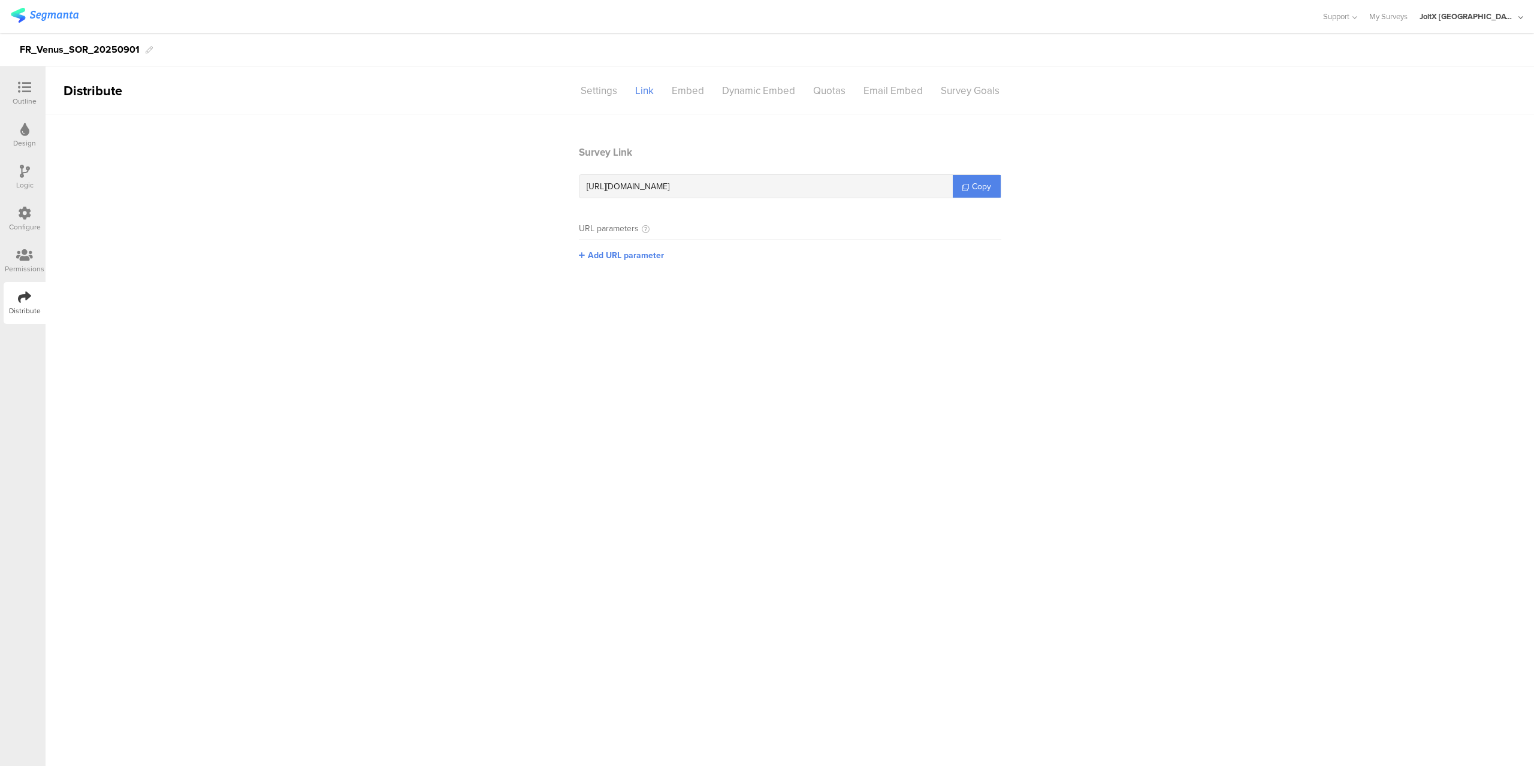
click at [26, 226] on div "Configure" at bounding box center [25, 227] width 32 height 11
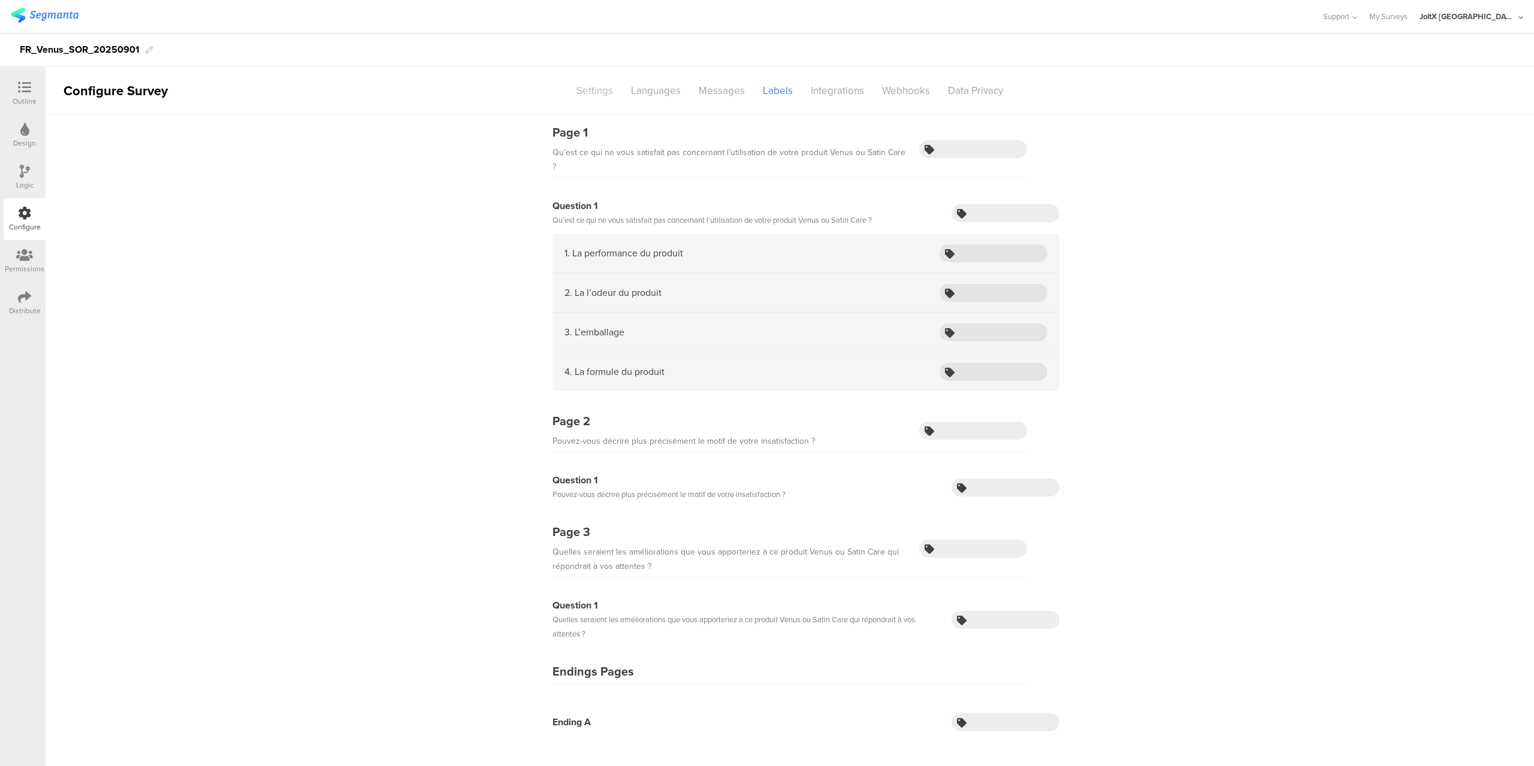
click at [598, 95] on div "Settings" at bounding box center [595, 90] width 55 height 21
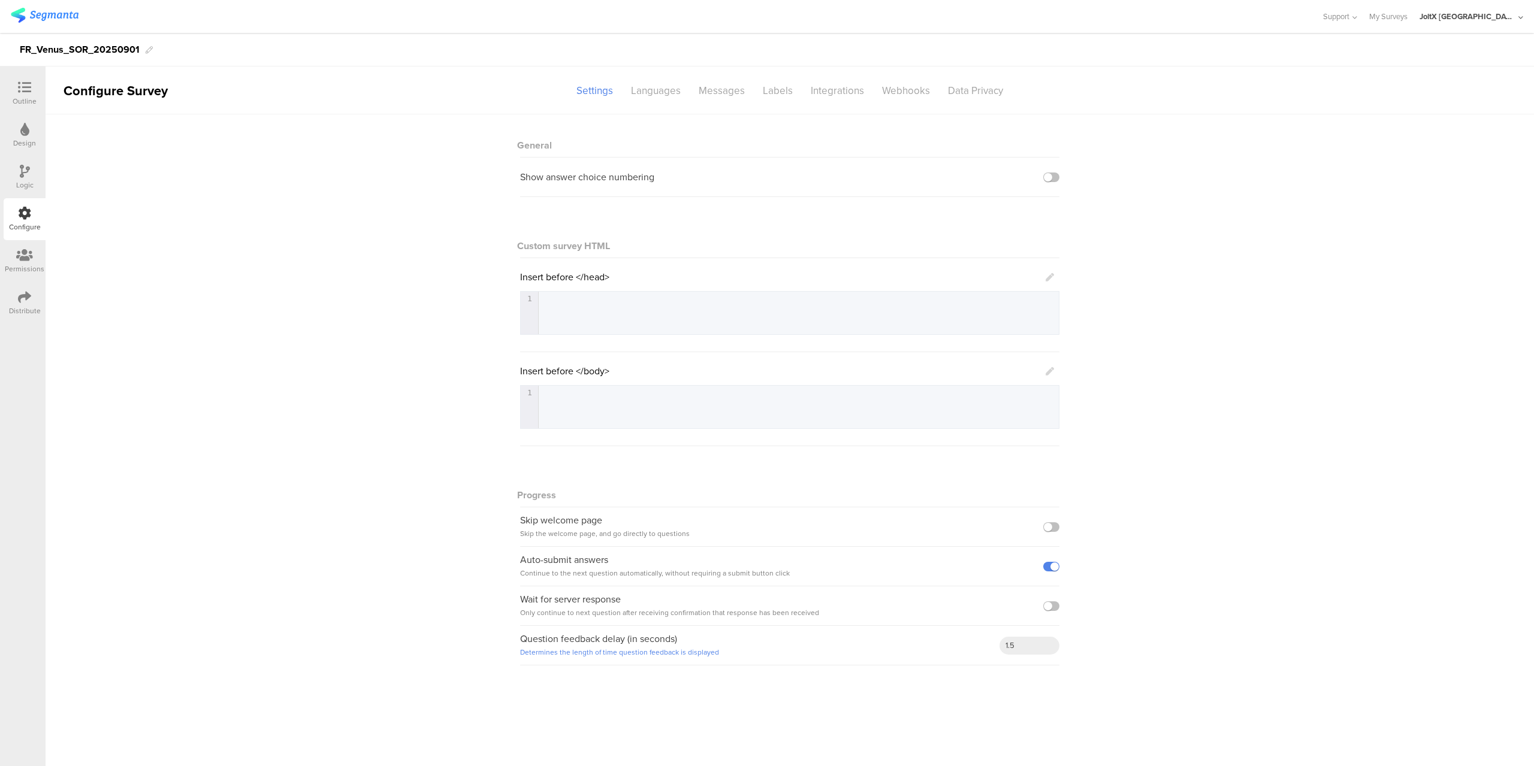
click at [34, 92] on div at bounding box center [25, 88] width 24 height 15
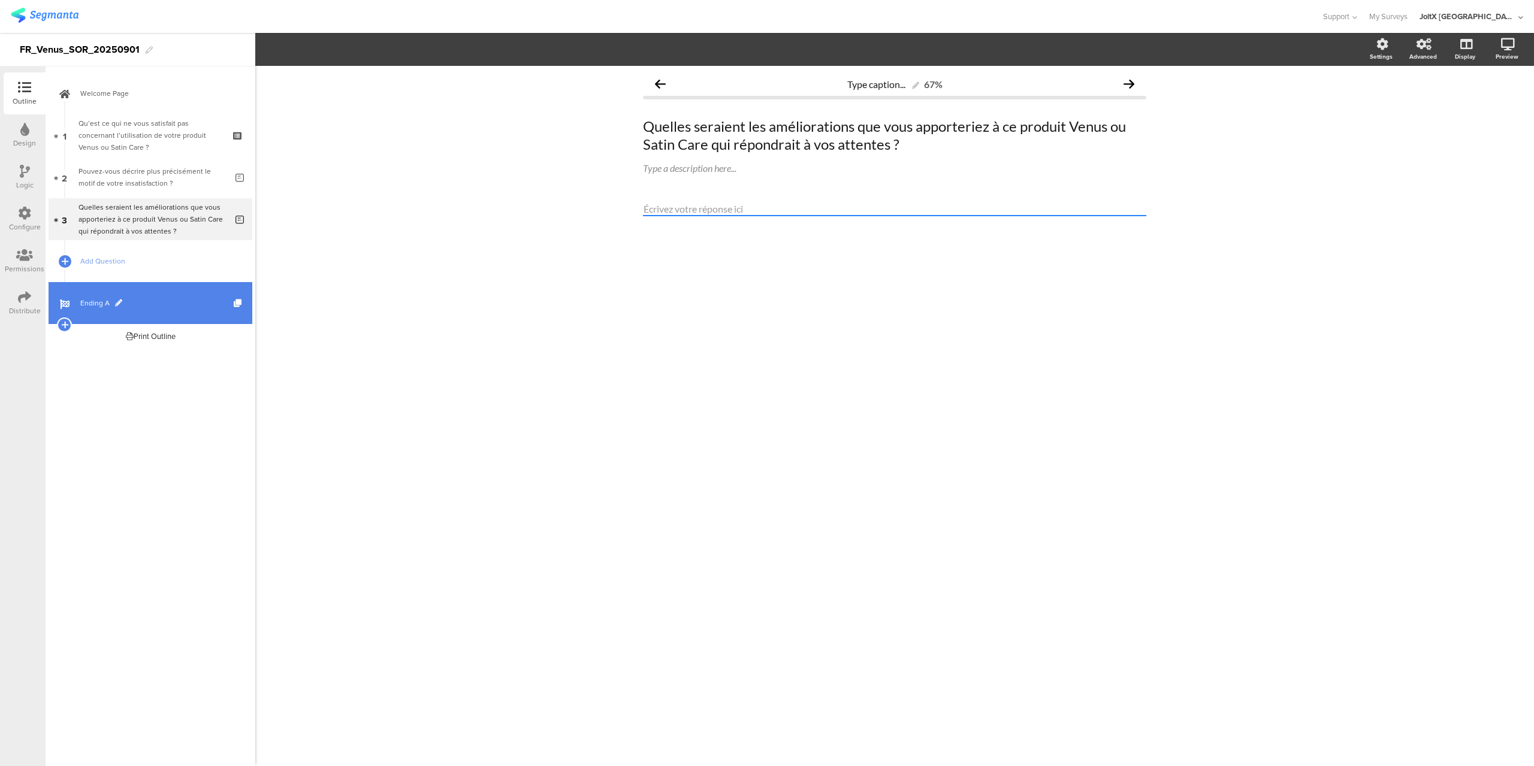
click at [102, 303] on span "Ending A" at bounding box center [156, 303] width 153 height 12
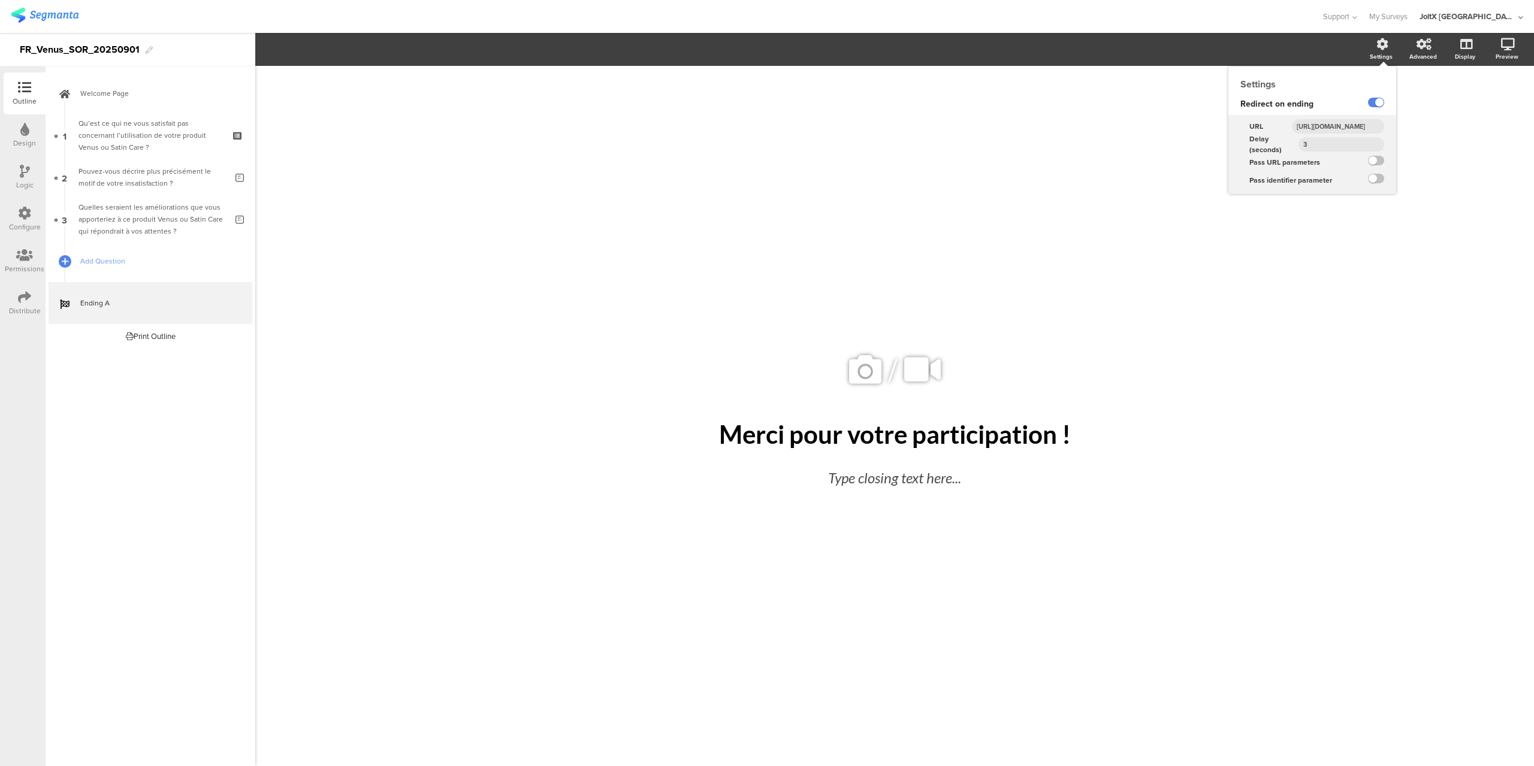
click at [1382, 51] on div "Settings" at bounding box center [1387, 50] width 42 height 30
click at [1344, 125] on input "[URL][DOMAIN_NAME]" at bounding box center [1338, 126] width 92 height 14
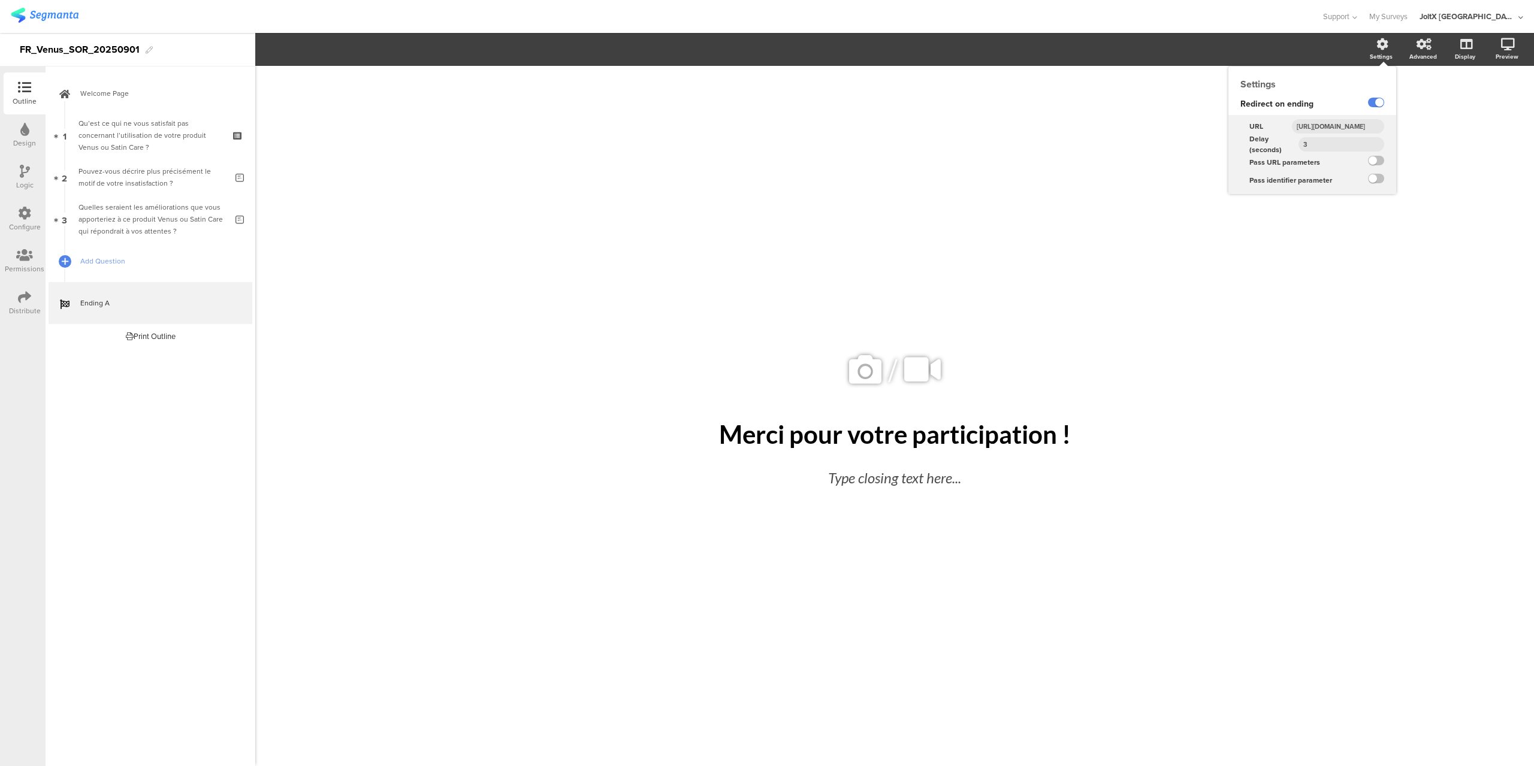
click at [1393, 42] on div "Settings" at bounding box center [1387, 50] width 42 height 30
click at [1352, 129] on input "[URL][DOMAIN_NAME]" at bounding box center [1338, 126] width 92 height 14
type input "[URL][DOMAIN_NAME]"
click at [1413, 219] on div "/ Merci pour votre participation ! Merci pour votre participation ! Type closin…" at bounding box center [894, 416] width 1279 height 701
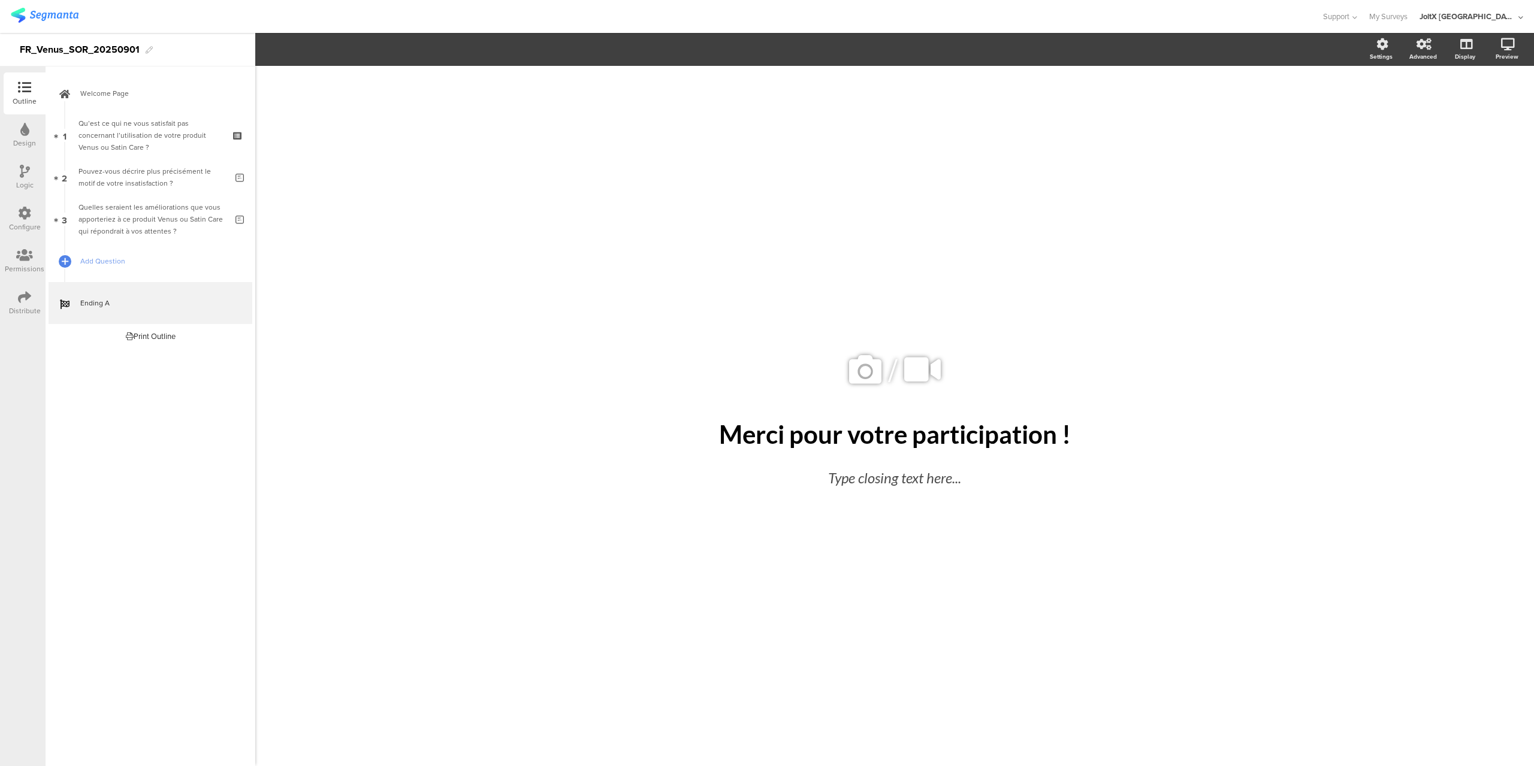
click at [33, 299] on div "Distribute" at bounding box center [25, 303] width 42 height 42
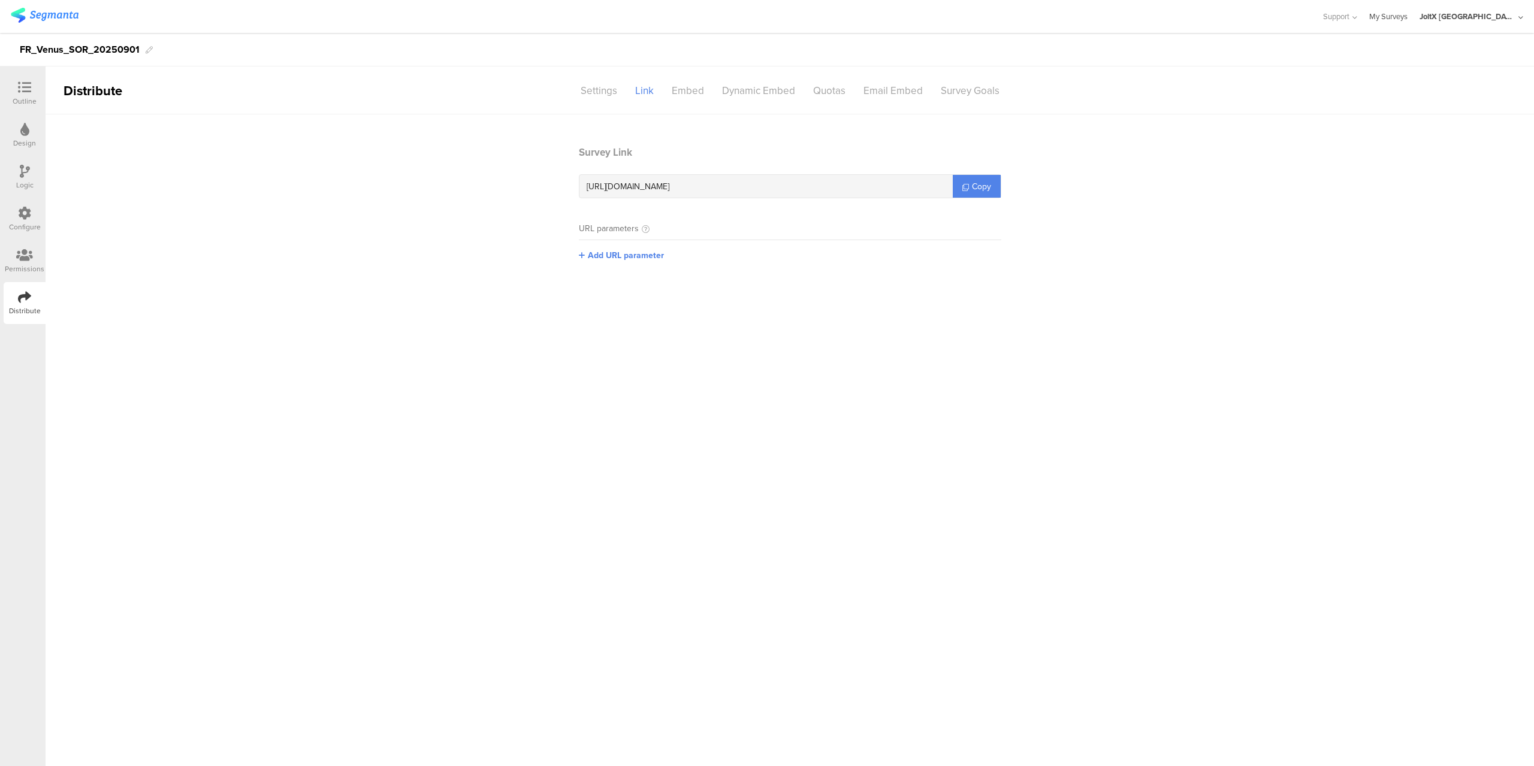
click at [1408, 15] on link "My Surveys" at bounding box center [1388, 16] width 38 height 33
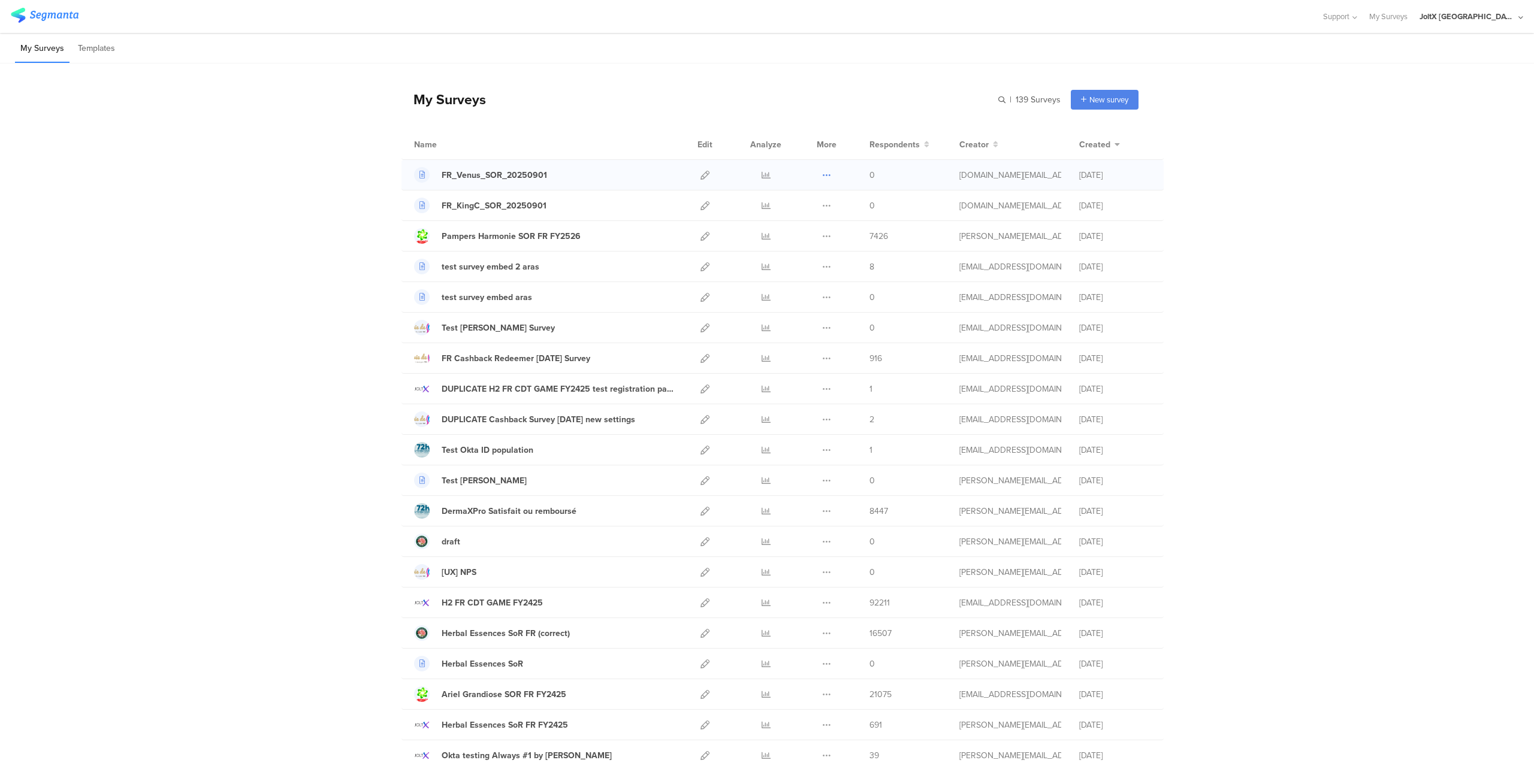
click at [826, 173] on icon at bounding box center [826, 175] width 9 height 9
click at [514, 175] on div "FR_Venus_SOR_20250901" at bounding box center [494, 175] width 105 height 13
click at [822, 182] on button at bounding box center [826, 175] width 9 height 30
click at [498, 175] on div "FR_Venus_SOR_20250901" at bounding box center [494, 175] width 105 height 13
click at [826, 175] on icon at bounding box center [826, 175] width 9 height 9
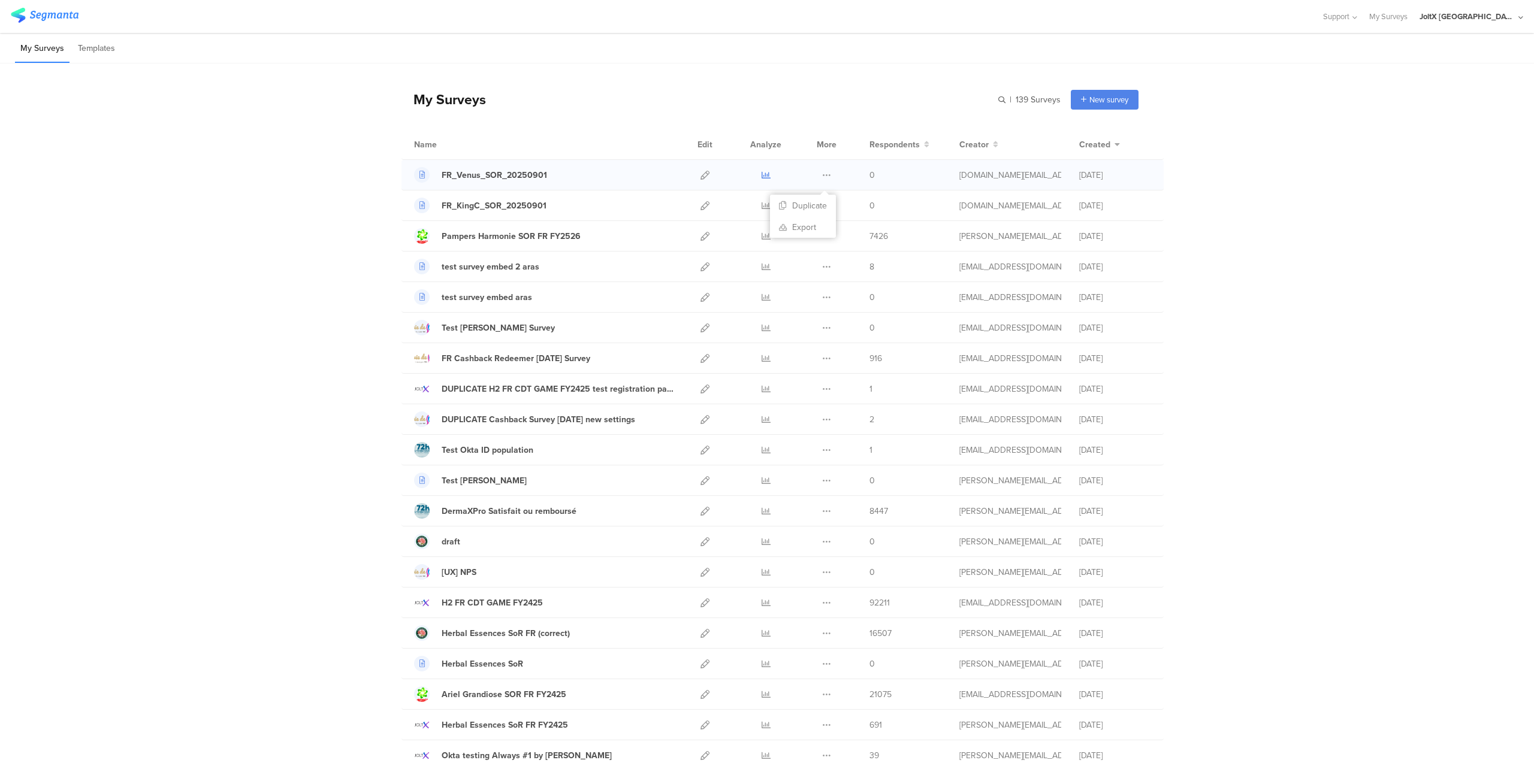
click at [762, 176] on icon at bounding box center [766, 175] width 9 height 9
click at [509, 207] on div "FR_KingC_SOR_20250901" at bounding box center [494, 206] width 105 height 13
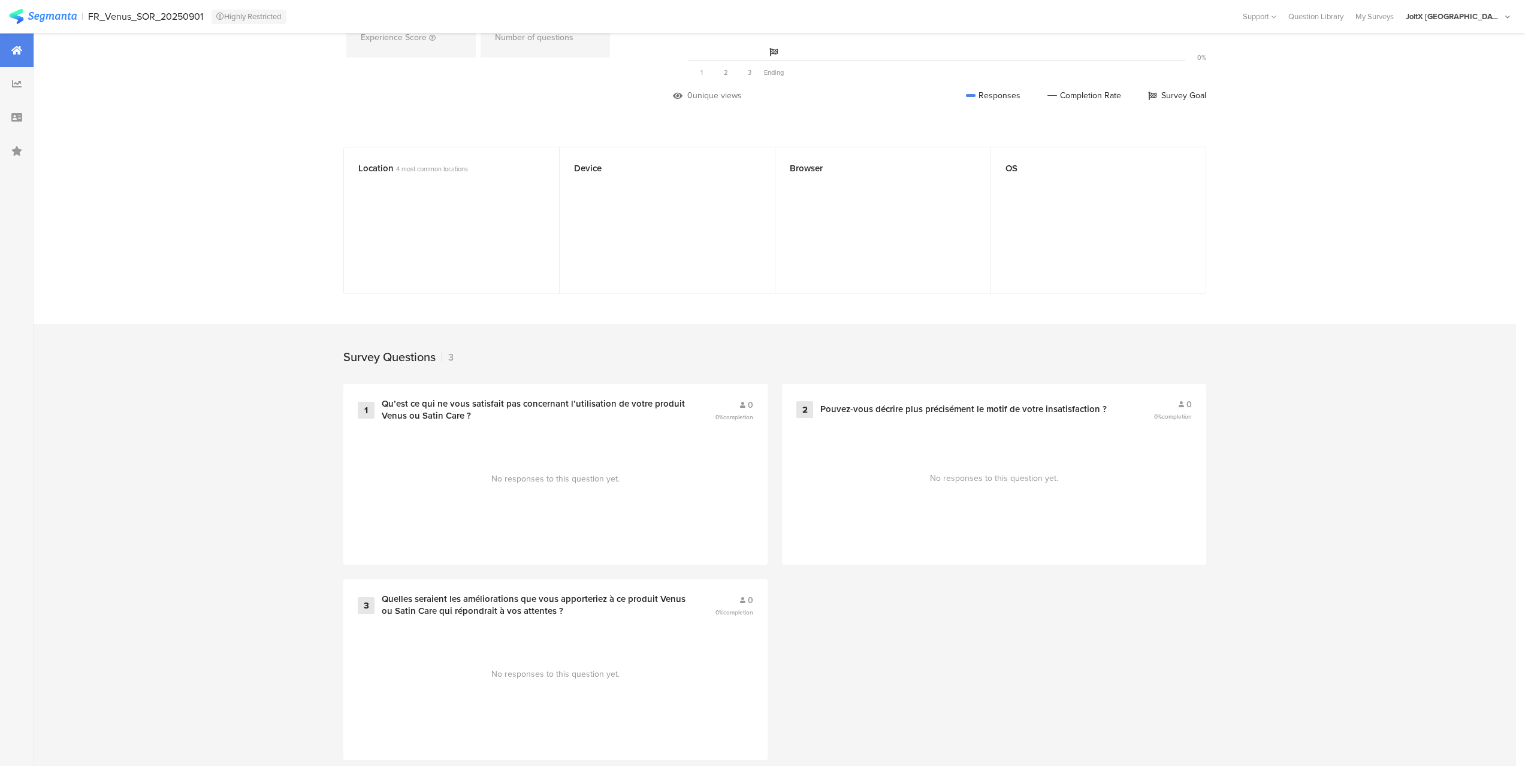
scroll to position [214, 0]
